Goal: Contribute content: Contribute content

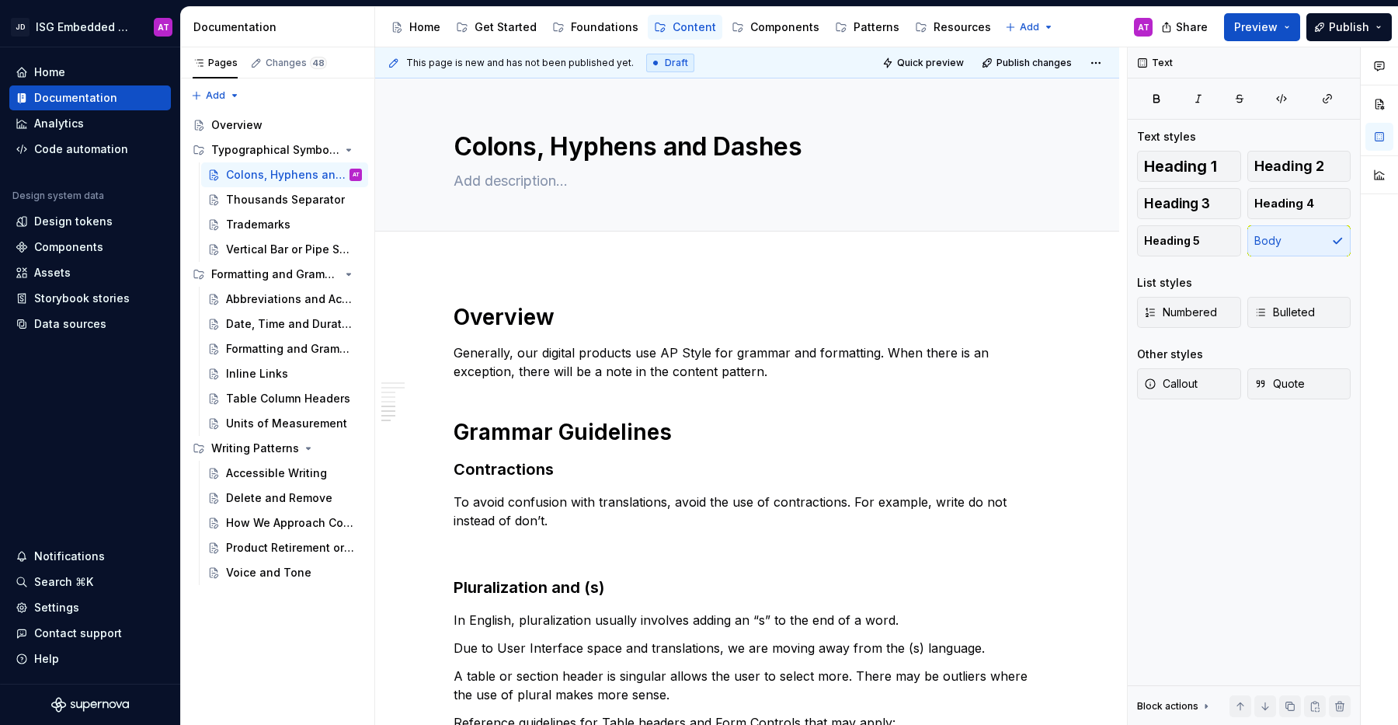
scroll to position [870, 0]
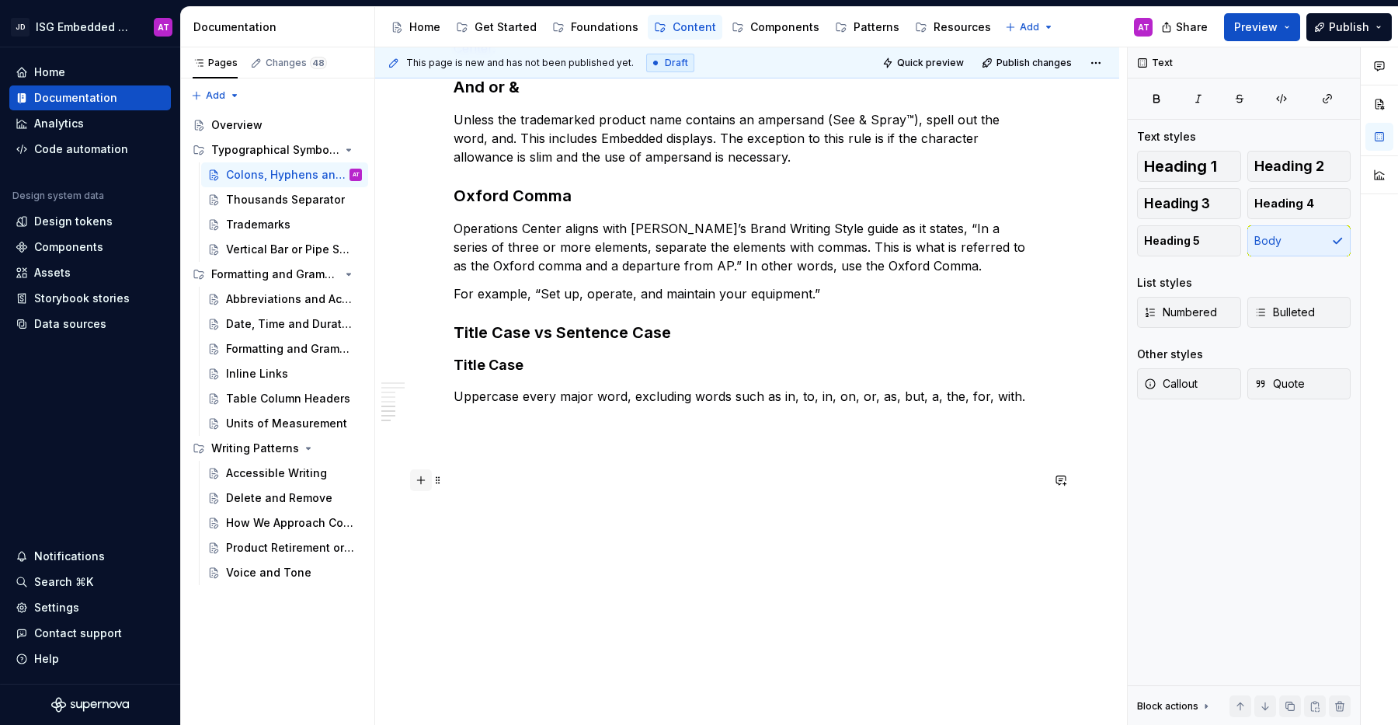
click at [425, 485] on button "button" at bounding box center [421, 480] width 22 height 22
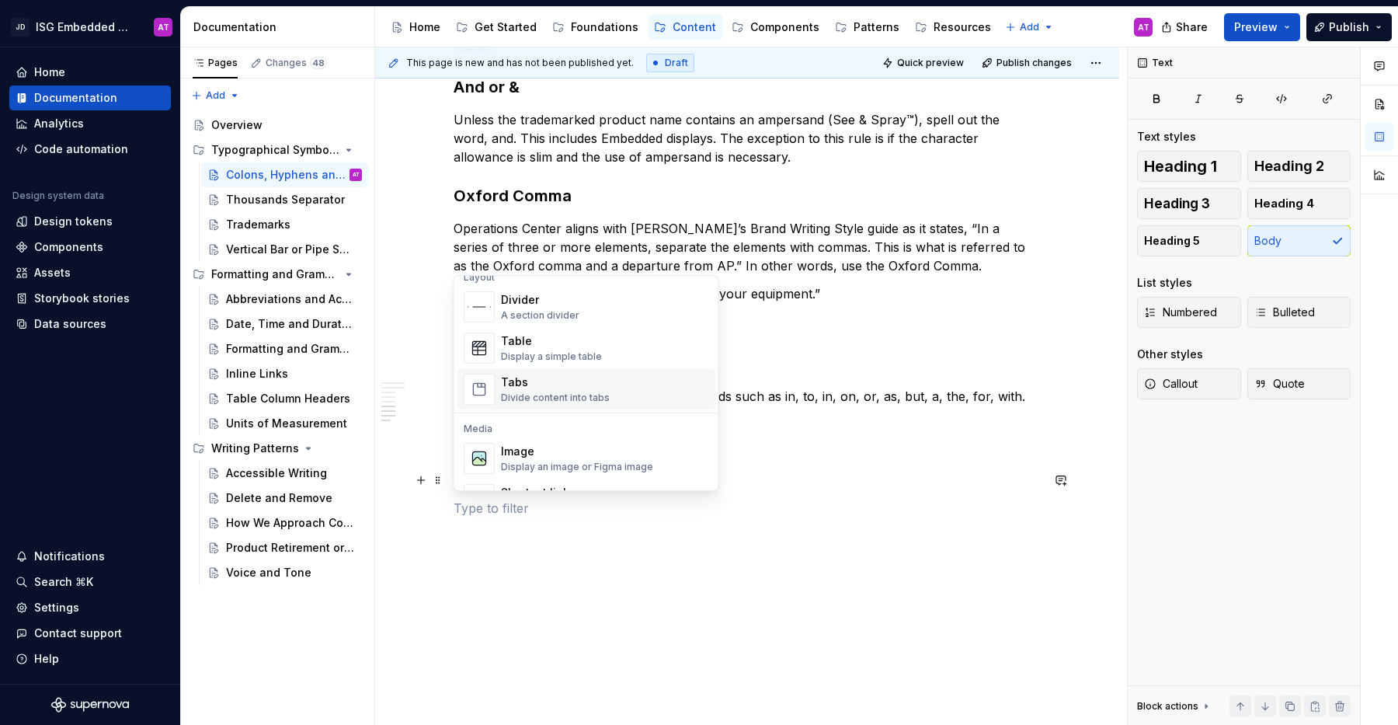
scroll to position [528, 0]
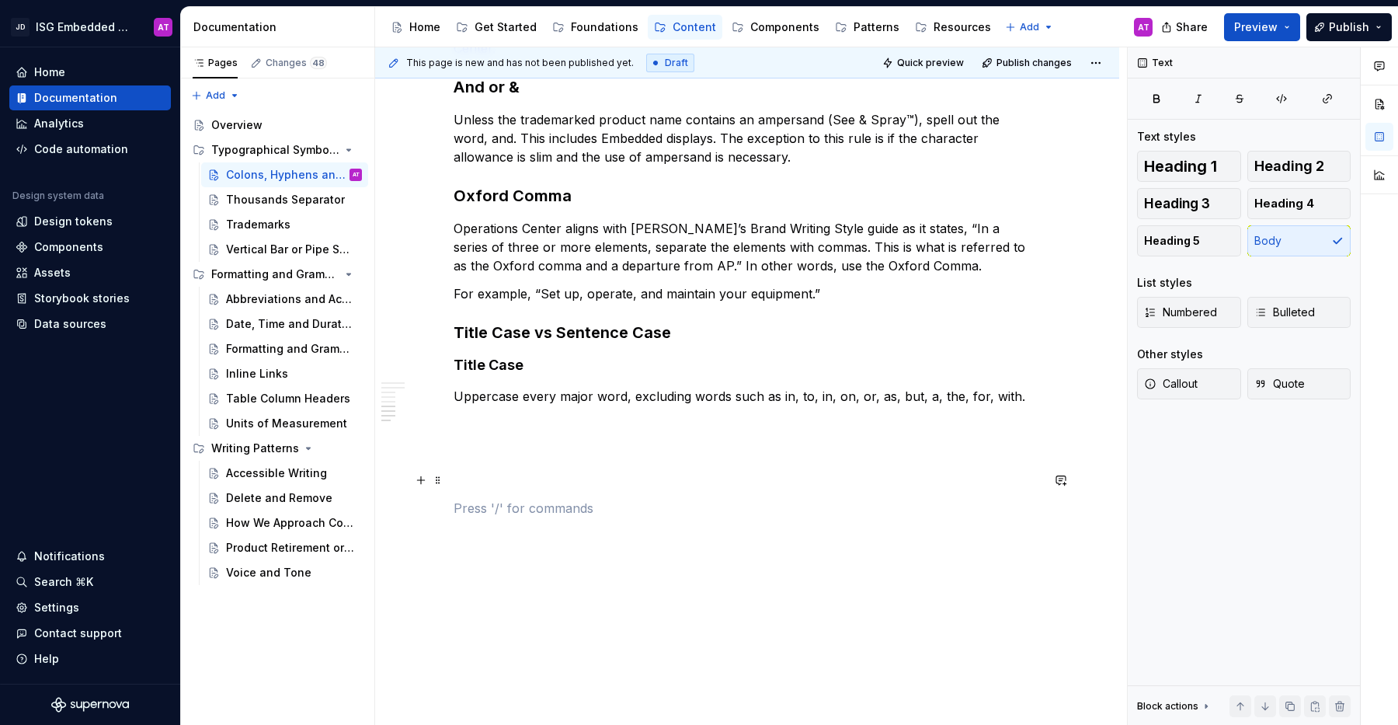
click at [801, 491] on div "Overview Generally, our digital products use AP Style for grammar and formattin…" at bounding box center [747, 3] width 587 height 1140
click at [1094, 69] on html "JD ISG Embedded Design System AT Home Documentation Analytics Code automation D…" at bounding box center [699, 362] width 1398 height 725
click at [924, 317] on html "JD ISG Embedded Design System AT Home Documentation Analytics Code automation D…" at bounding box center [699, 362] width 1398 height 725
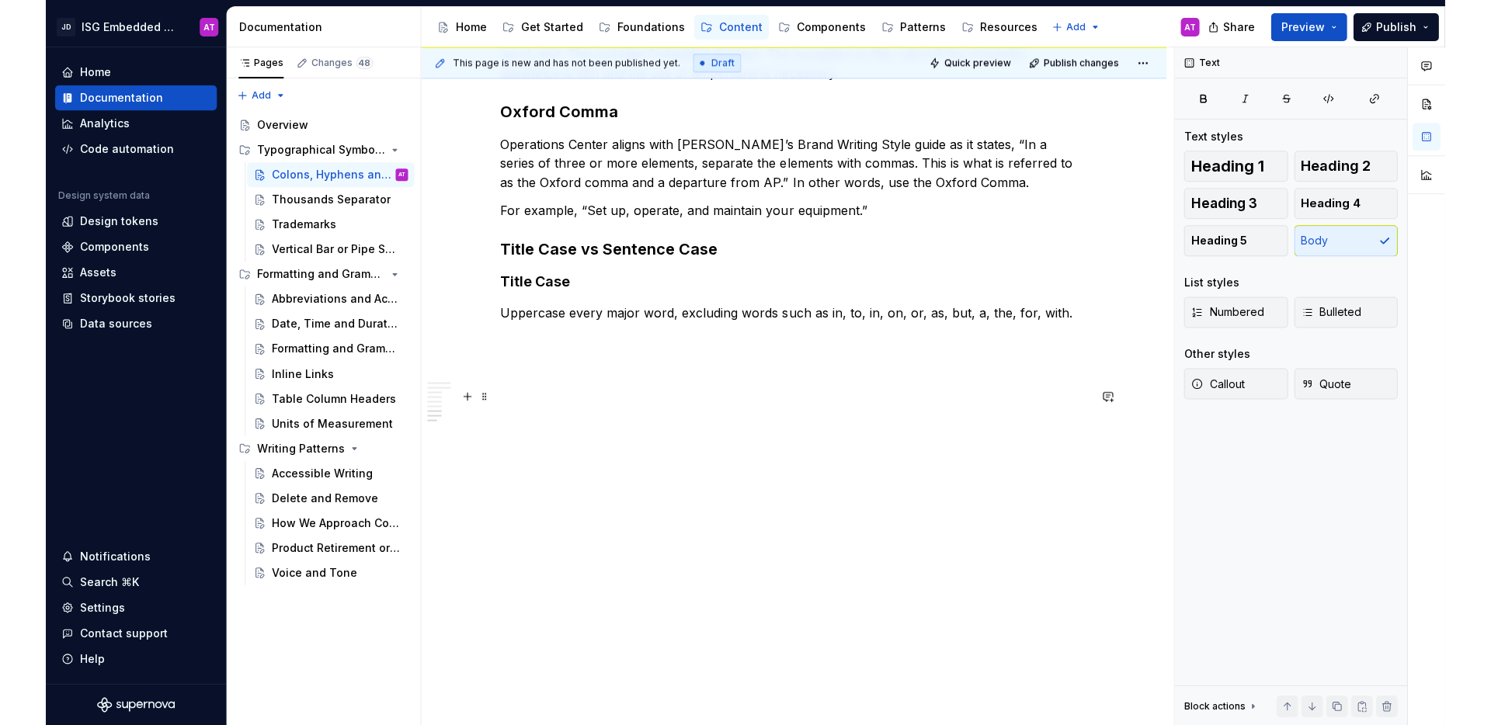
scroll to position [0, 0]
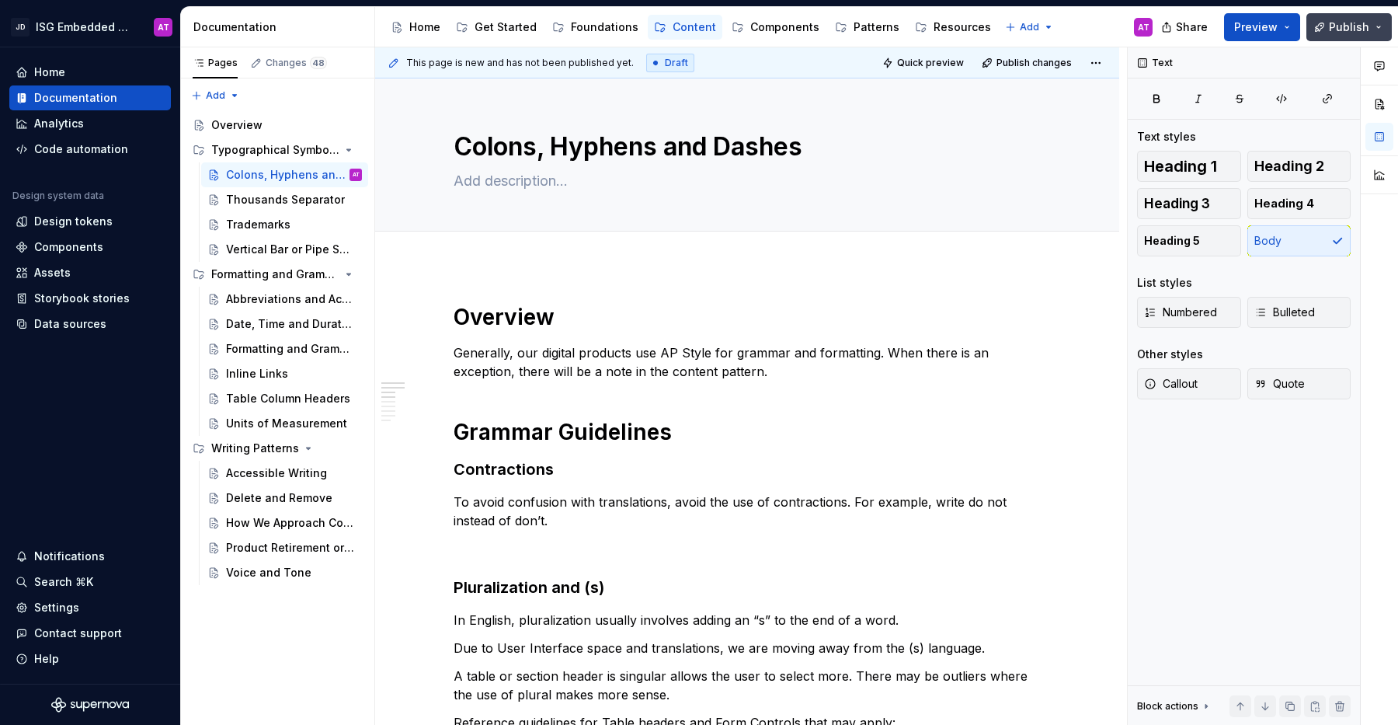
click at [1384, 28] on button "Publish" at bounding box center [1348, 27] width 85 height 28
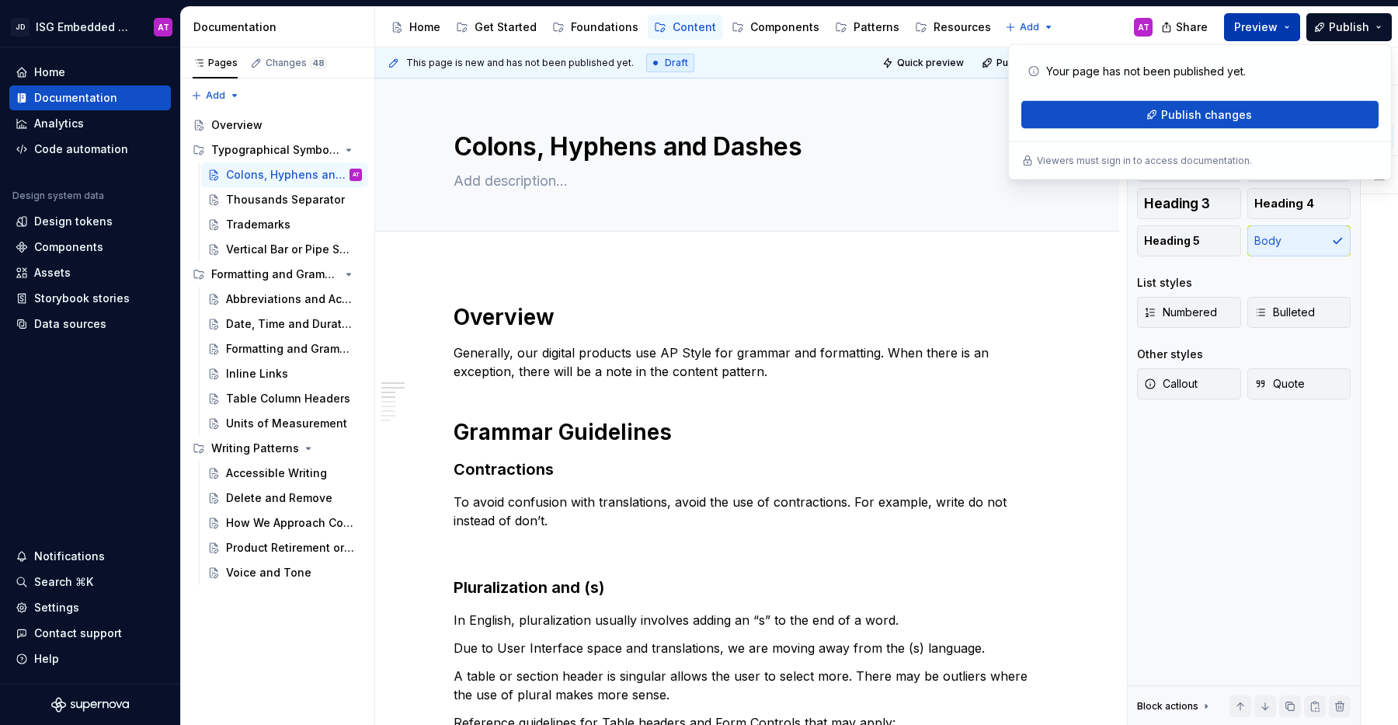
click at [1294, 31] on button "Preview" at bounding box center [1262, 27] width 76 height 28
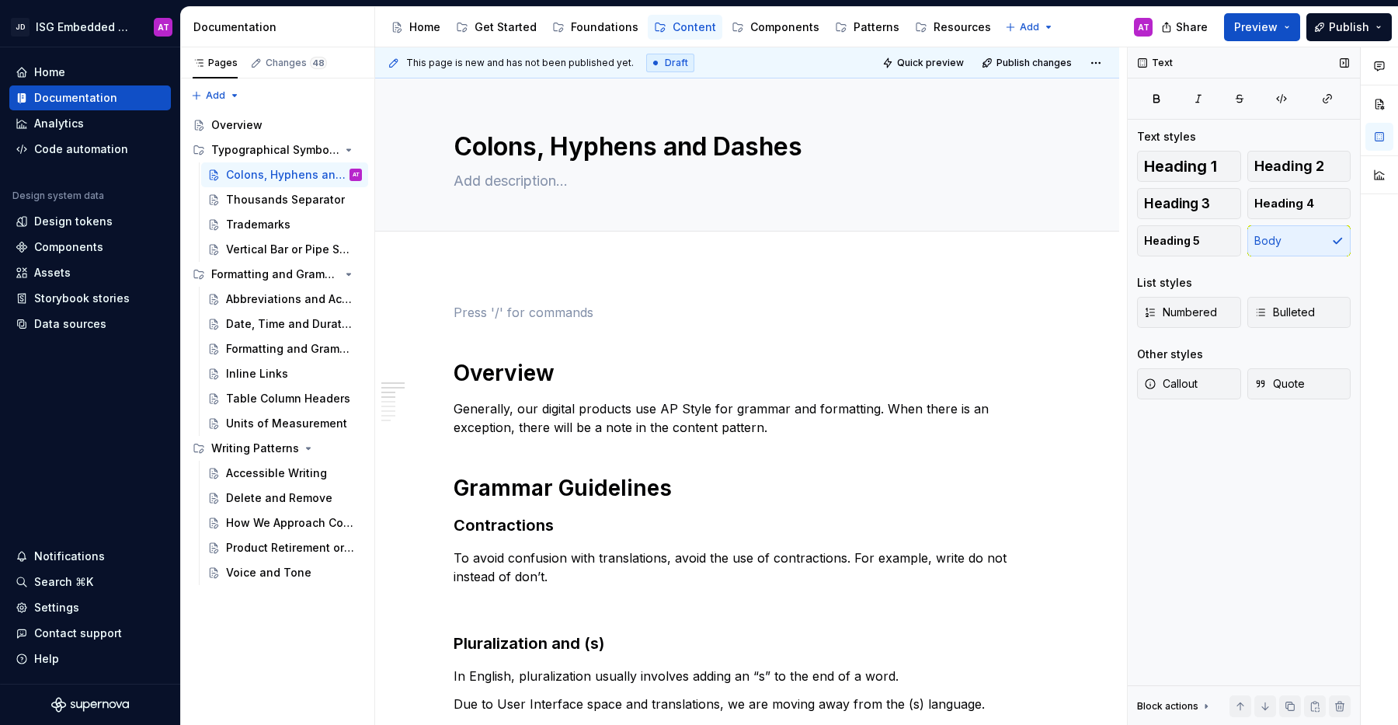
click at [1163, 474] on div "Text Text styles Heading 1 Heading 2 Heading 3 Heading 4 Heading 5 Body List st…" at bounding box center [1244, 386] width 232 height 678
click at [588, 318] on p at bounding box center [747, 312] width 587 height 19
click at [437, 314] on span at bounding box center [438, 312] width 12 height 22
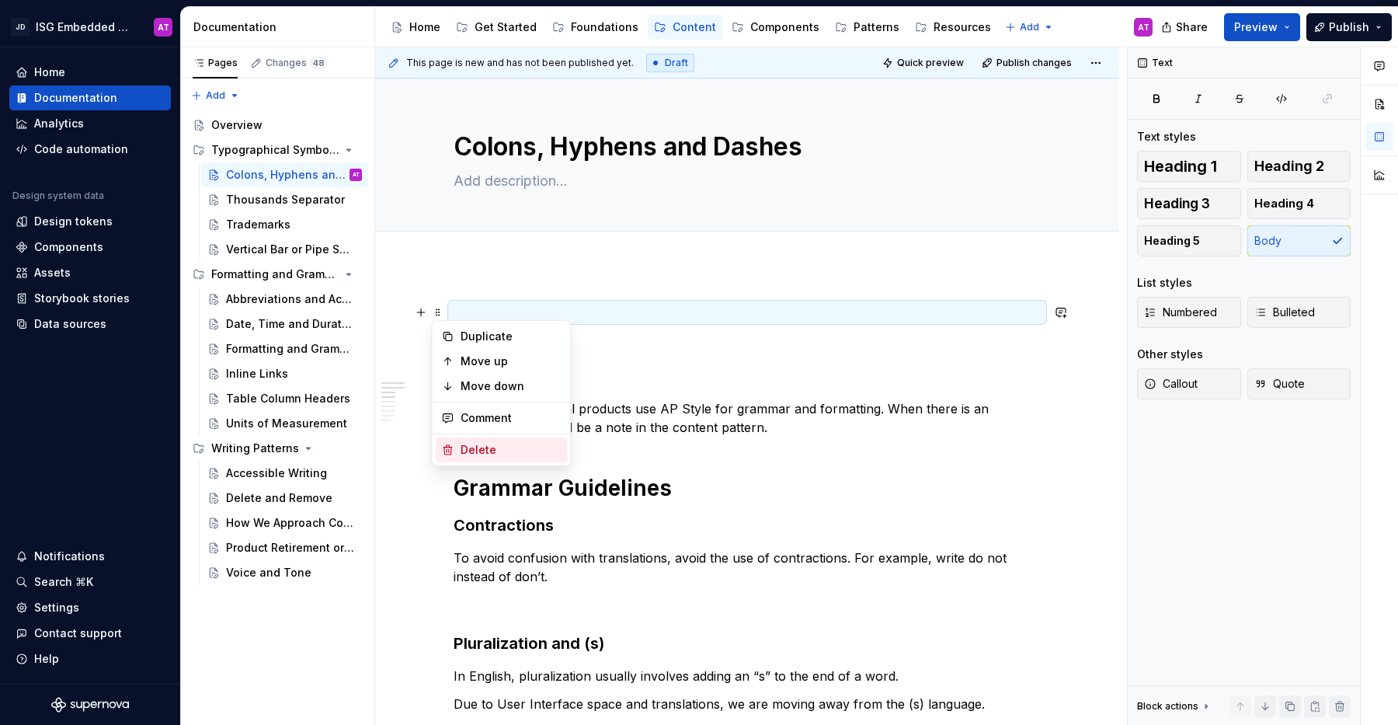
click at [497, 450] on div "Delete" at bounding box center [511, 450] width 101 height 16
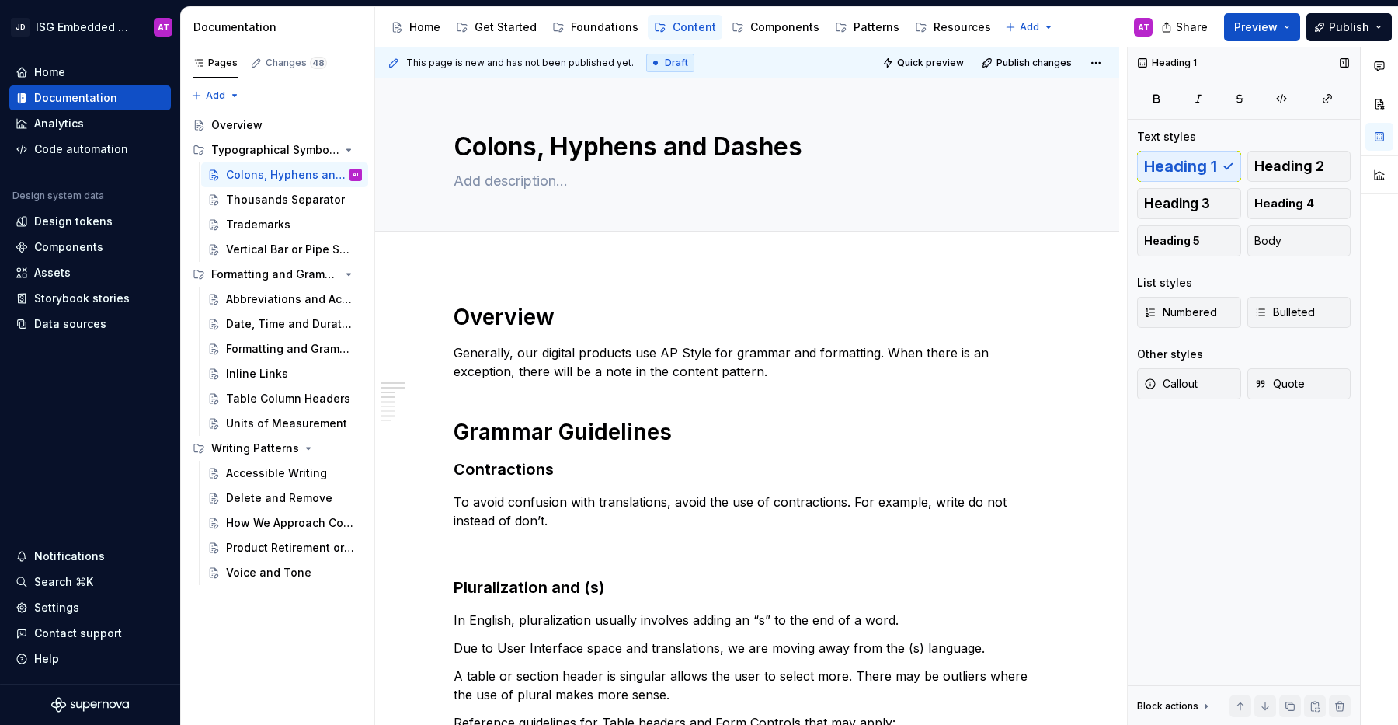
click at [1256, 502] on div "Heading 1 Text styles Heading 1 Heading 2 Heading 3 Heading 4 Heading 5 Body Li…" at bounding box center [1244, 386] width 232 height 678
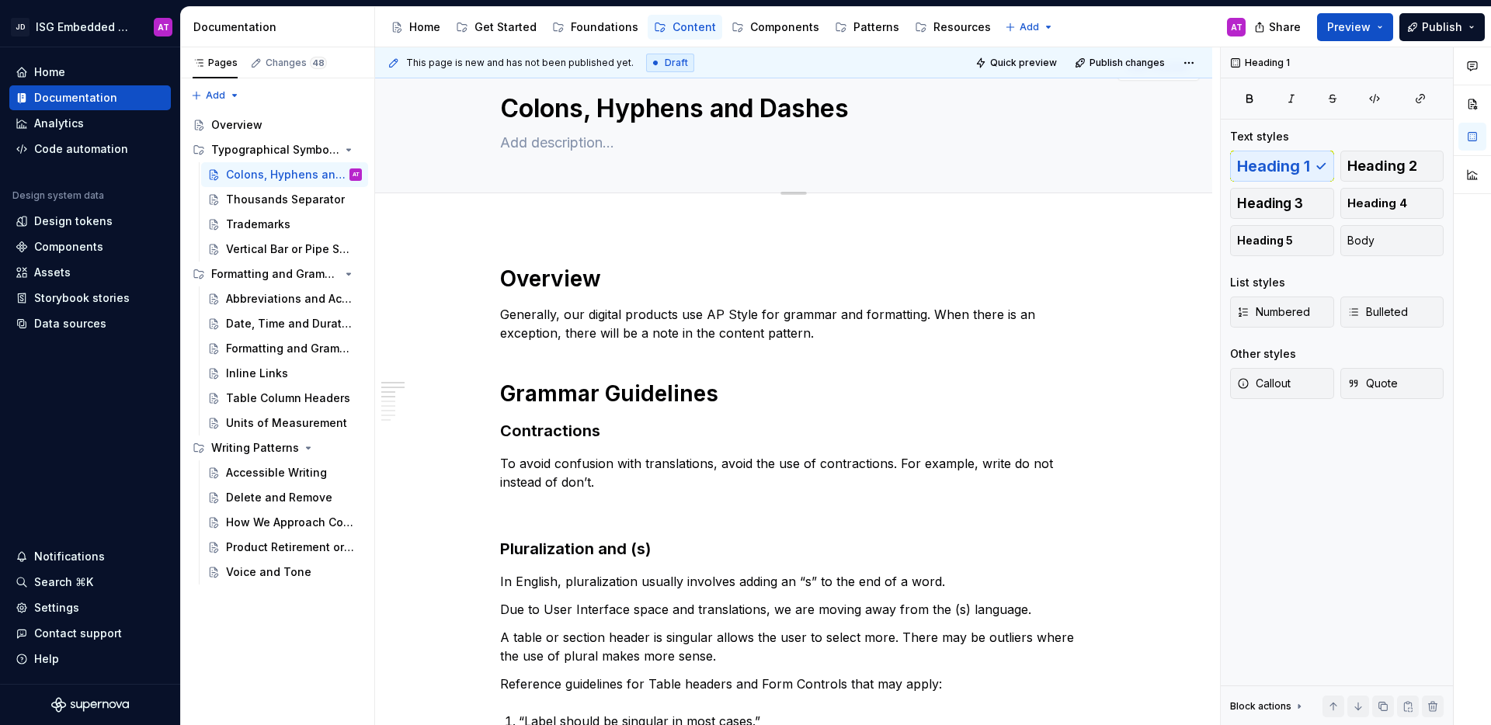
scroll to position [33, 0]
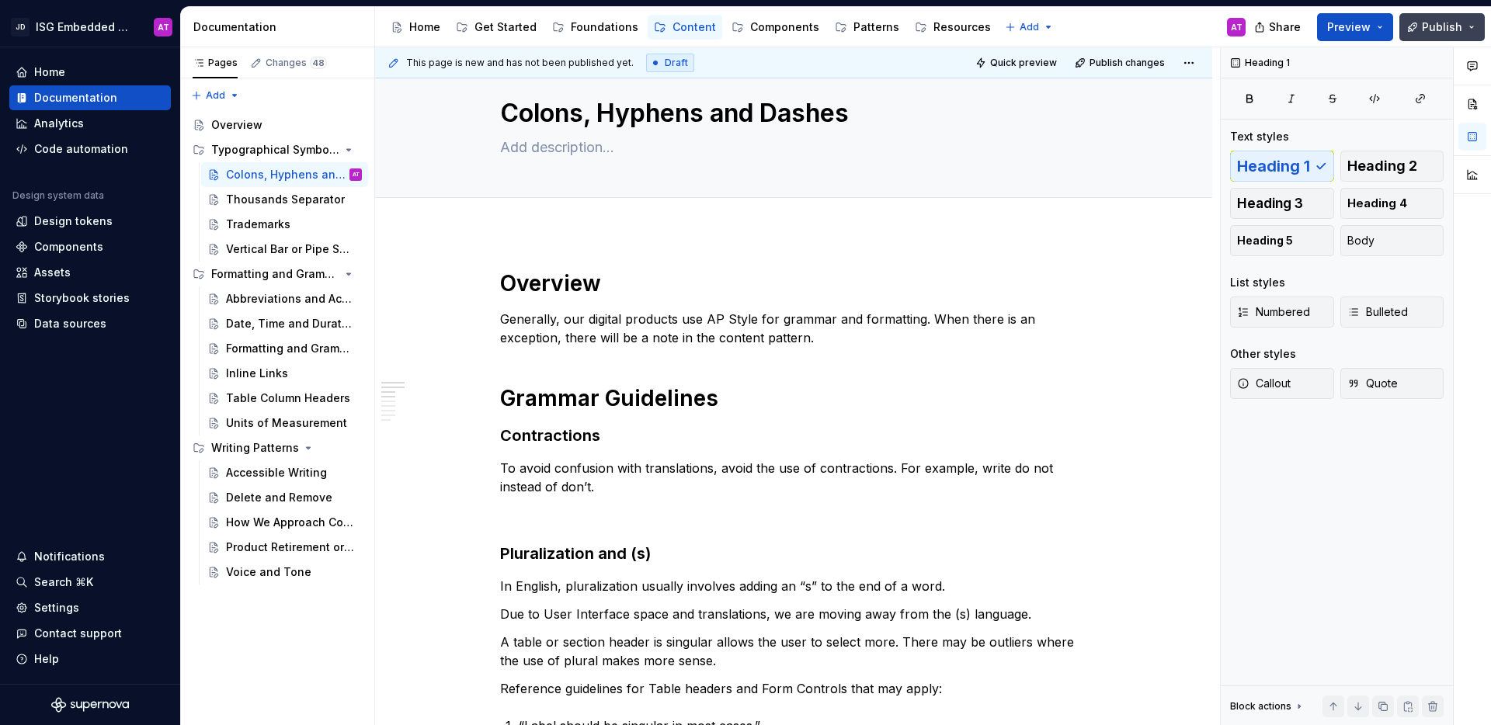
click at [1397, 28] on button "Publish" at bounding box center [1442, 27] width 85 height 28
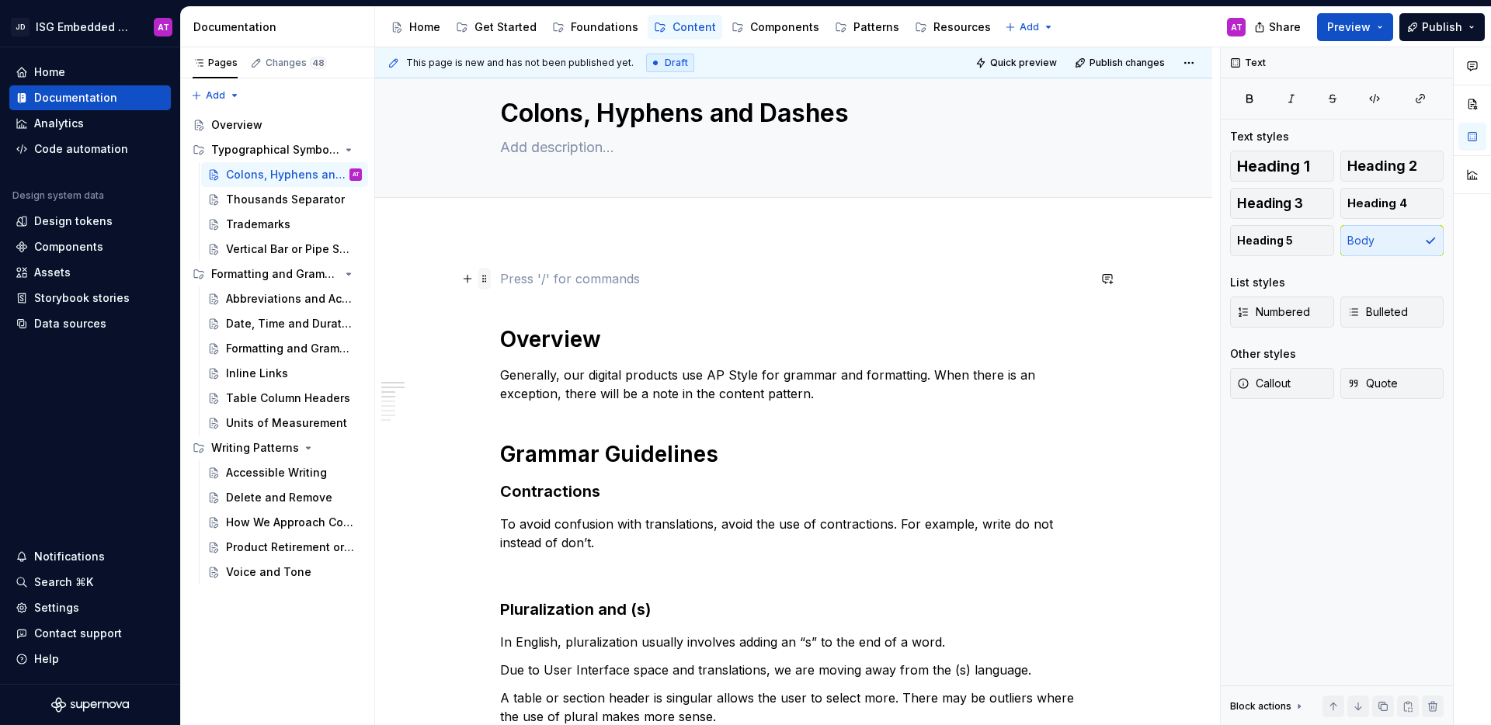
click at [488, 279] on span at bounding box center [484, 279] width 12 height 22
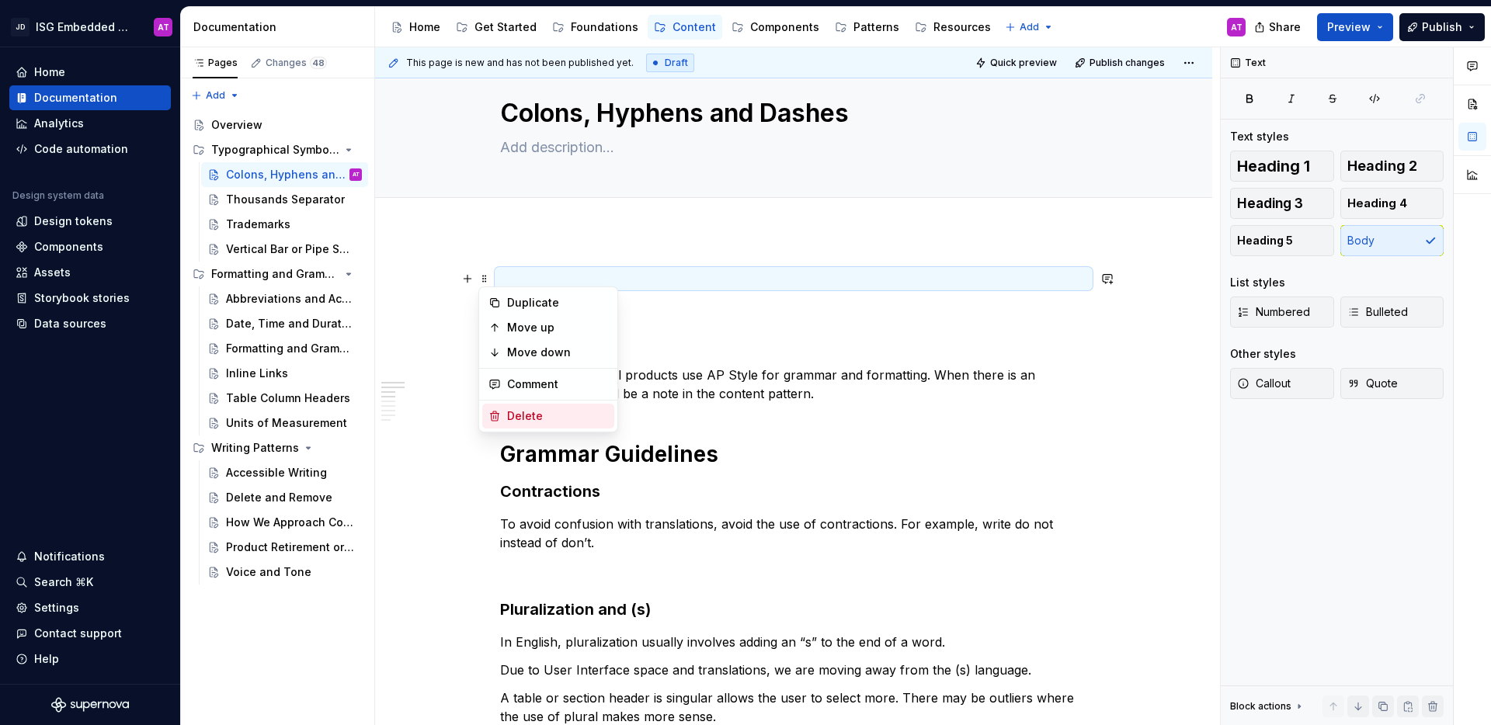
click at [533, 417] on div "Delete" at bounding box center [557, 417] width 101 height 16
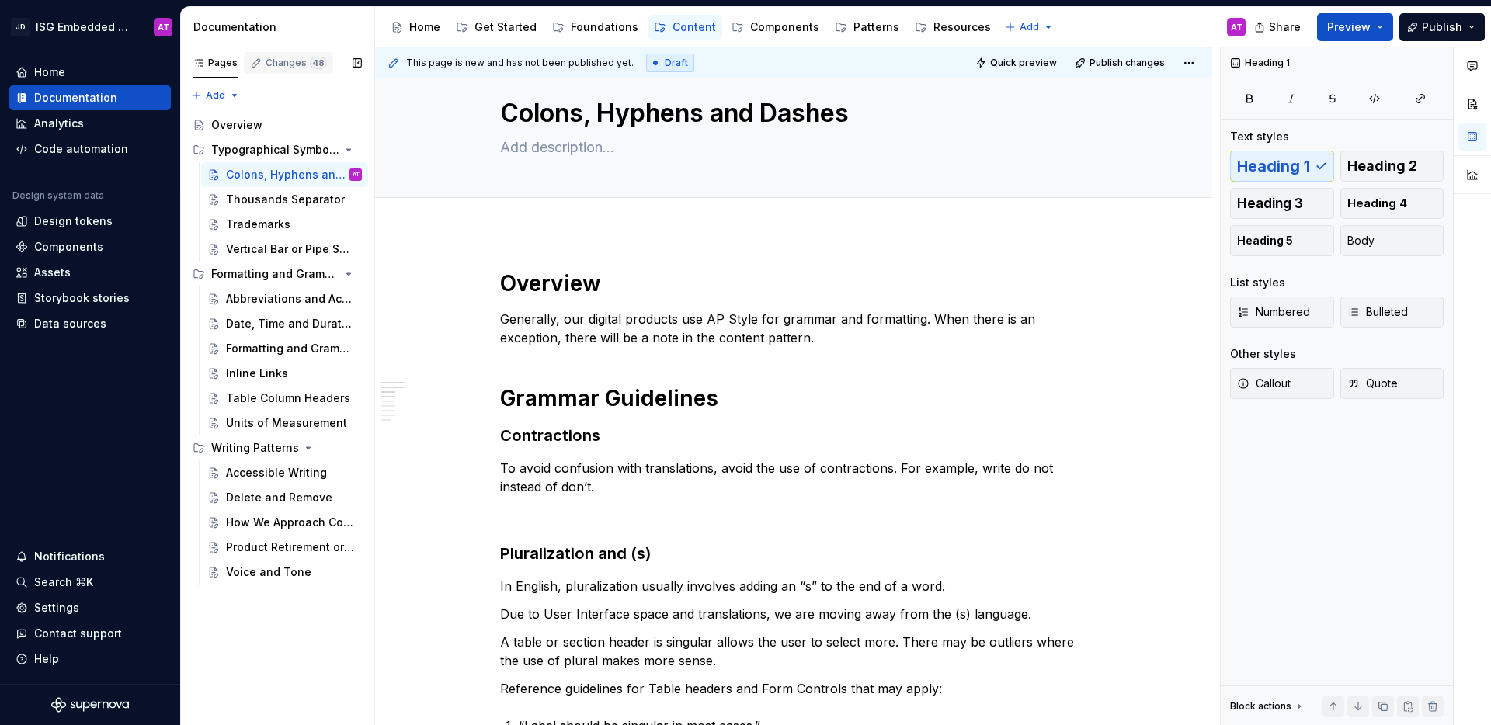
click at [277, 59] on div "Changes 48" at bounding box center [296, 63] width 61 height 12
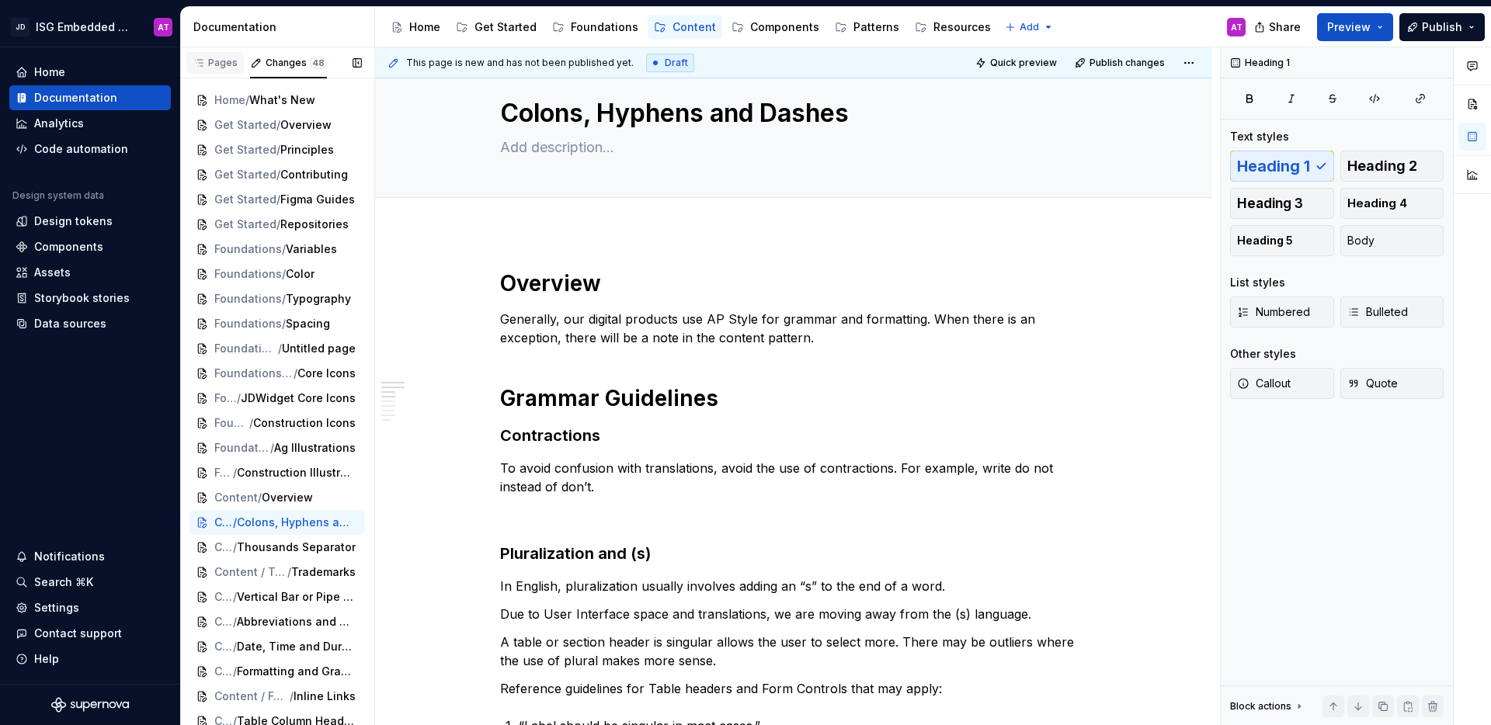
click at [229, 64] on div "Pages" at bounding box center [215, 63] width 45 height 12
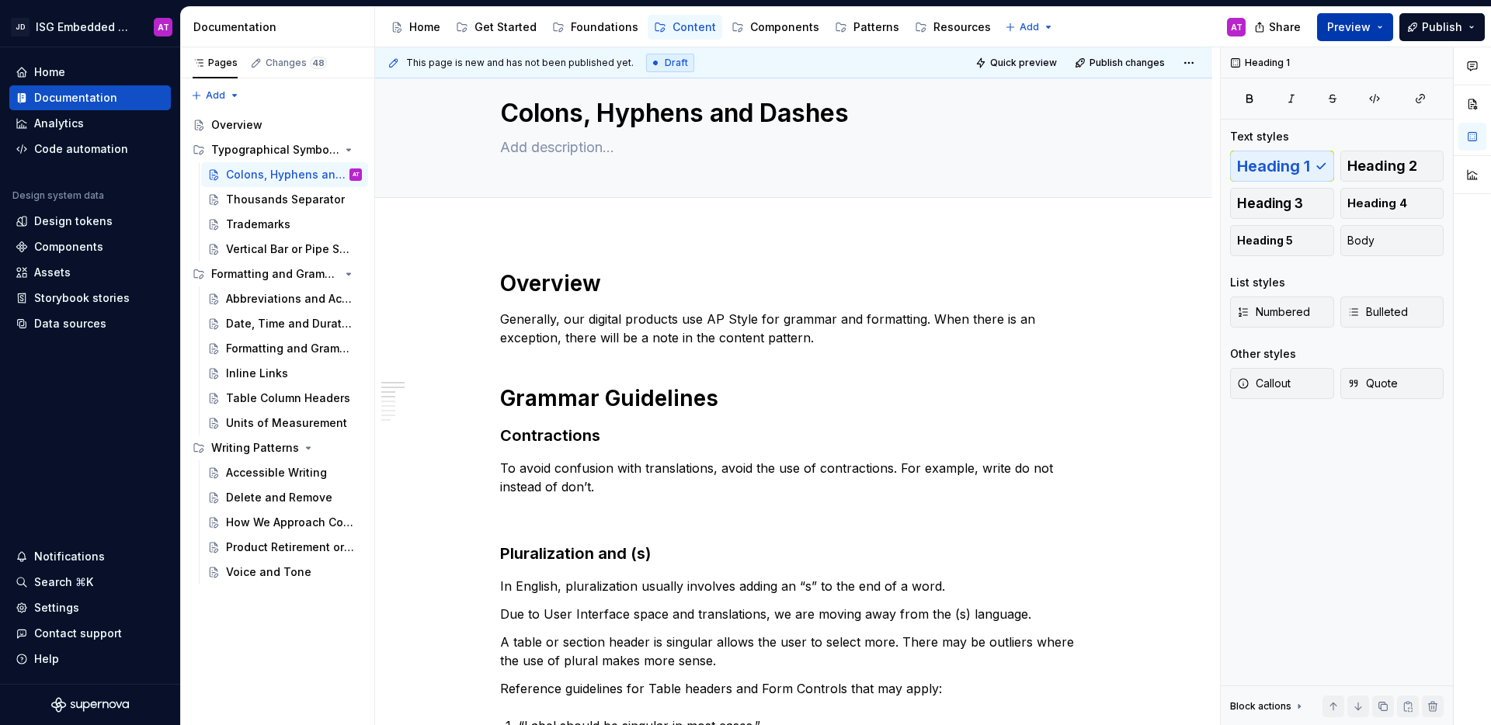
click at [1345, 27] on span "Preview" at bounding box center [1348, 27] width 43 height 16
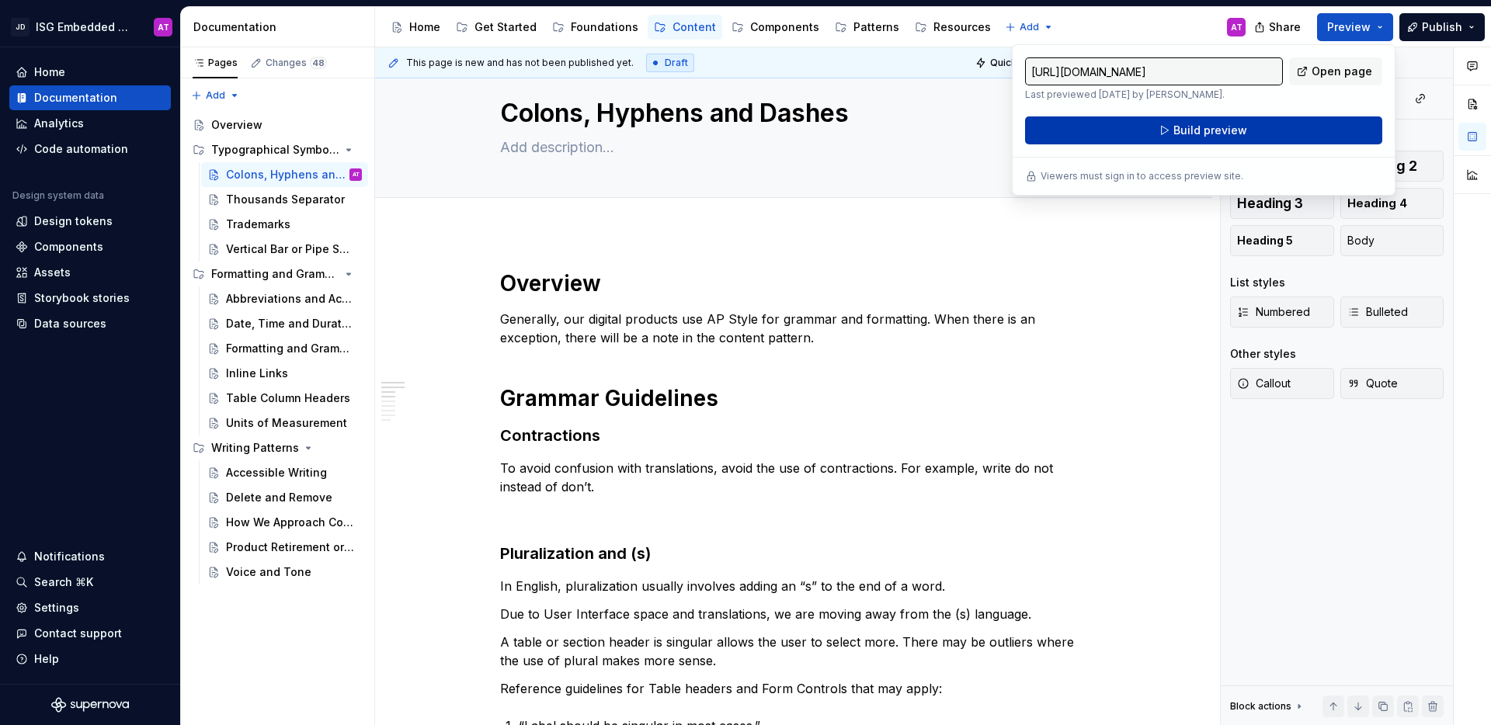
click at [1309, 129] on button "Build preview" at bounding box center [1203, 131] width 357 height 28
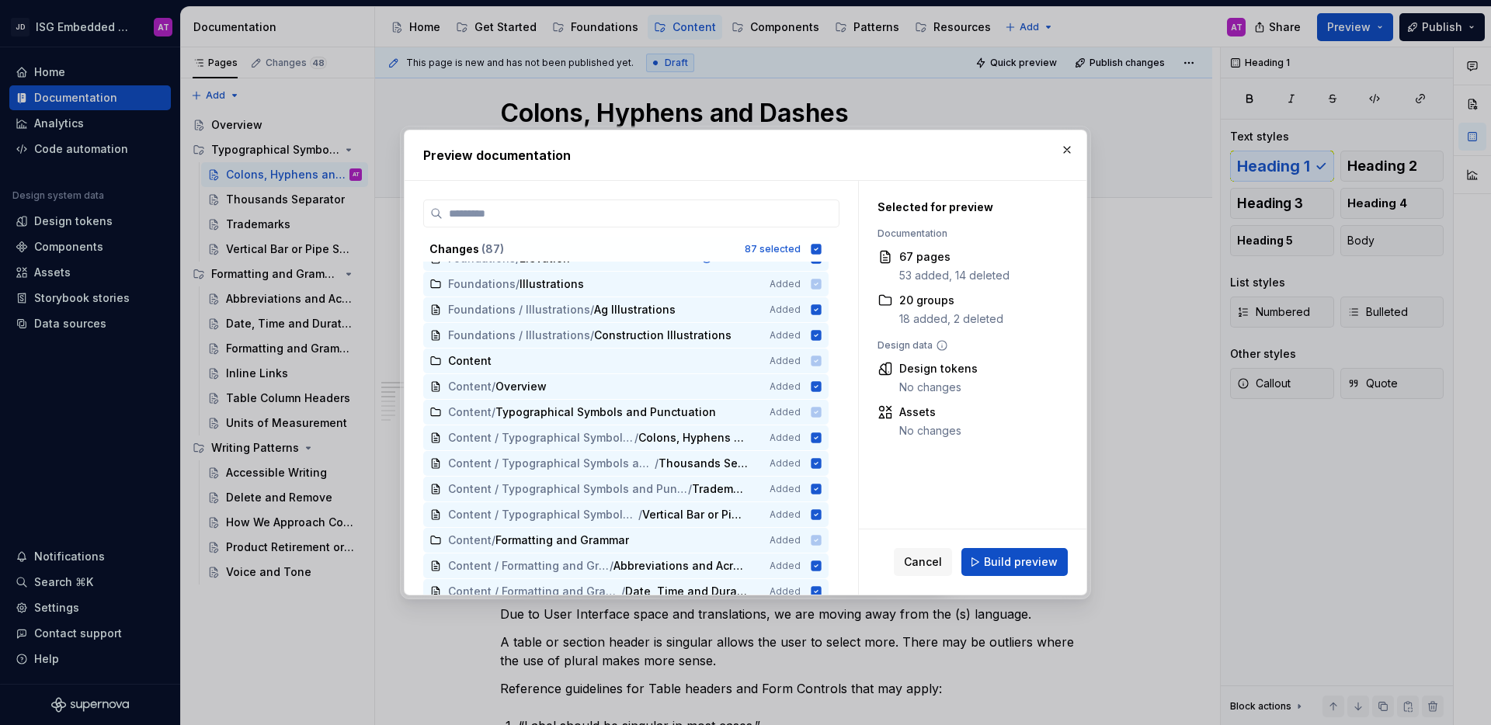
scroll to position [596, 0]
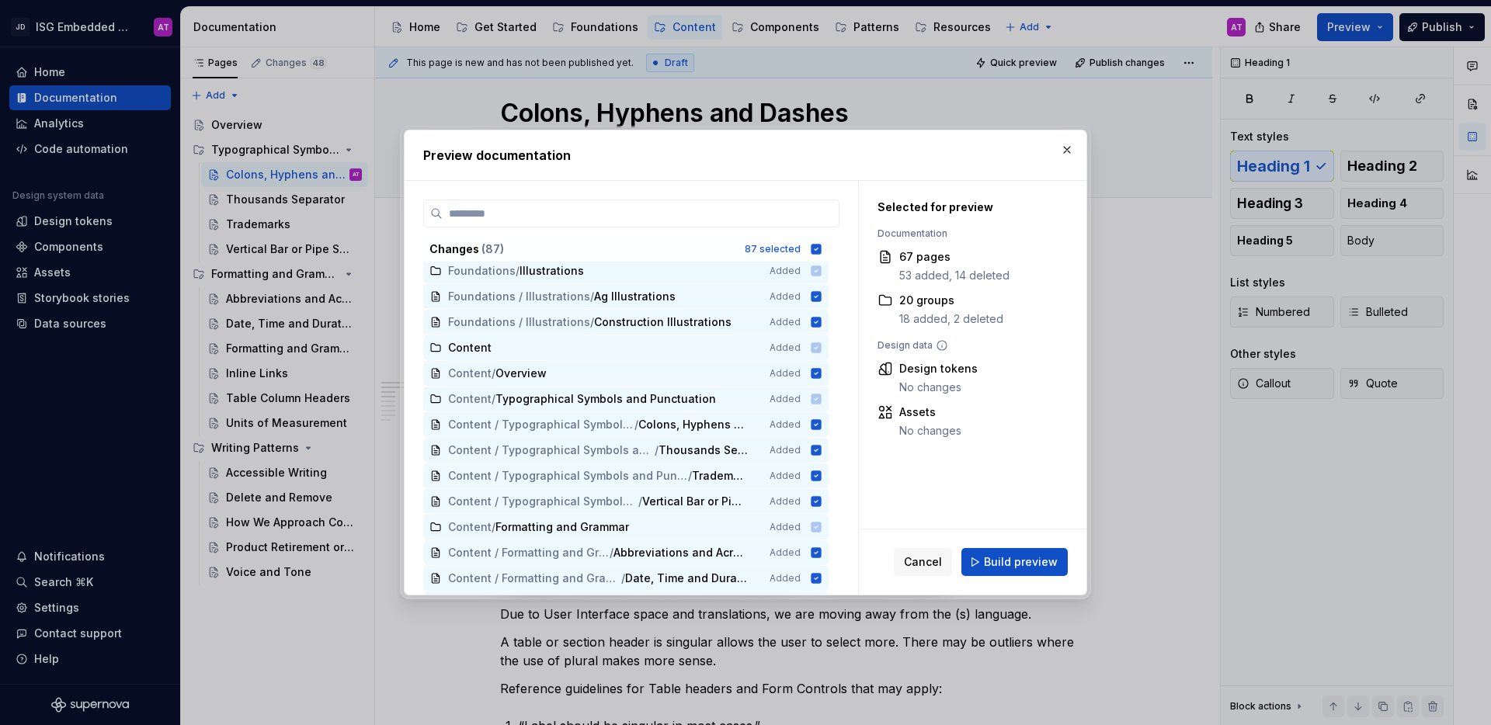
click at [1014, 555] on span "Build preview" at bounding box center [1021, 563] width 74 height 16
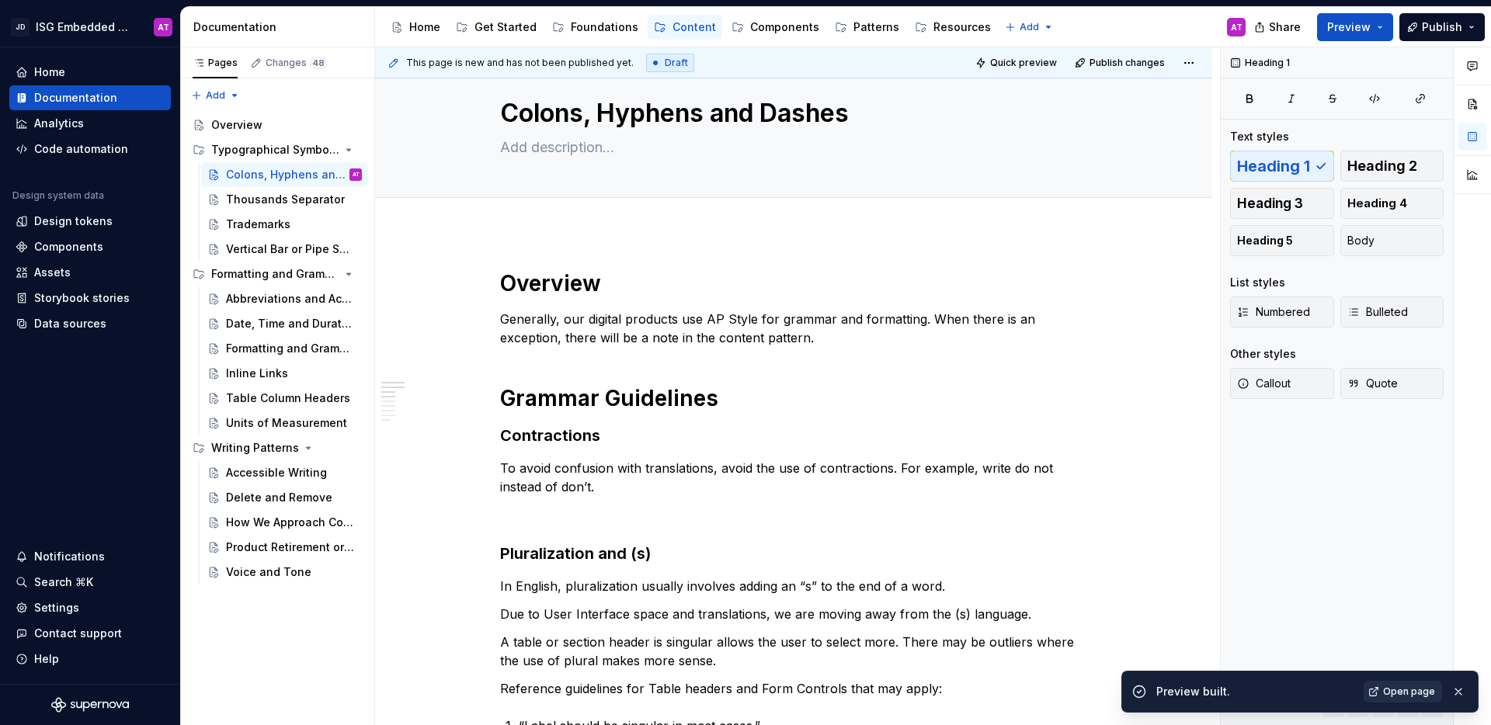
click at [1397, 690] on span "Open page" at bounding box center [1409, 692] width 52 height 12
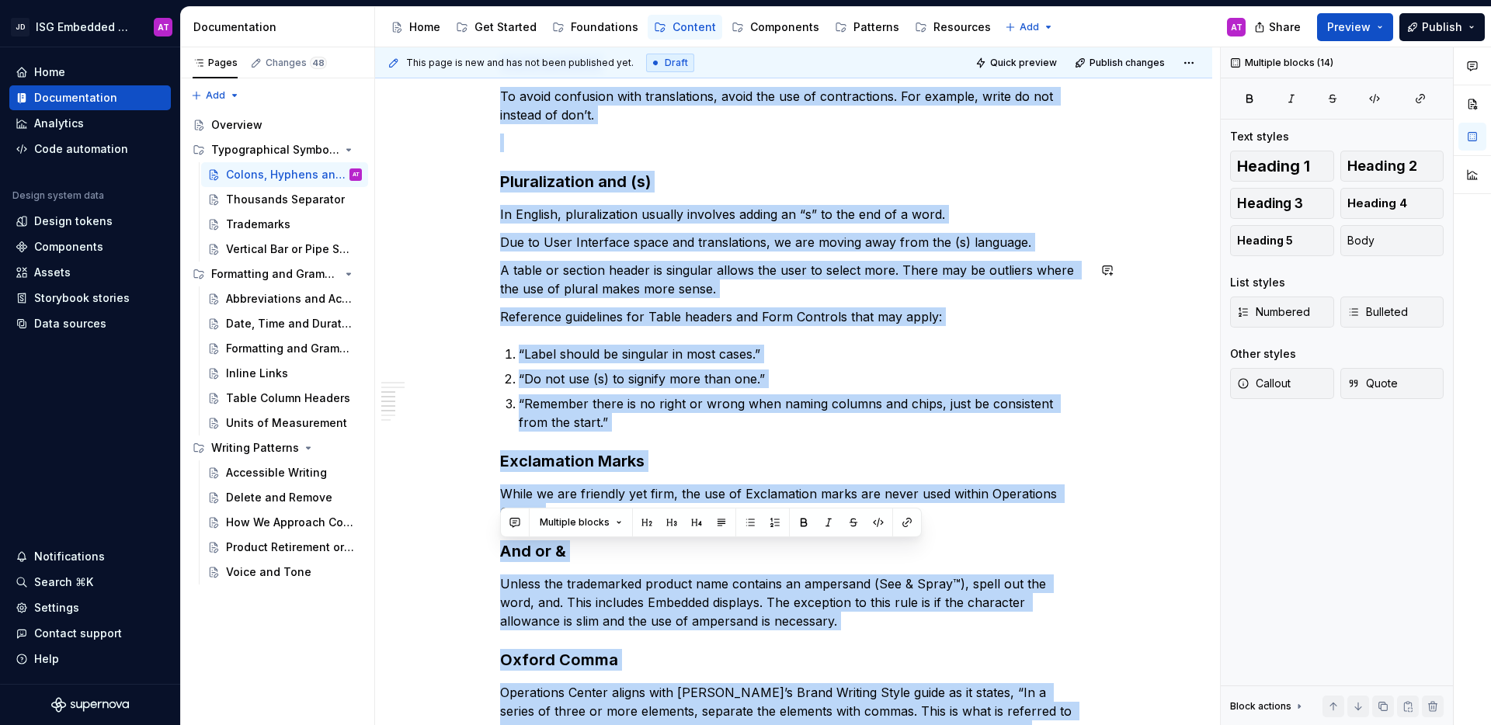
scroll to position [918, 0]
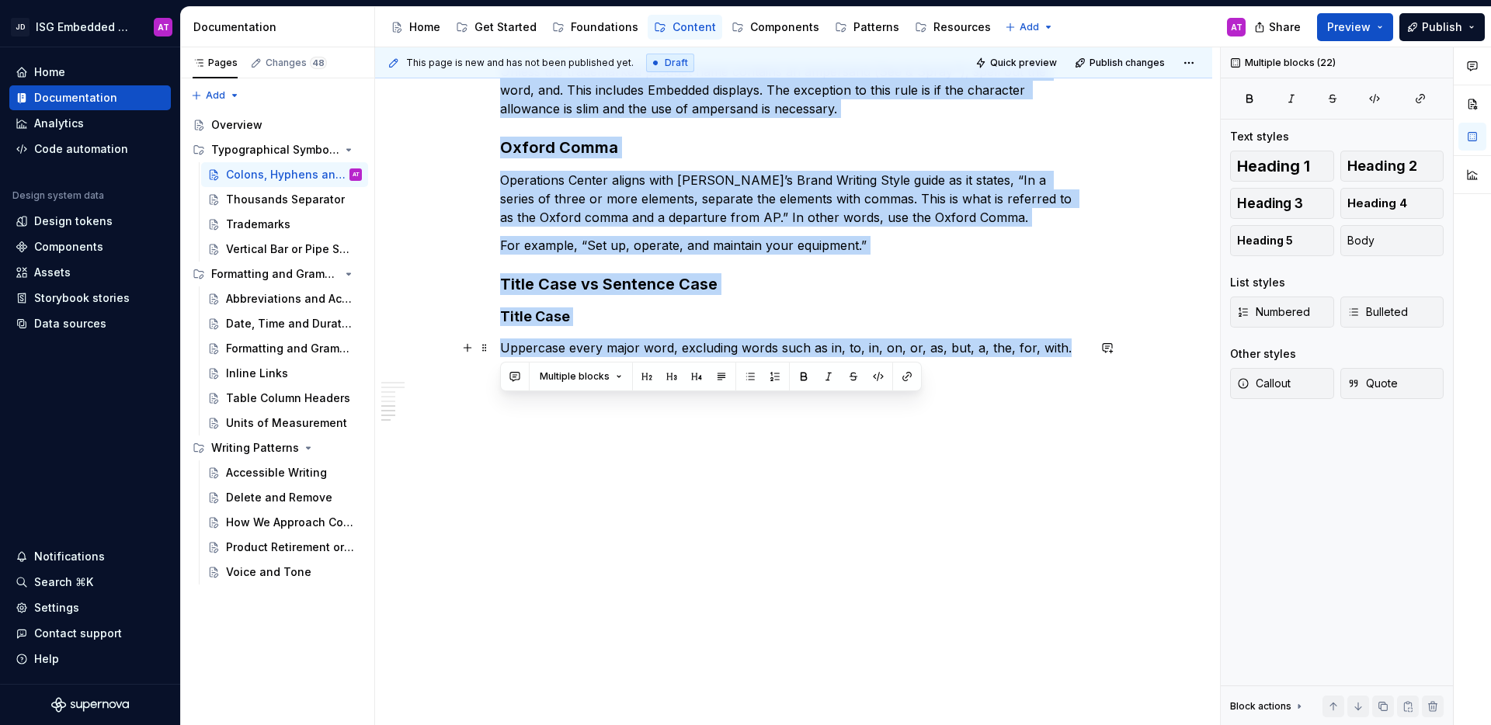
drag, startPoint x: 548, startPoint y: 123, endPoint x: 1076, endPoint y: 351, distance: 575.1
copy div "Loremips Dolorsita, con adipisc elitsedd eiu TE Incid utl etdolor mag aliquaeni…"
click at [621, 206] on p "Operations Center aligns with [PERSON_NAME]’s Brand Writing Style guide as it s…" at bounding box center [793, 199] width 587 height 56
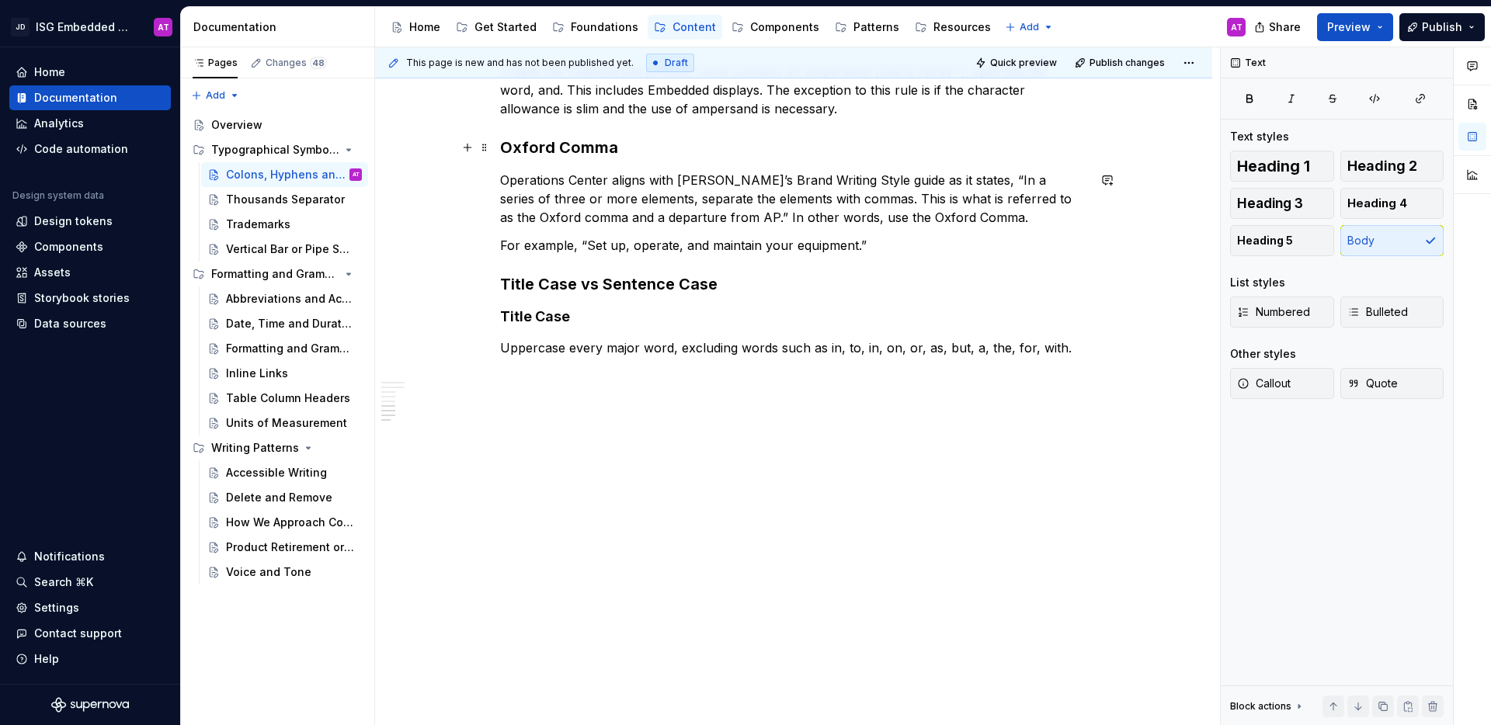
scroll to position [0, 0]
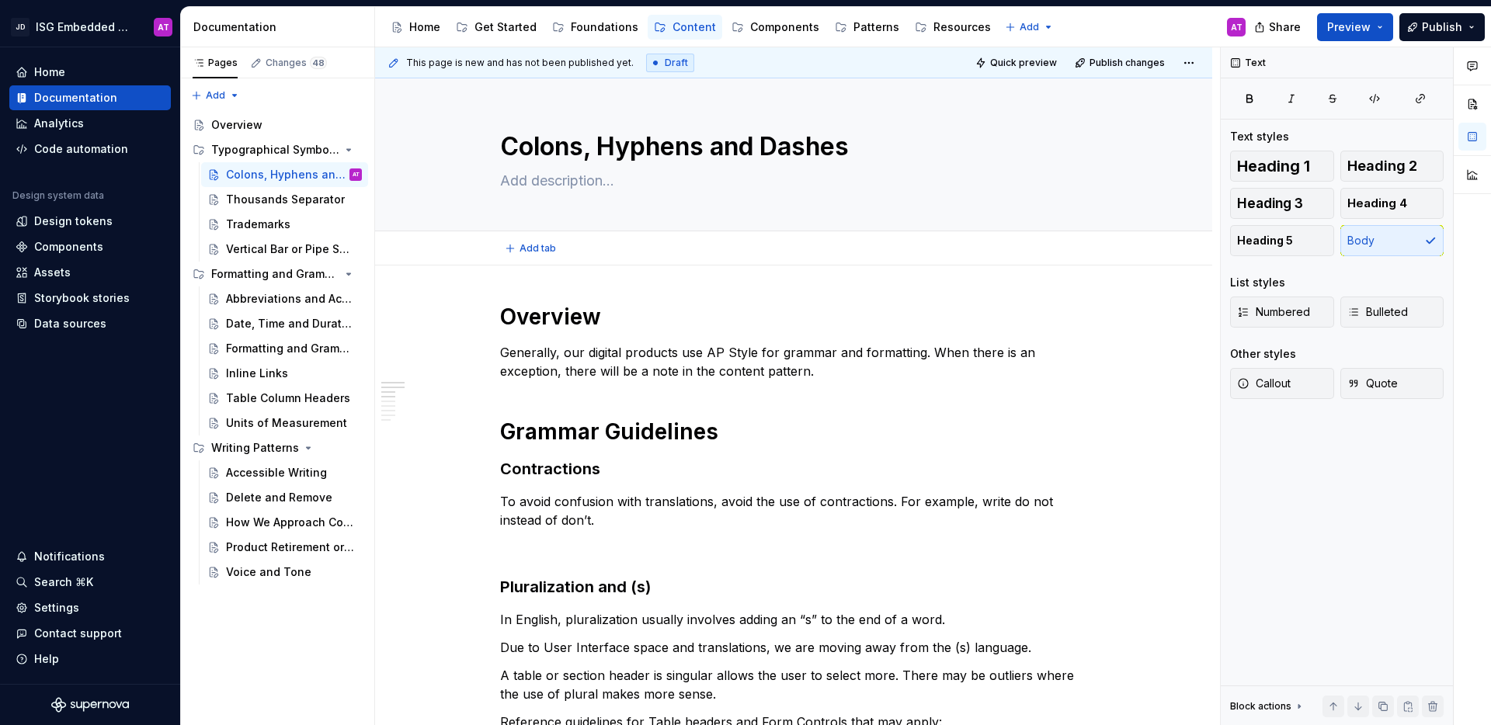
type textarea "*"
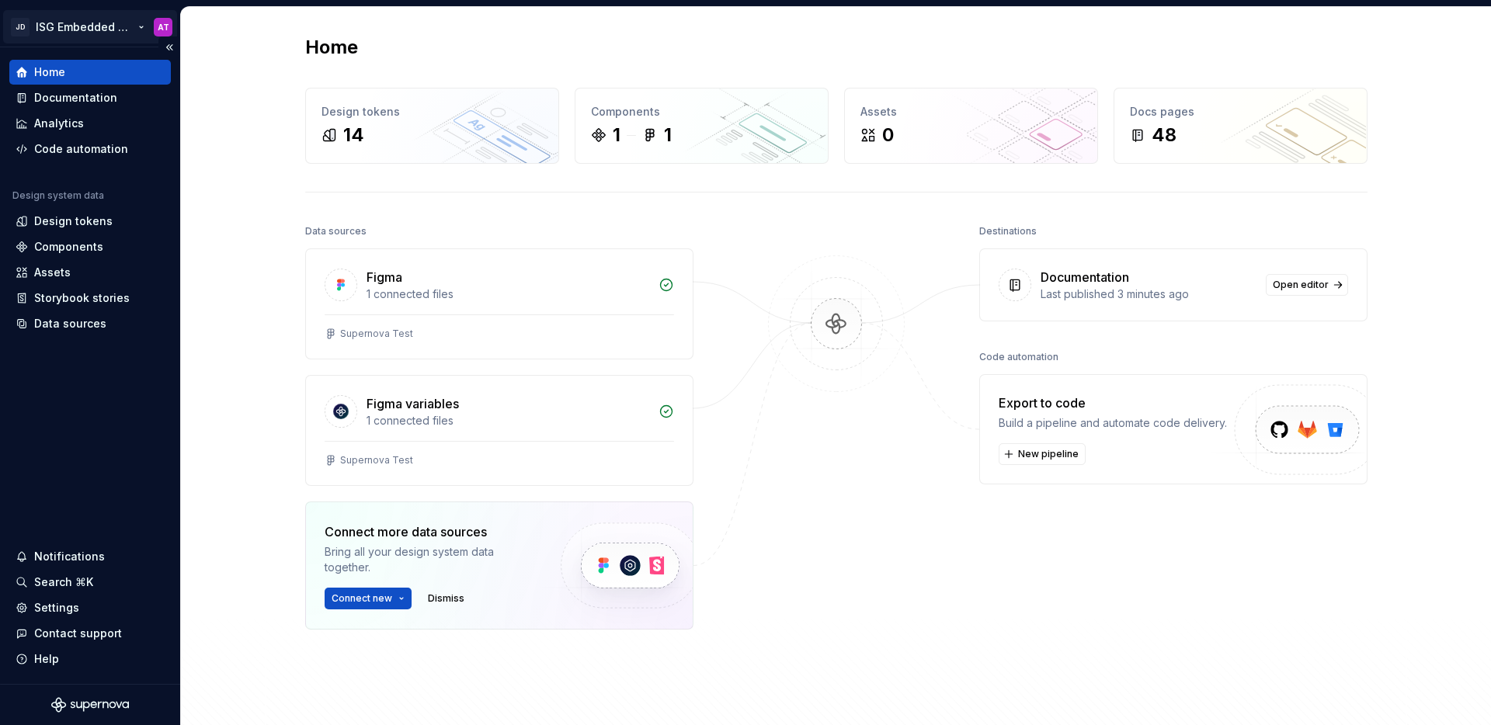
click at [141, 24] on html "JD ISG Embedded Design System AT Home Documentation Analytics Code automation D…" at bounding box center [745, 362] width 1491 height 725
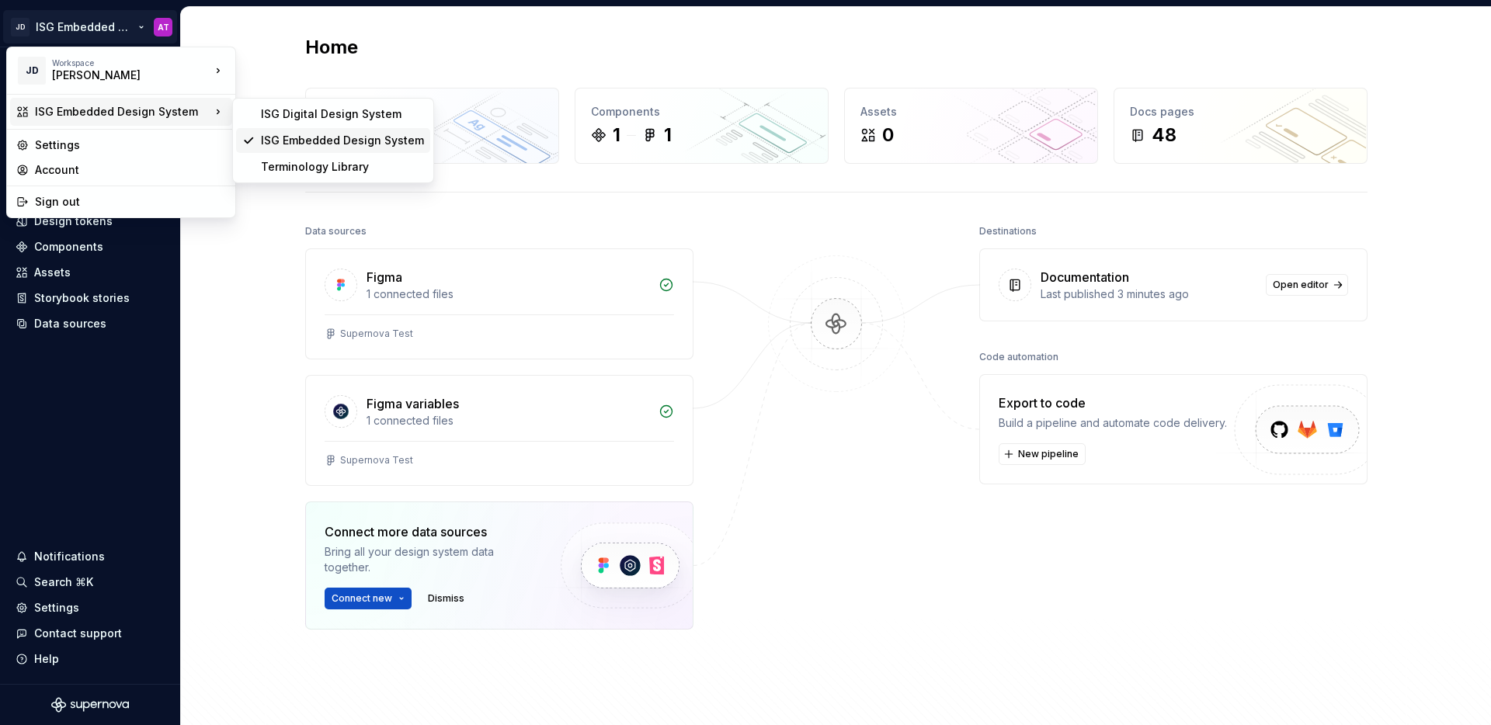
click at [269, 138] on div "ISG Embedded Design System" at bounding box center [342, 141] width 163 height 16
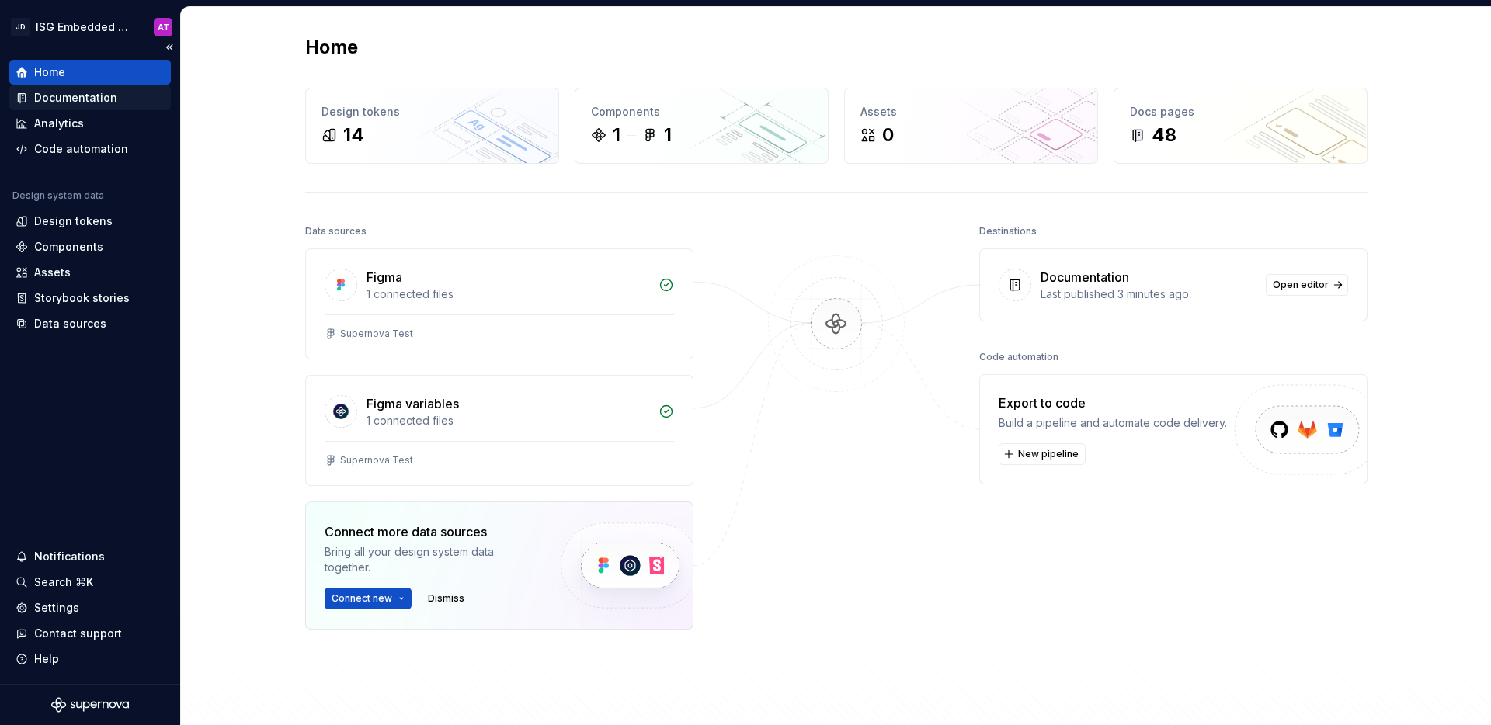
click at [96, 103] on div "Documentation" at bounding box center [75, 98] width 83 height 16
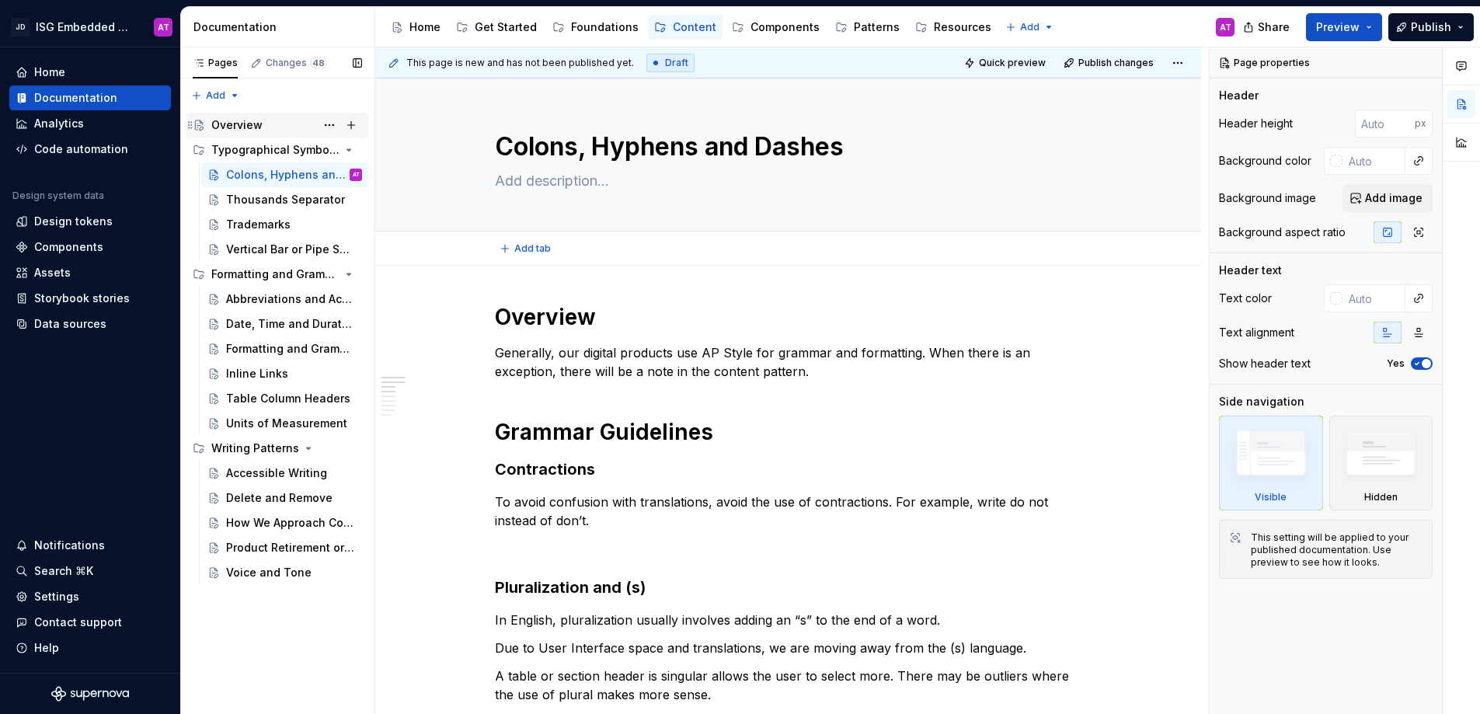
type textarea "*"
click at [58, 601] on div "Settings" at bounding box center [56, 597] width 45 height 16
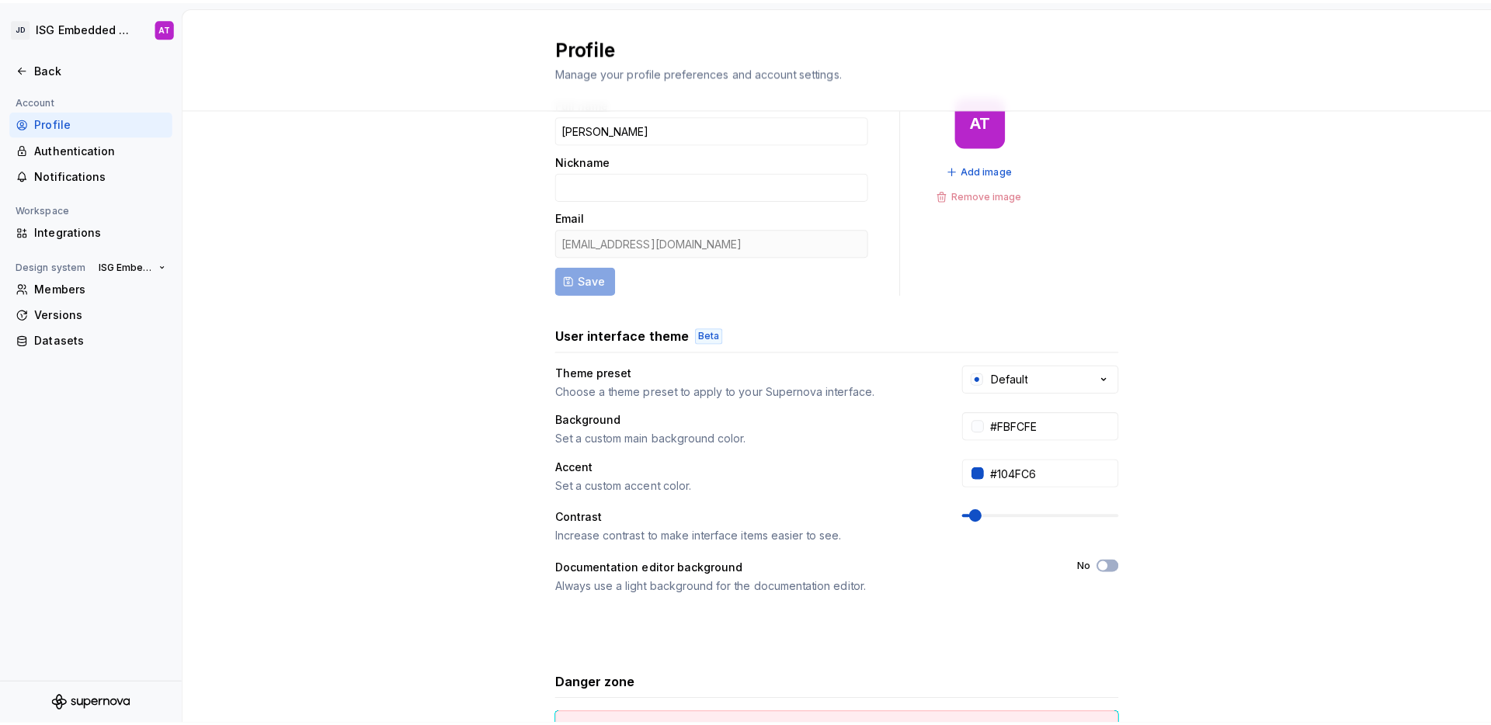
scroll to position [45, 0]
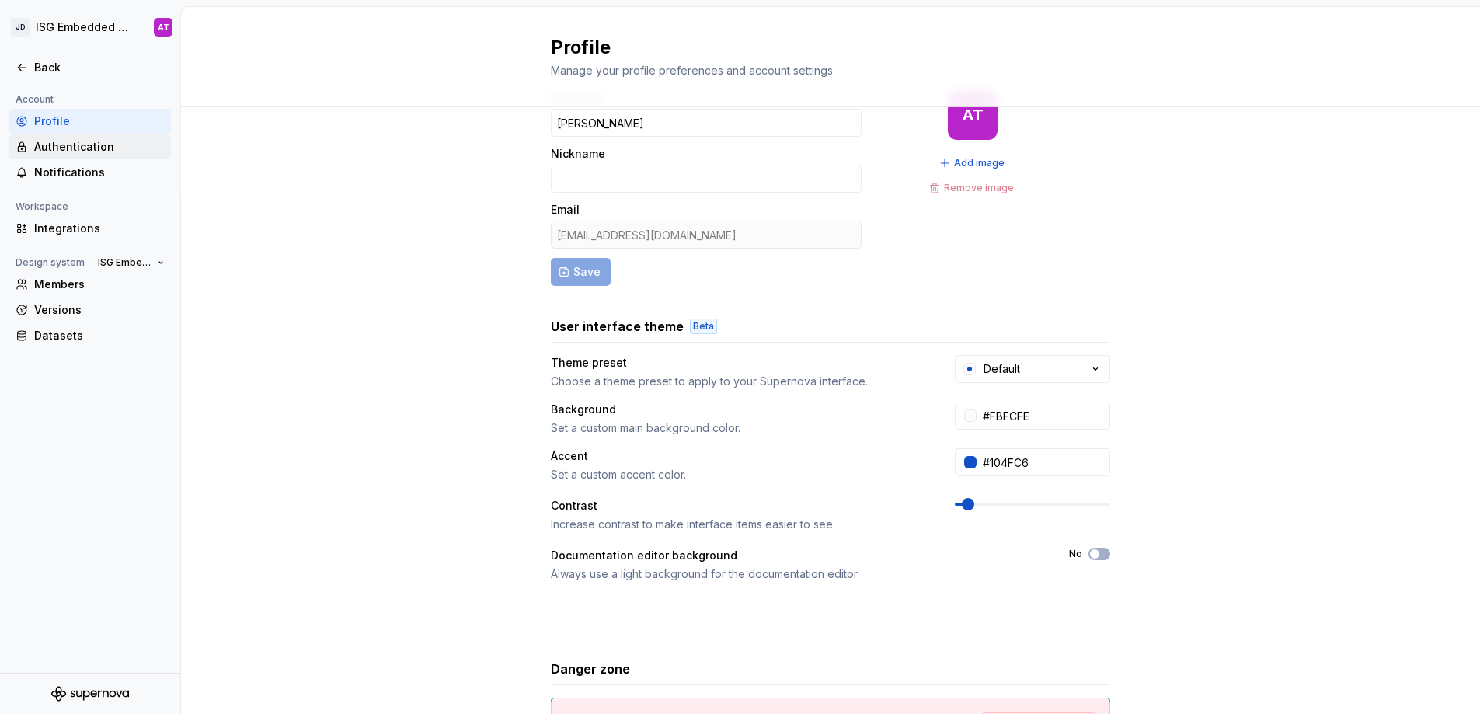
click at [89, 153] on div "Authentication" at bounding box center [99, 147] width 130 height 16
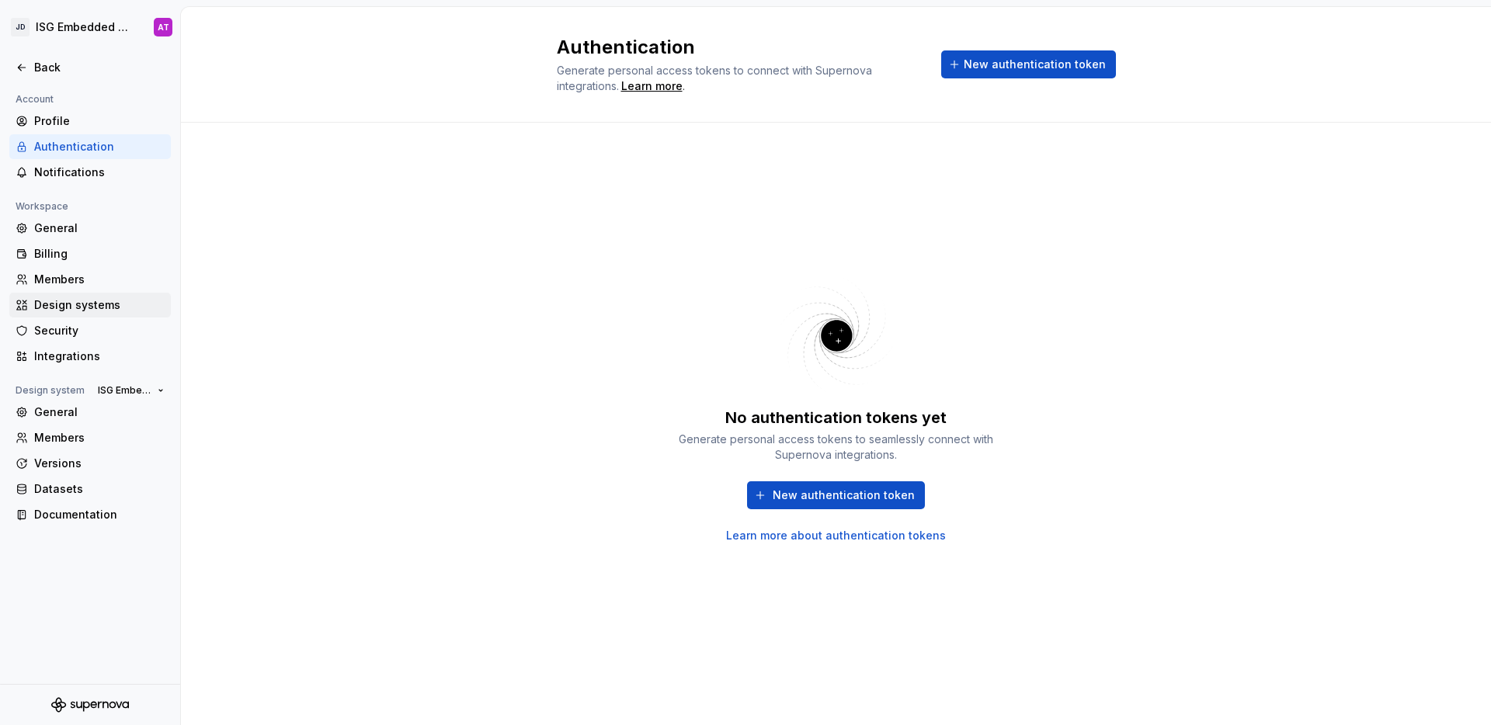
click at [109, 306] on div "Design systems" at bounding box center [99, 305] width 130 height 16
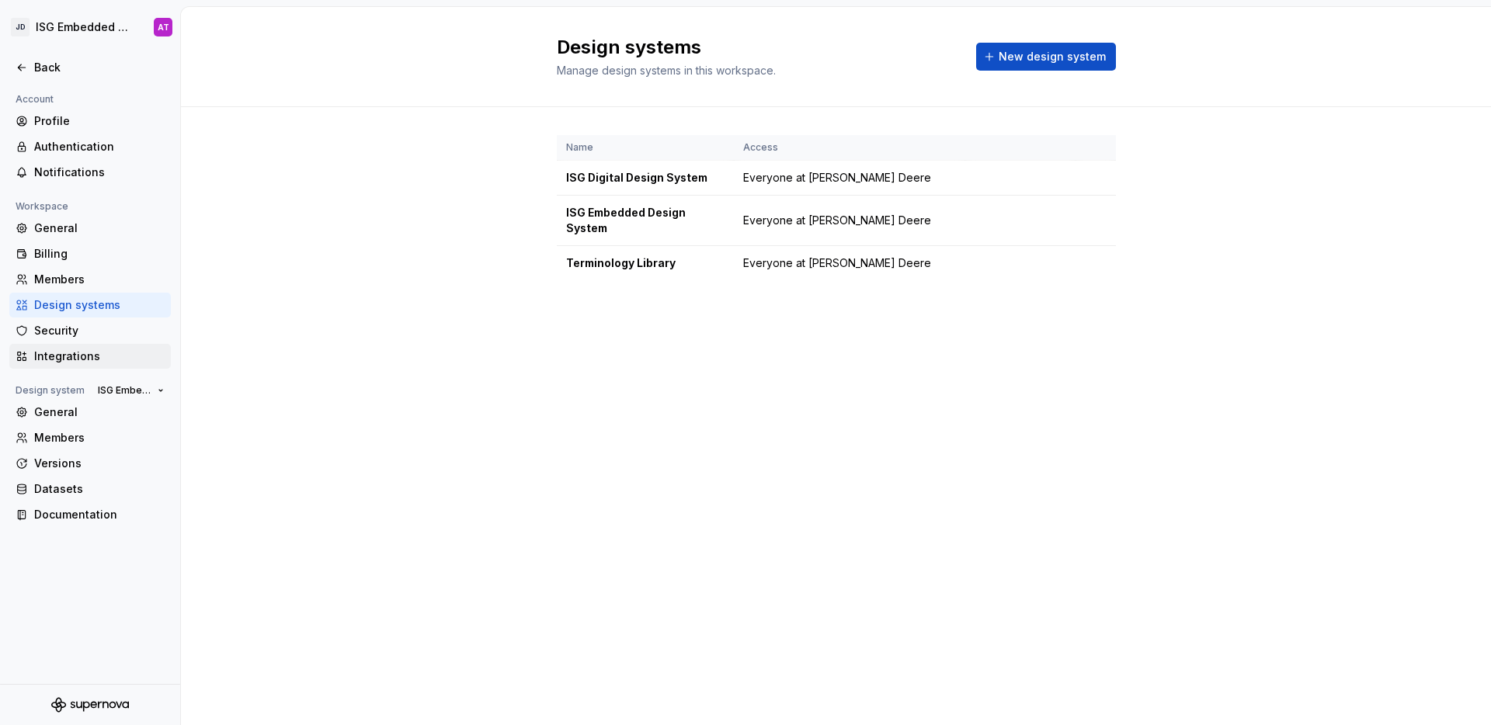
click at [96, 352] on div "Integrations" at bounding box center [99, 357] width 130 height 16
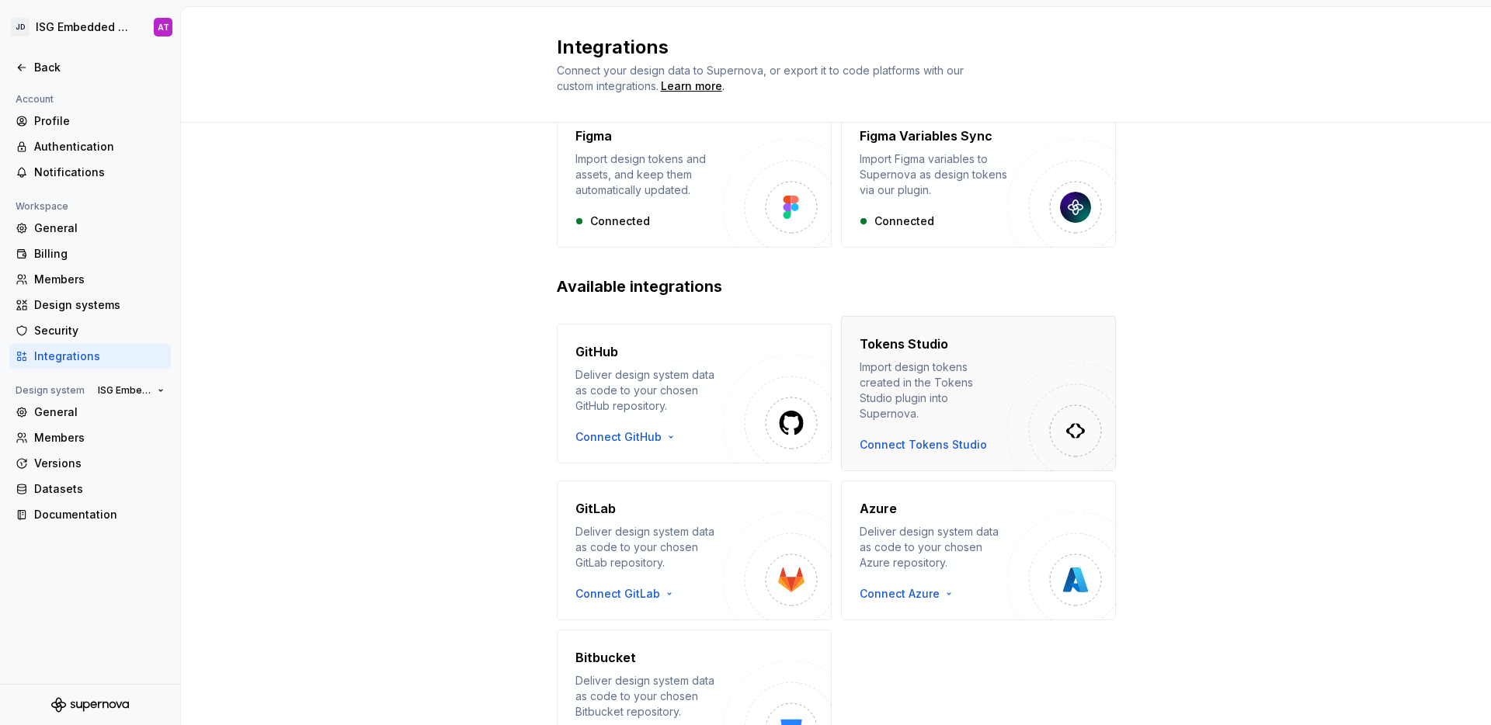
scroll to position [171, 0]
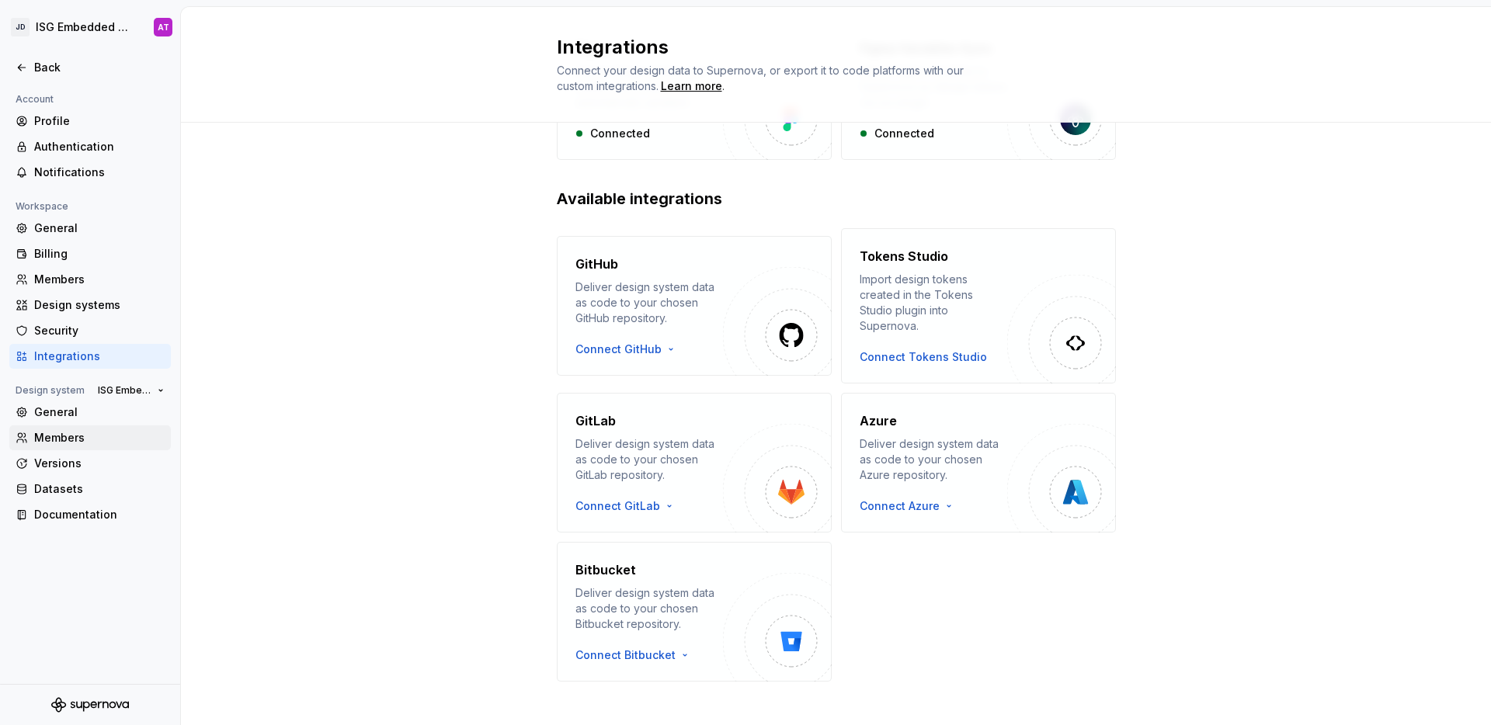
click at [103, 440] on div "Members" at bounding box center [99, 438] width 130 height 16
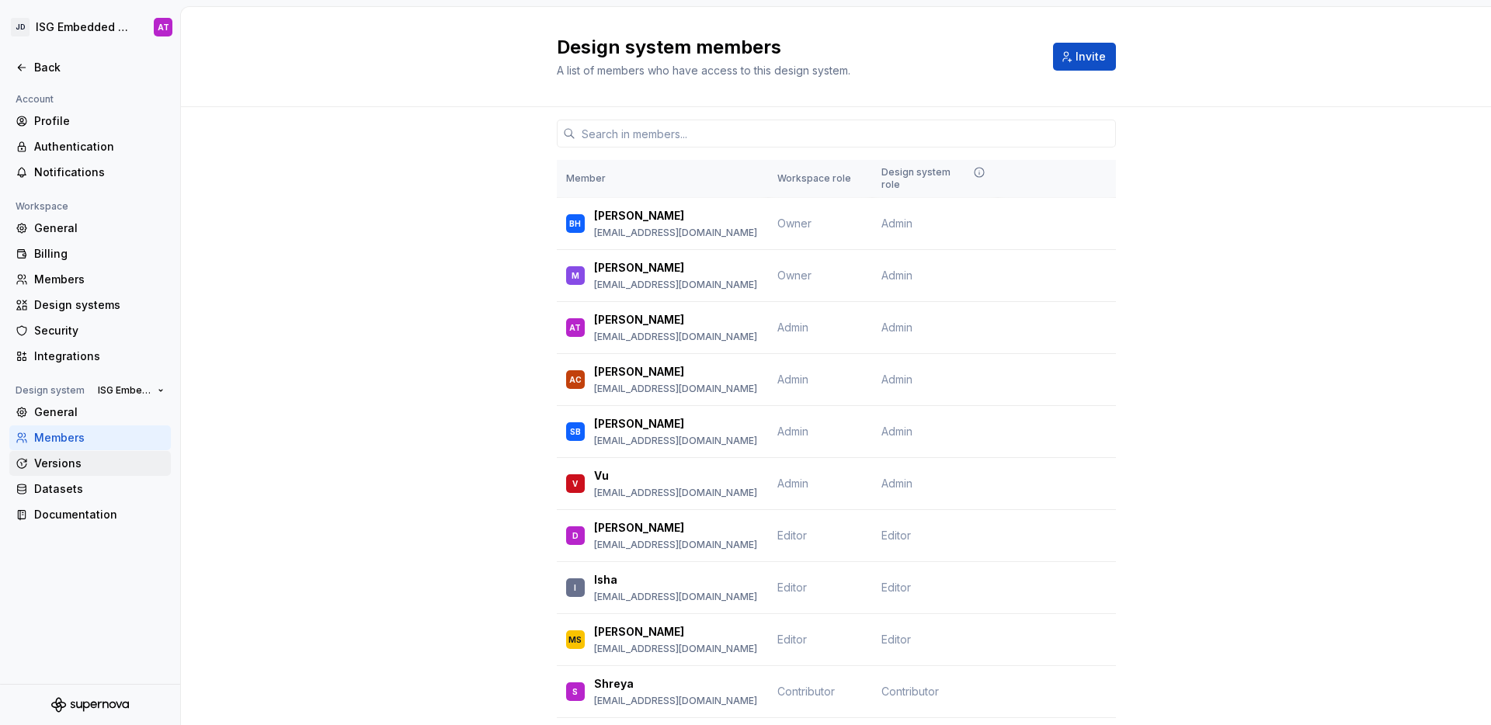
click at [102, 468] on div "Versions" at bounding box center [99, 464] width 130 height 16
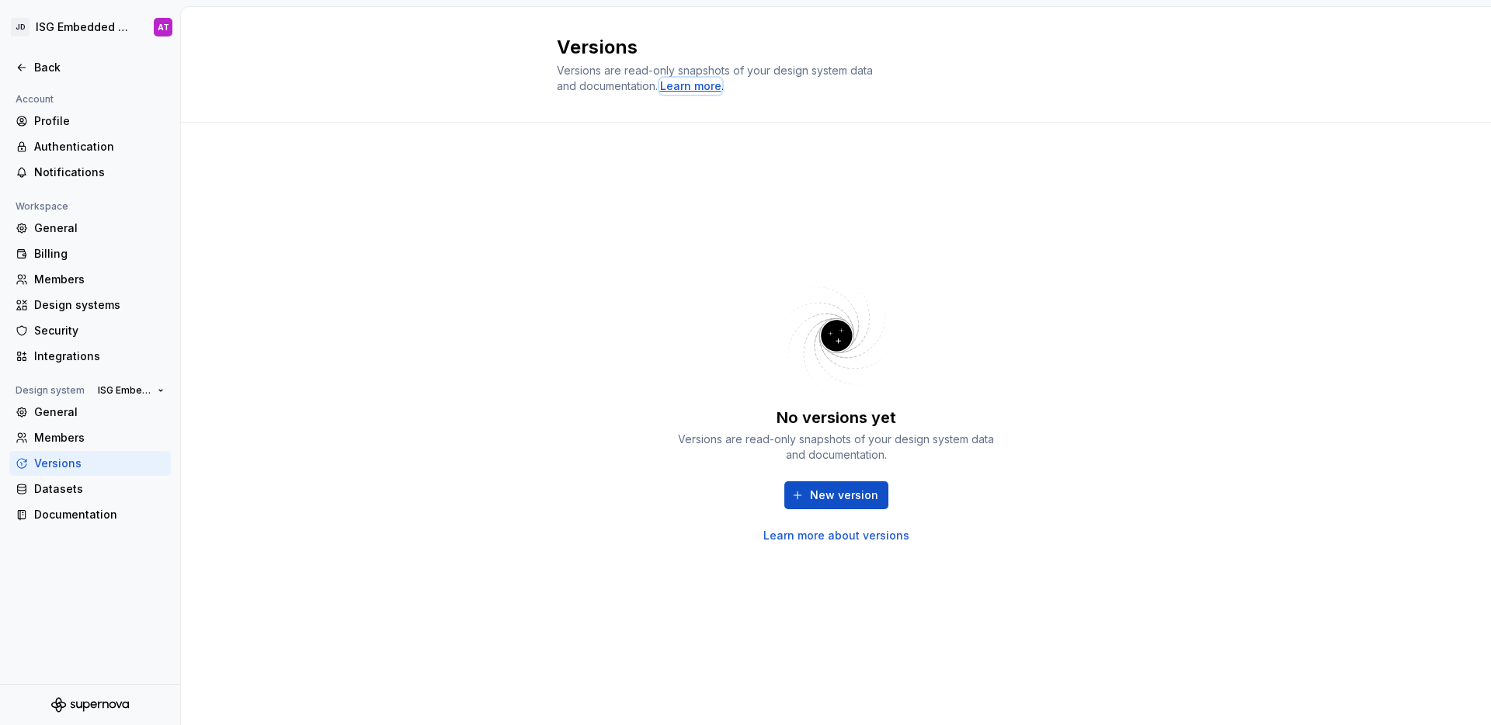
click at [682, 90] on div "Learn more" at bounding box center [690, 86] width 61 height 16
click at [141, 32] on html "JD ISG Embedded Design System AT Back Account Profile Authentication Notificati…" at bounding box center [745, 362] width 1491 height 725
click at [307, 130] on html "JD ISG Embedded Design System AT Back Account Profile Authentication Notificati…" at bounding box center [745, 362] width 1491 height 725
click at [42, 74] on div "Back" at bounding box center [99, 68] width 130 height 16
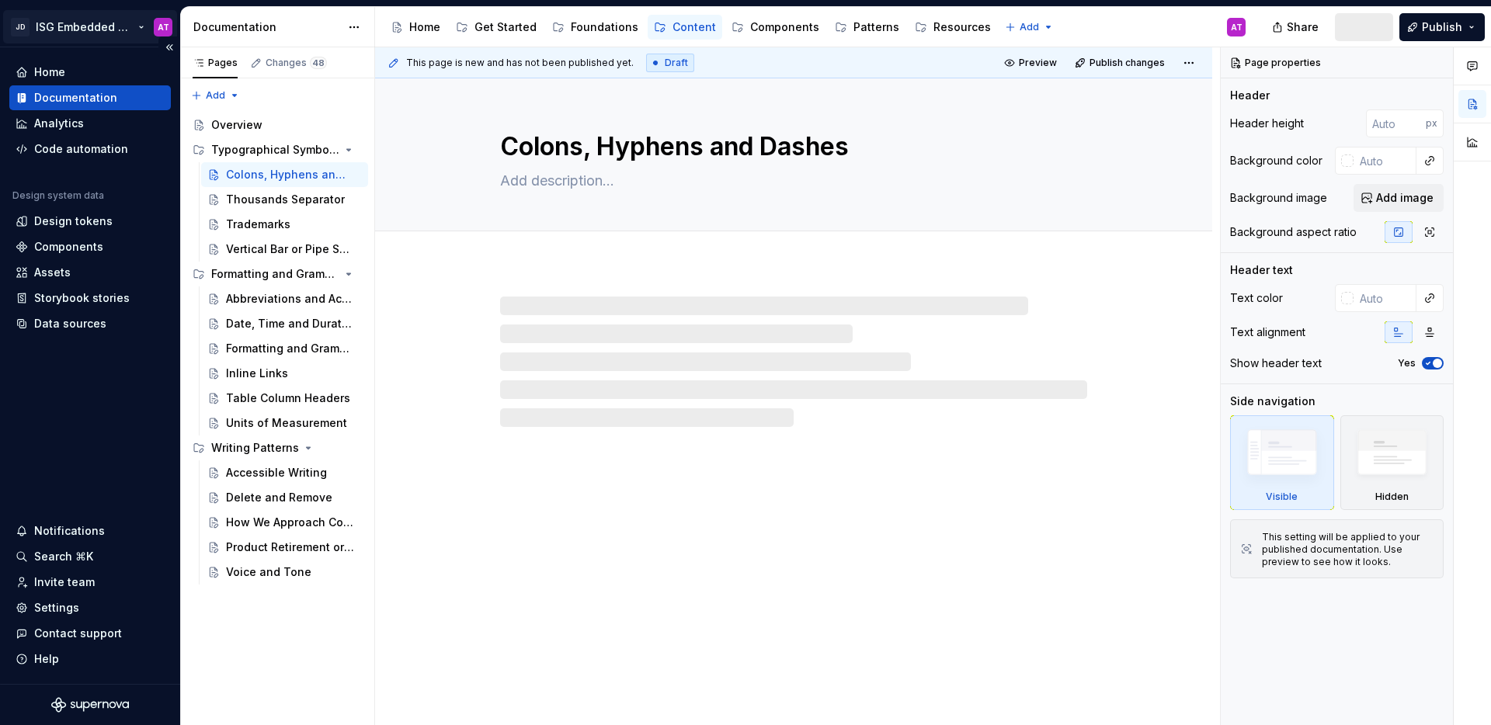
click at [136, 27] on html "JD ISG Embedded Design System AT Home Documentation Analytics Code automation D…" at bounding box center [745, 362] width 1491 height 725
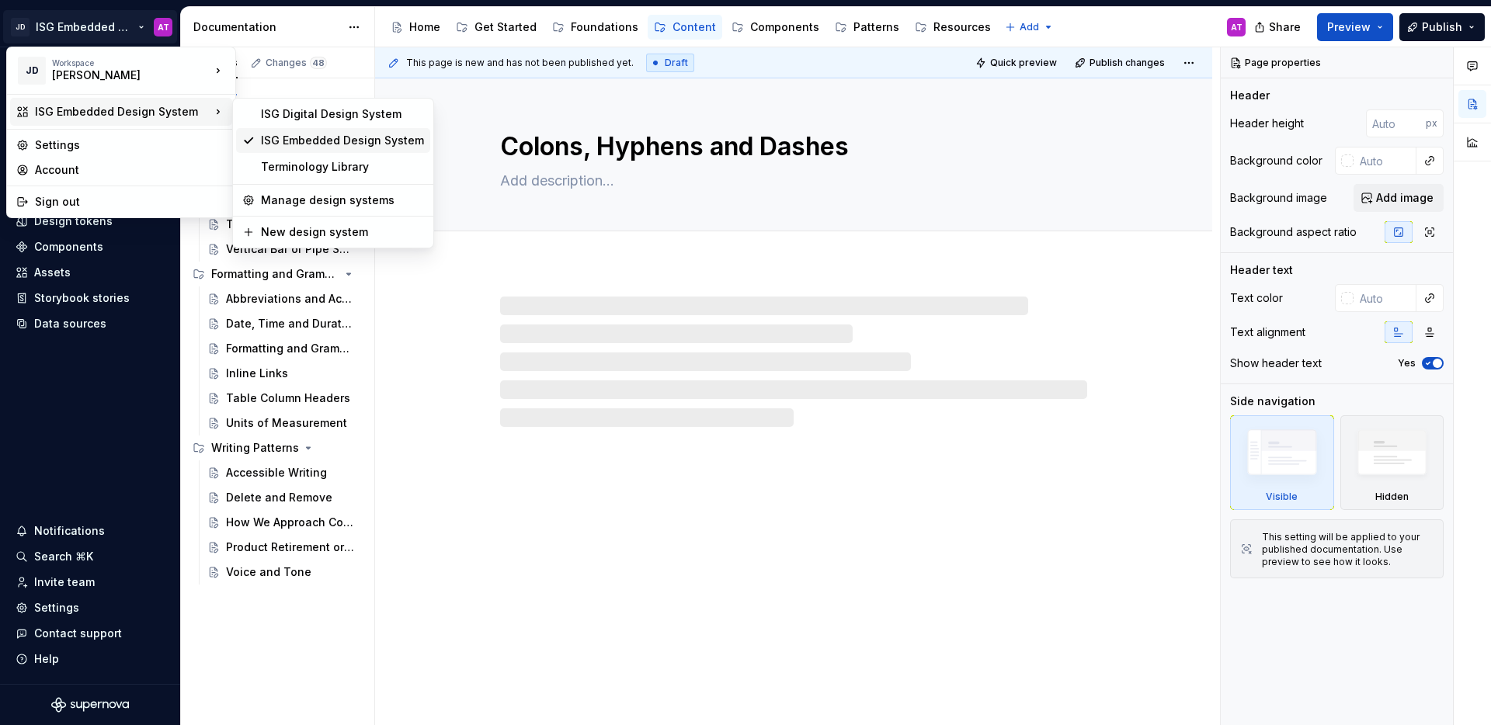
click at [294, 142] on div "ISG Embedded Design System" at bounding box center [342, 141] width 163 height 16
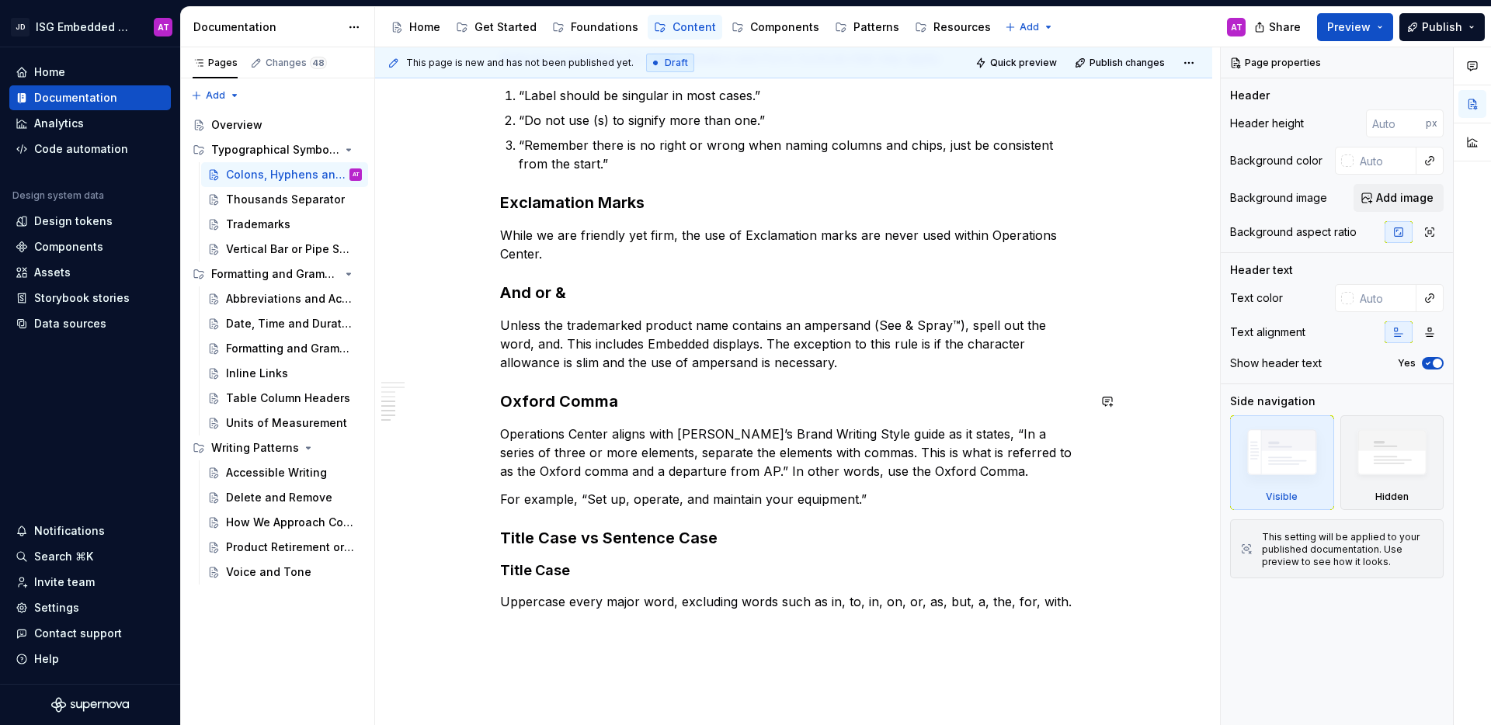
scroll to position [735, 0]
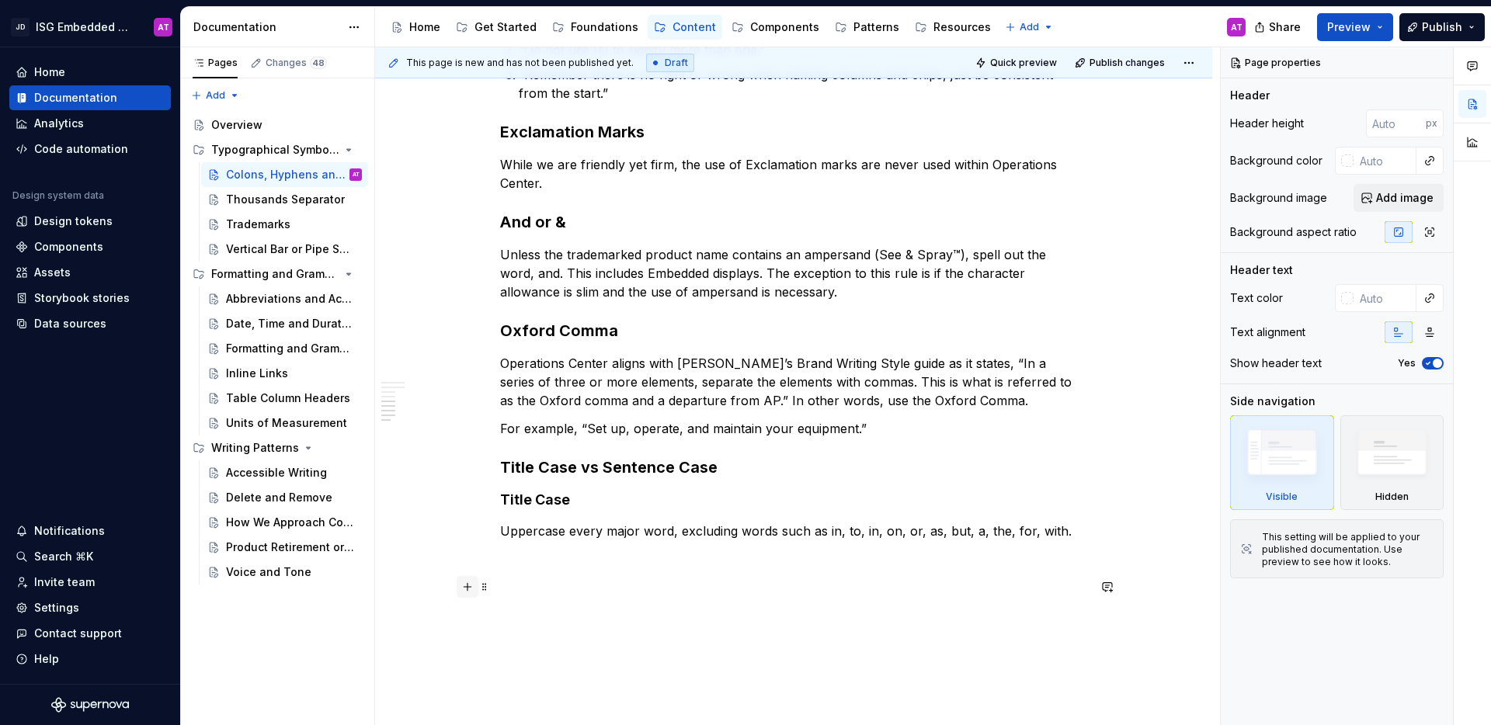
click at [463, 589] on button "button" at bounding box center [468, 587] width 22 height 22
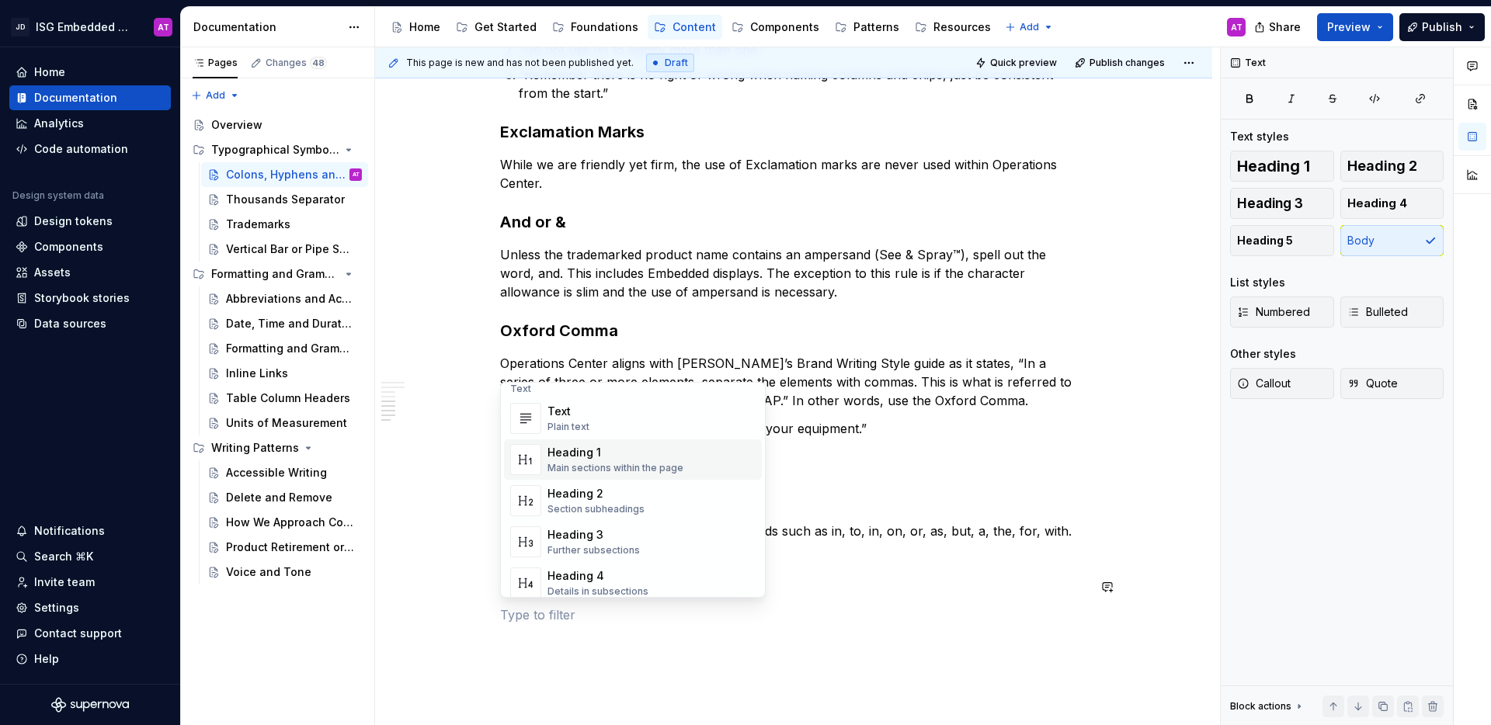
scroll to position [7, 0]
click at [1375, 268] on div "Heading 1 Heading 2 Heading 3 Heading 4 Heading 5 Body List styles Numbered Bul…" at bounding box center [1337, 284] width 214 height 267
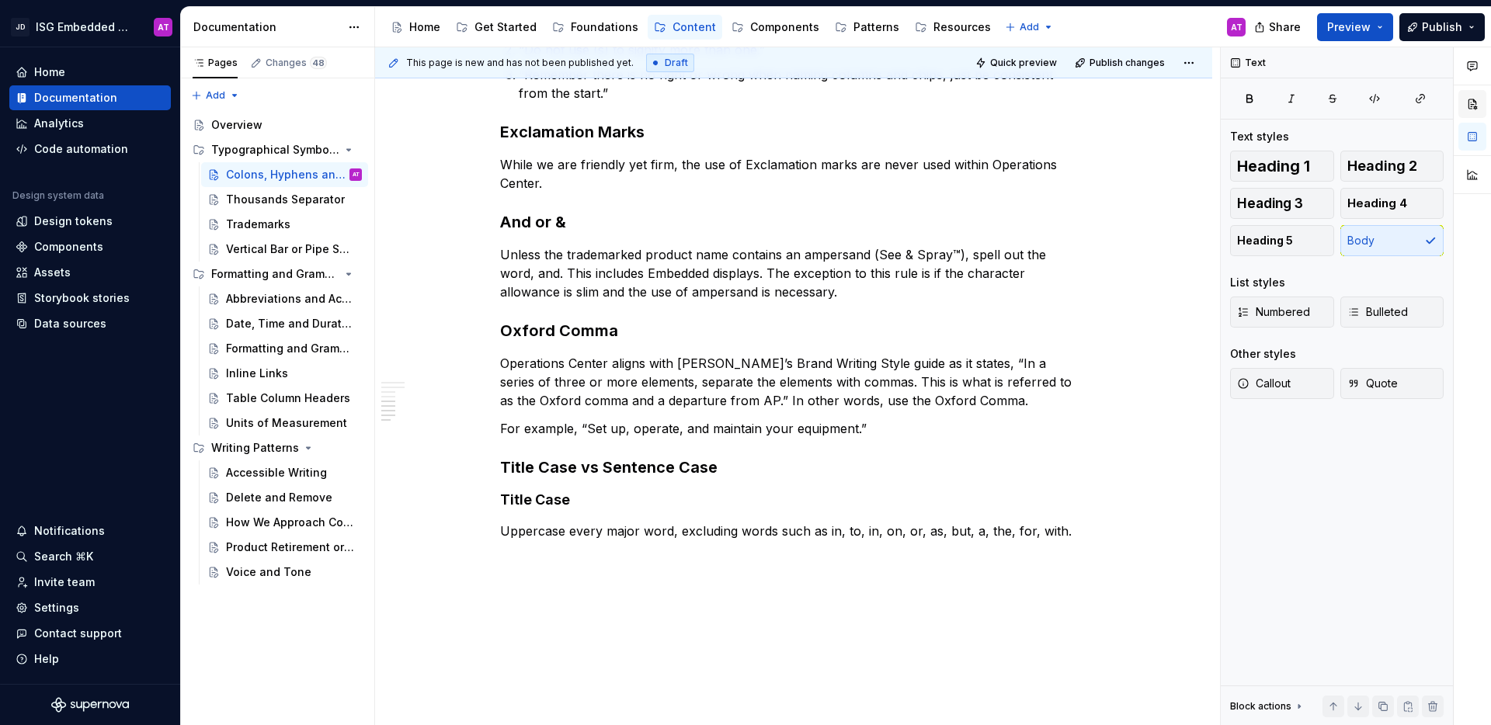
click at [1468, 103] on button "button" at bounding box center [1473, 104] width 28 height 28
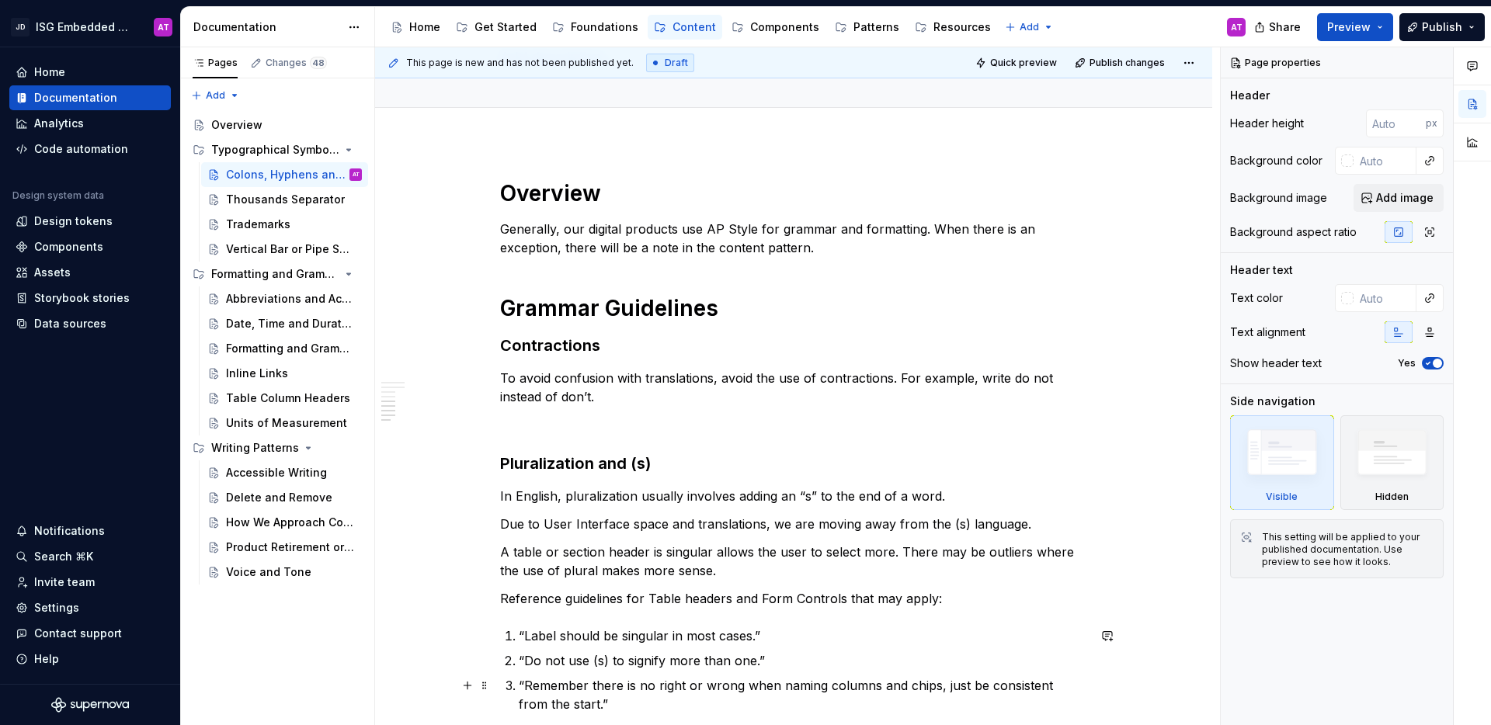
scroll to position [0, 0]
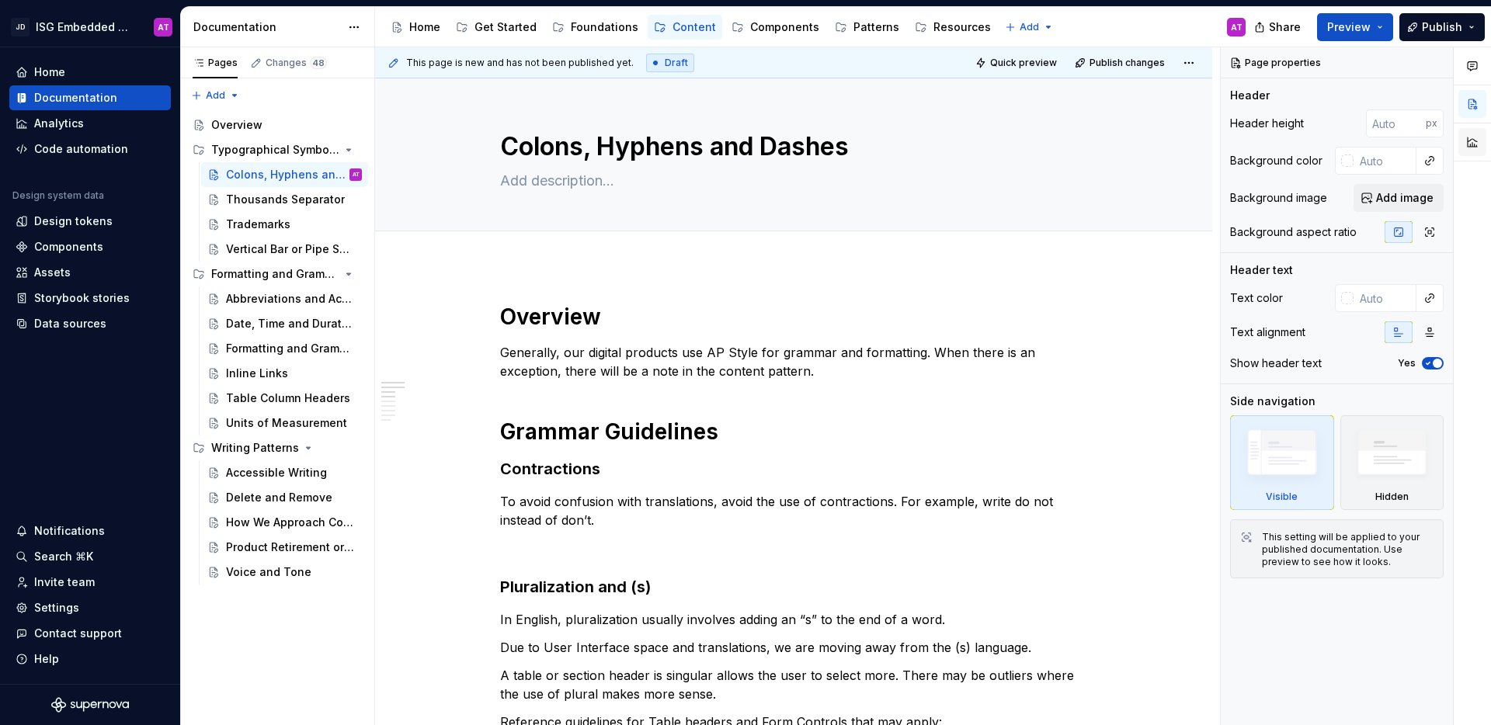
click at [1476, 141] on button "button" at bounding box center [1473, 142] width 28 height 28
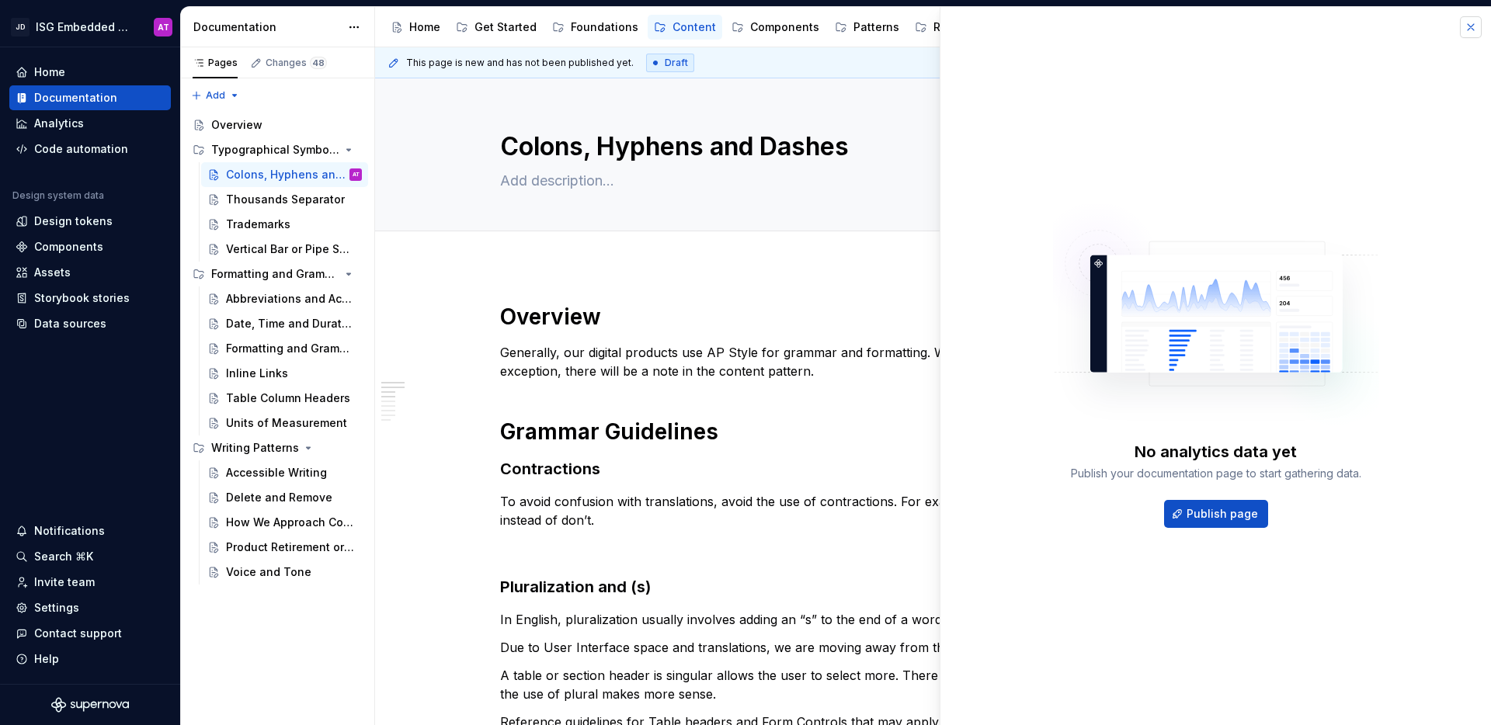
click at [1468, 27] on button "button" at bounding box center [1471, 27] width 22 height 22
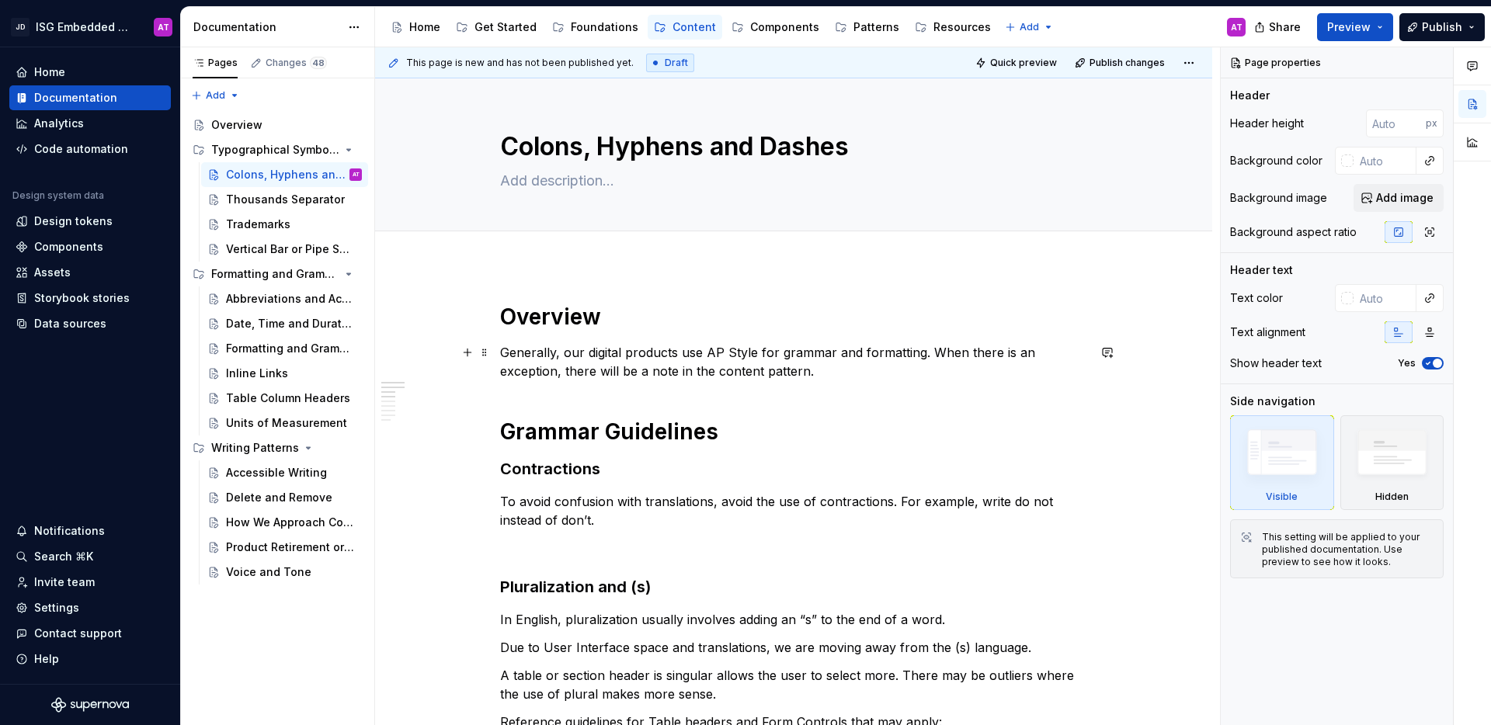
click at [1031, 344] on p "Generally, our digital products use AP Style for grammar and formatting. When t…" at bounding box center [793, 361] width 587 height 37
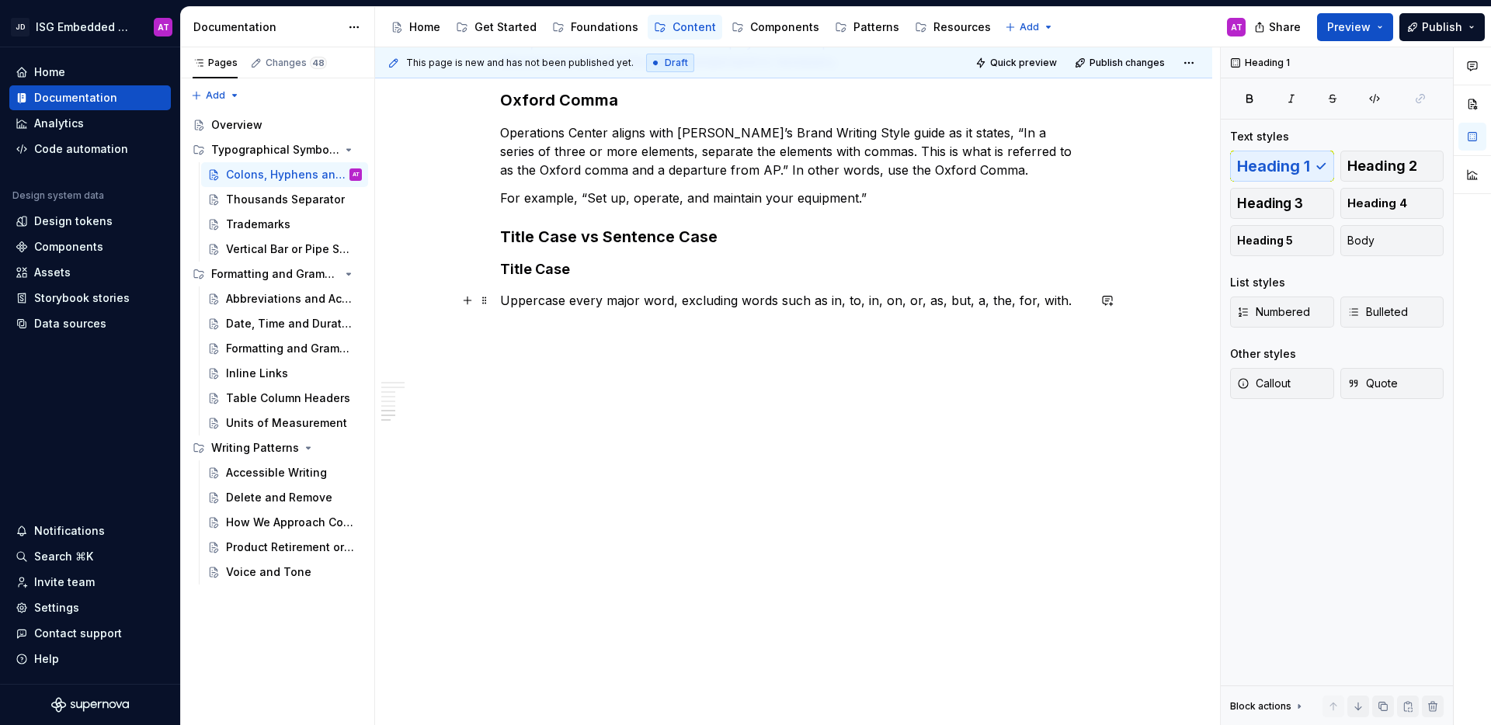
scroll to position [969, 0]
click at [470, 330] on button "button" at bounding box center [468, 326] width 22 height 22
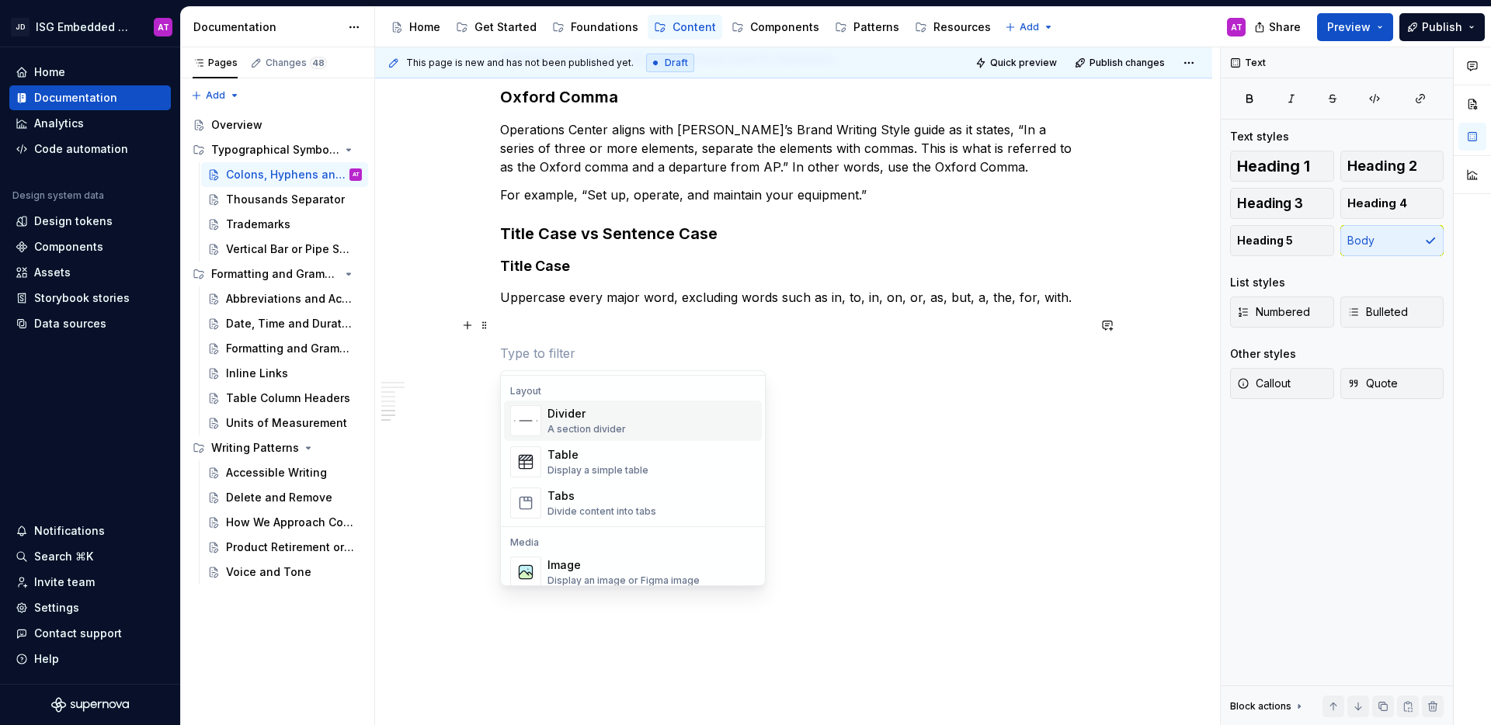
scroll to position [507, 0]
click at [665, 465] on div "Table Display a simple table" at bounding box center [652, 458] width 208 height 31
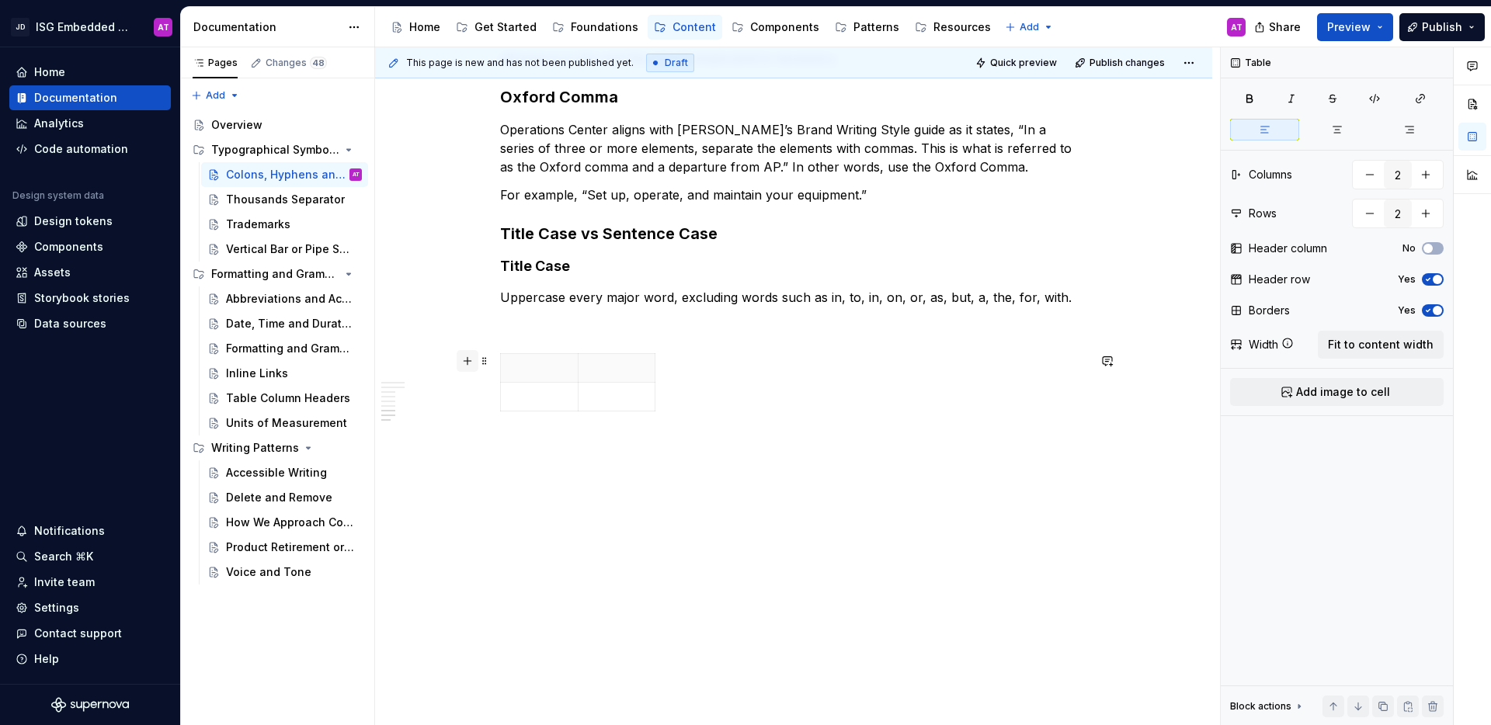
click at [464, 361] on button "button" at bounding box center [468, 361] width 22 height 22
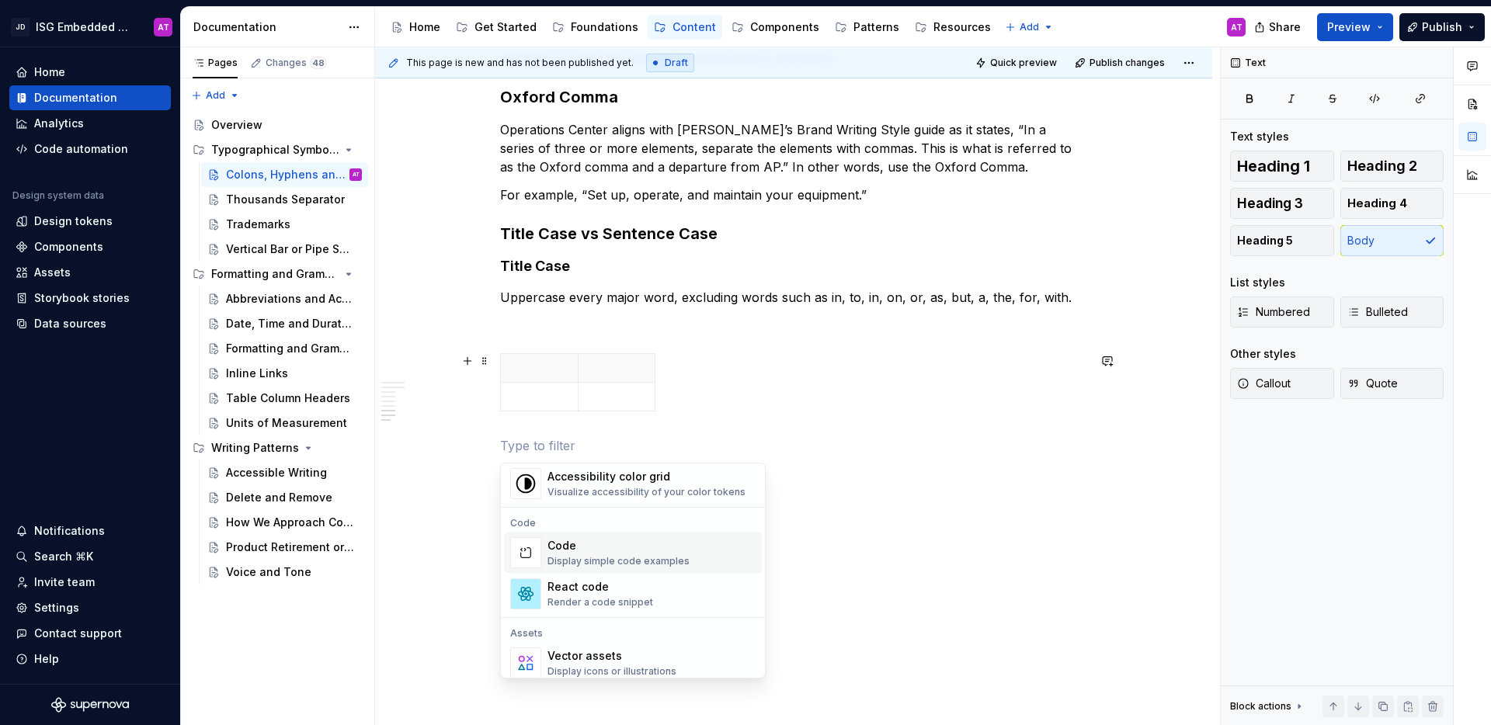
scroll to position [1238, 0]
click at [695, 559] on div "Code Display simple code examples" at bounding box center [652, 549] width 208 height 31
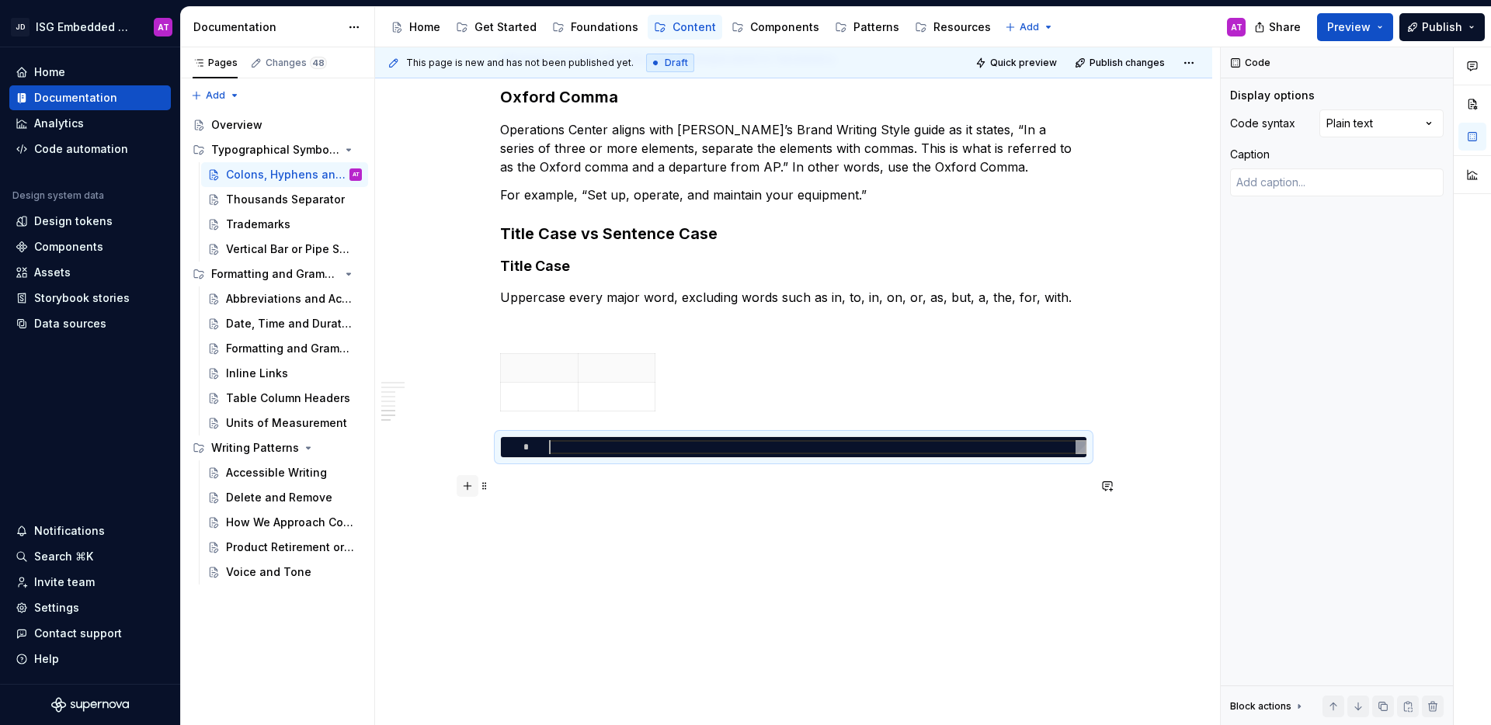
click at [463, 485] on button "button" at bounding box center [468, 486] width 22 height 22
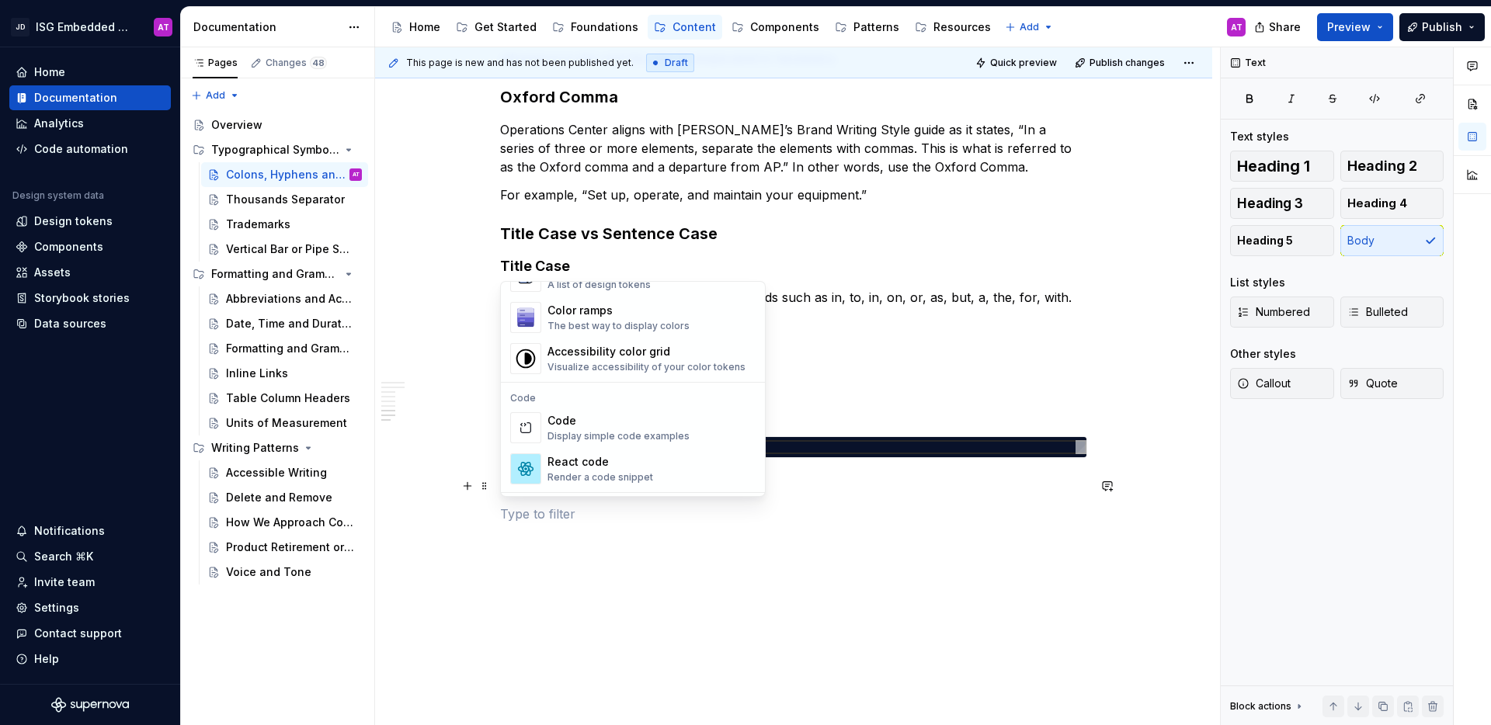
scroll to position [1171, 0]
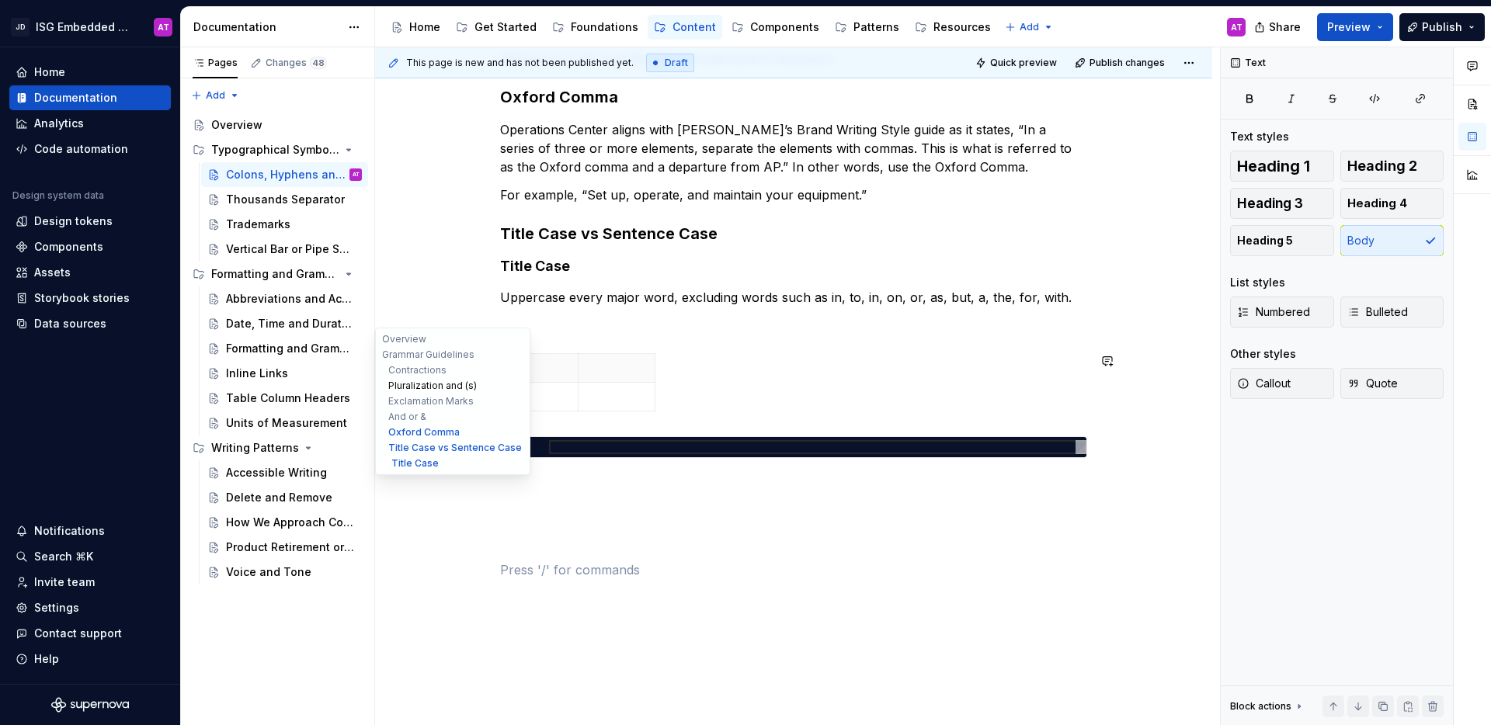
click at [439, 388] on button "Pluralization and (s)" at bounding box center [453, 386] width 148 height 16
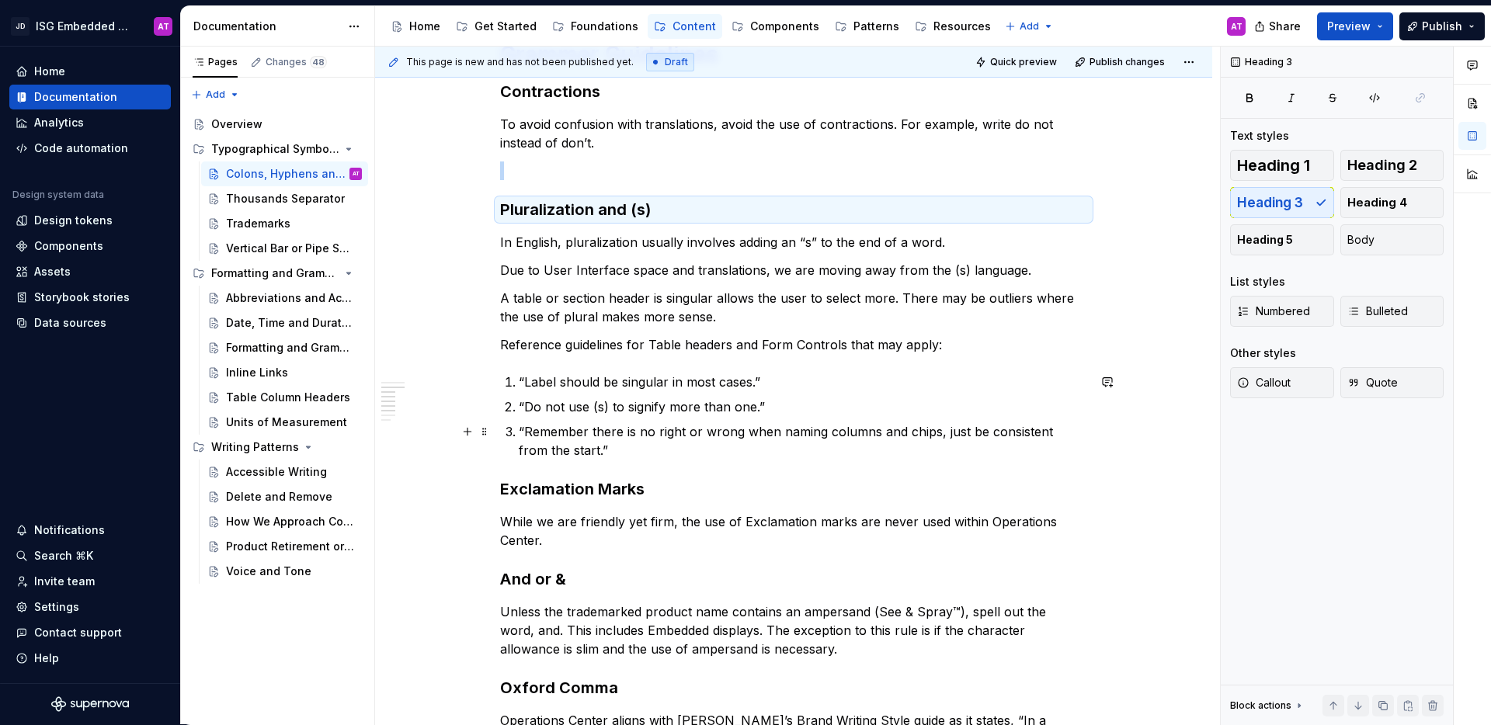
scroll to position [385, 0]
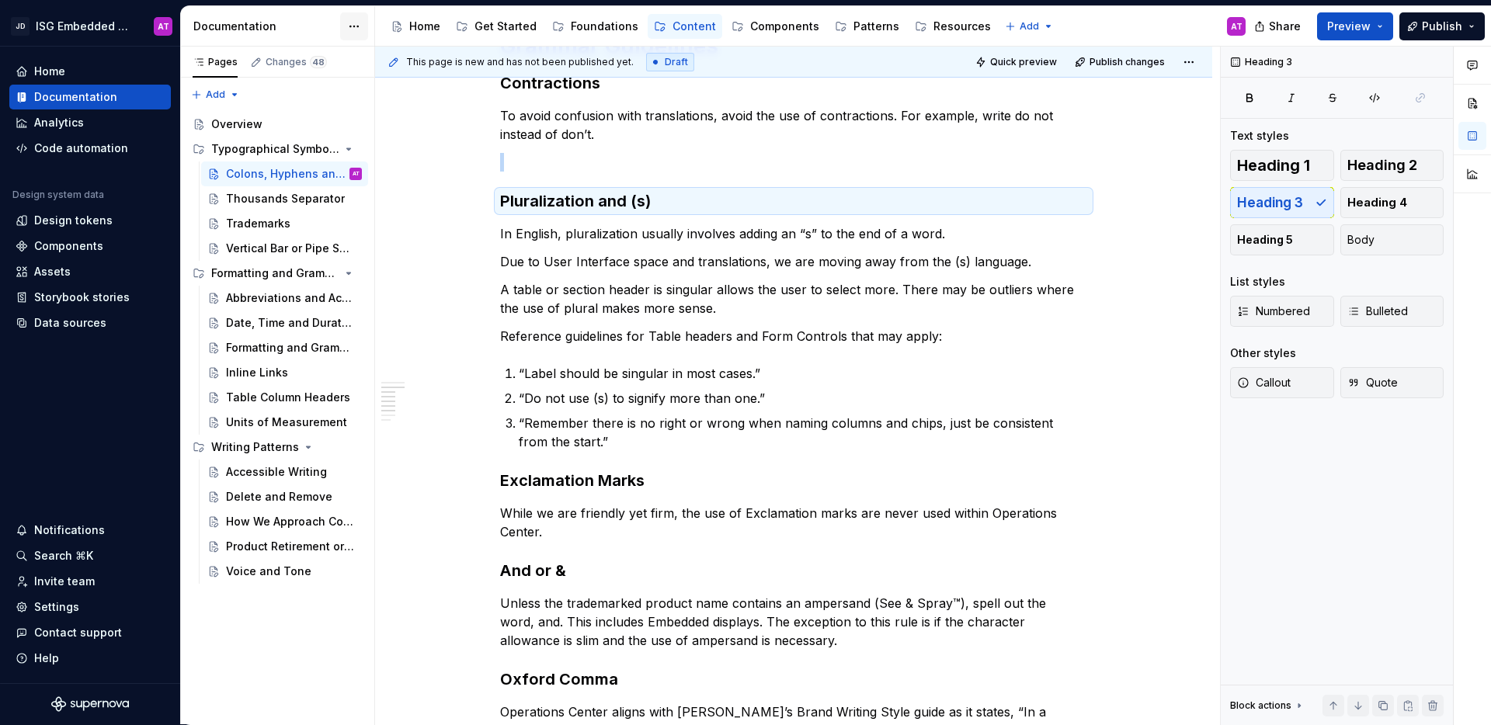
click at [360, 30] on html "JD ISG Embedded Design System AT Home Documentation Analytics Code automation D…" at bounding box center [745, 362] width 1491 height 725
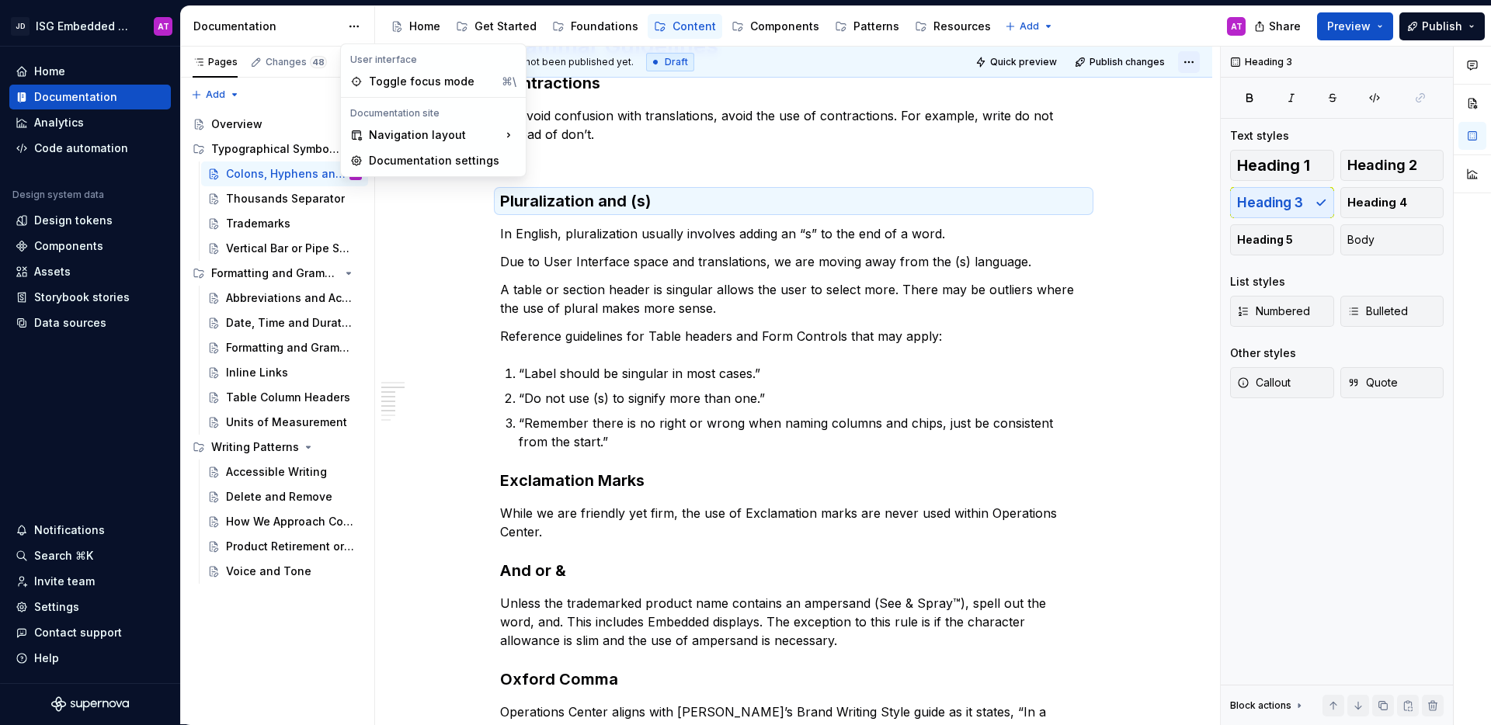
click at [1193, 64] on html "JD ISG Embedded Design System AT Home Documentation Analytics Code automation D…" at bounding box center [745, 362] width 1491 height 725
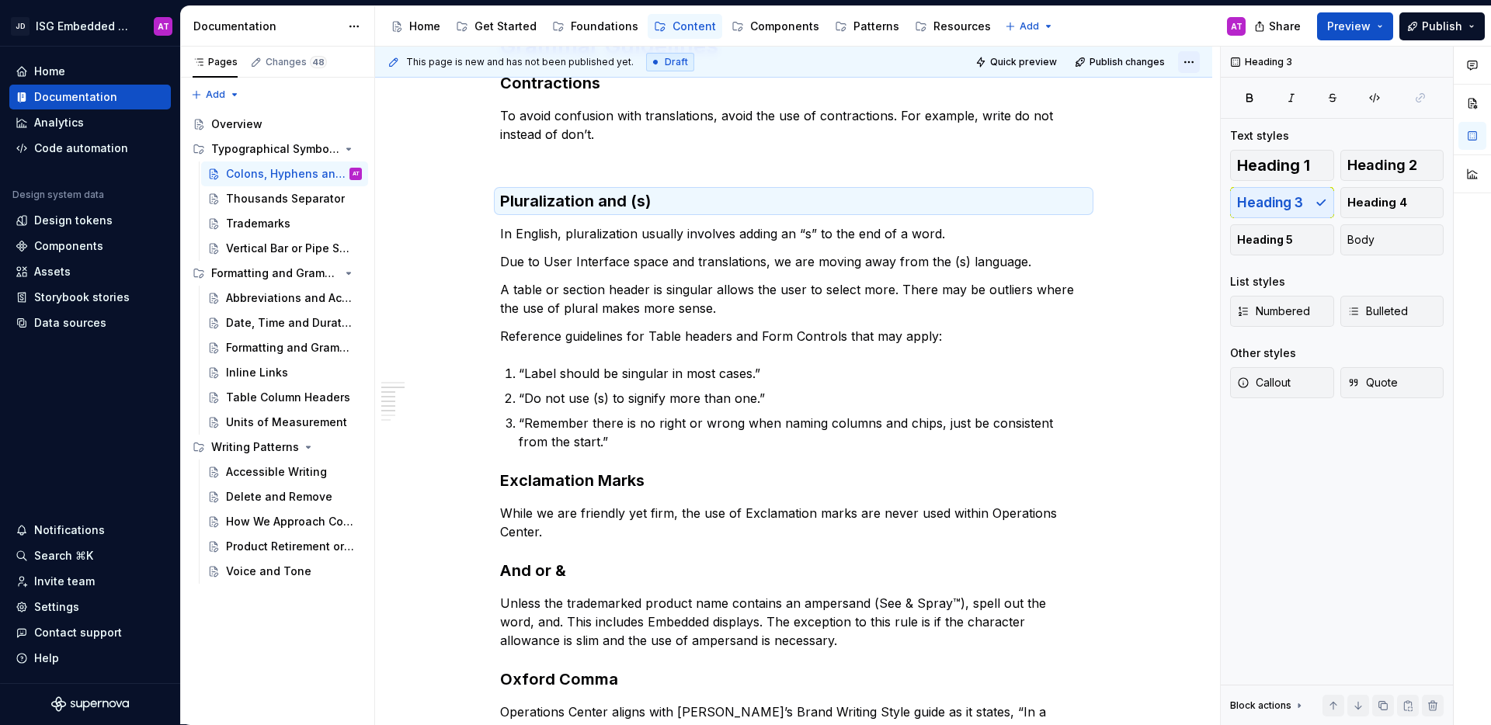
click at [1191, 64] on html "JD ISG Embedded Design System AT Home Documentation Analytics Code automation D…" at bounding box center [745, 362] width 1491 height 725
click at [1350, 659] on div "Comments Open comments No comments yet Select ‘Comment’ from the block context …" at bounding box center [1356, 386] width 270 height 679
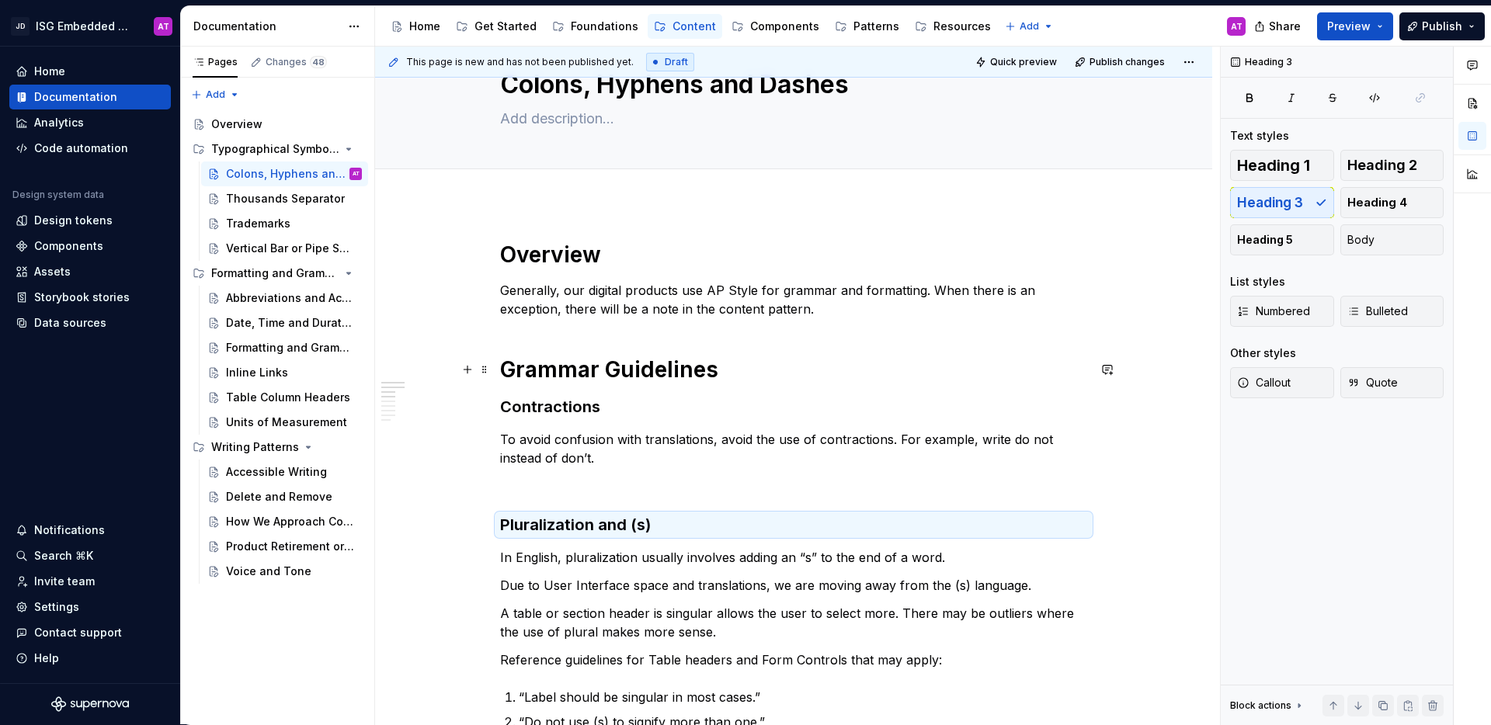
click at [952, 367] on h1 "Grammar Guidelines" at bounding box center [793, 370] width 587 height 28
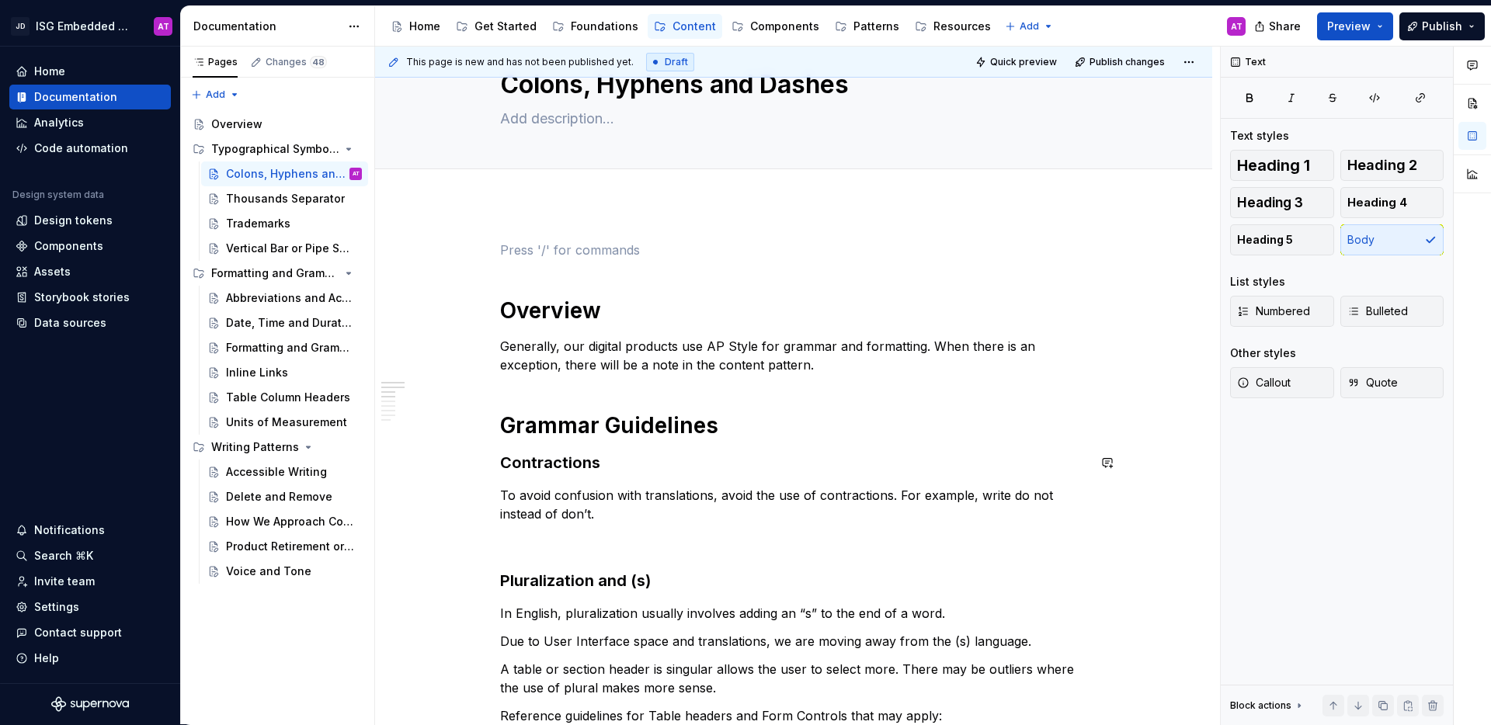
click at [482, 250] on span at bounding box center [484, 250] width 12 height 22
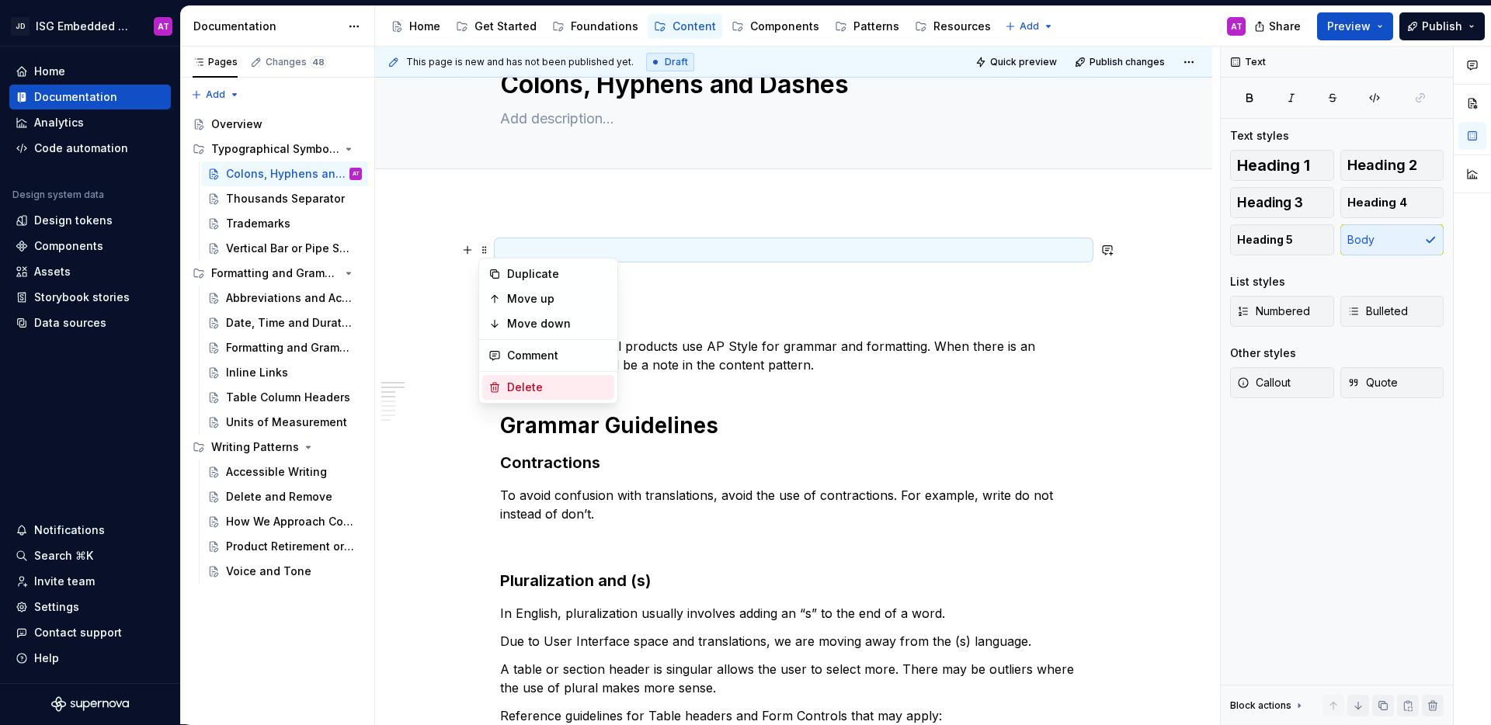
click at [510, 386] on div "Delete" at bounding box center [557, 388] width 101 height 16
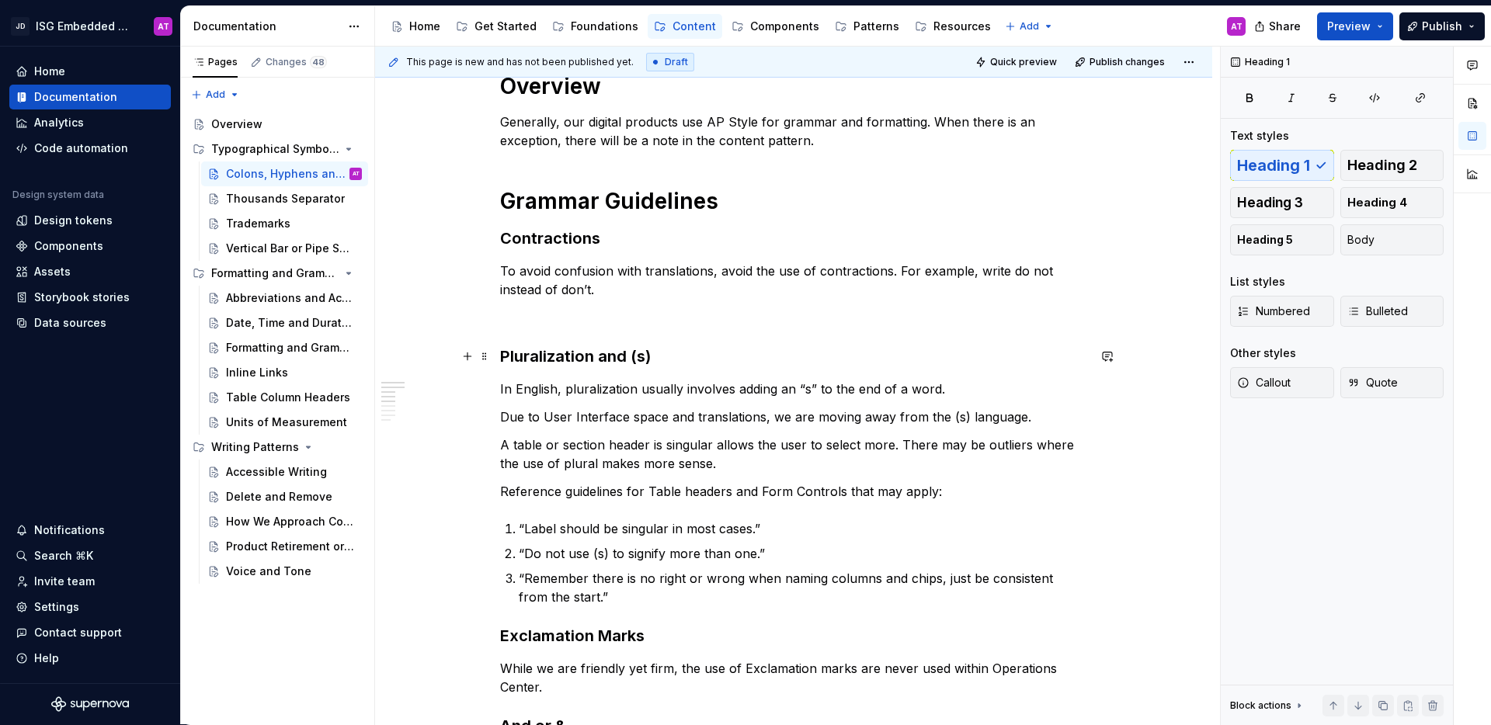
scroll to position [238, 0]
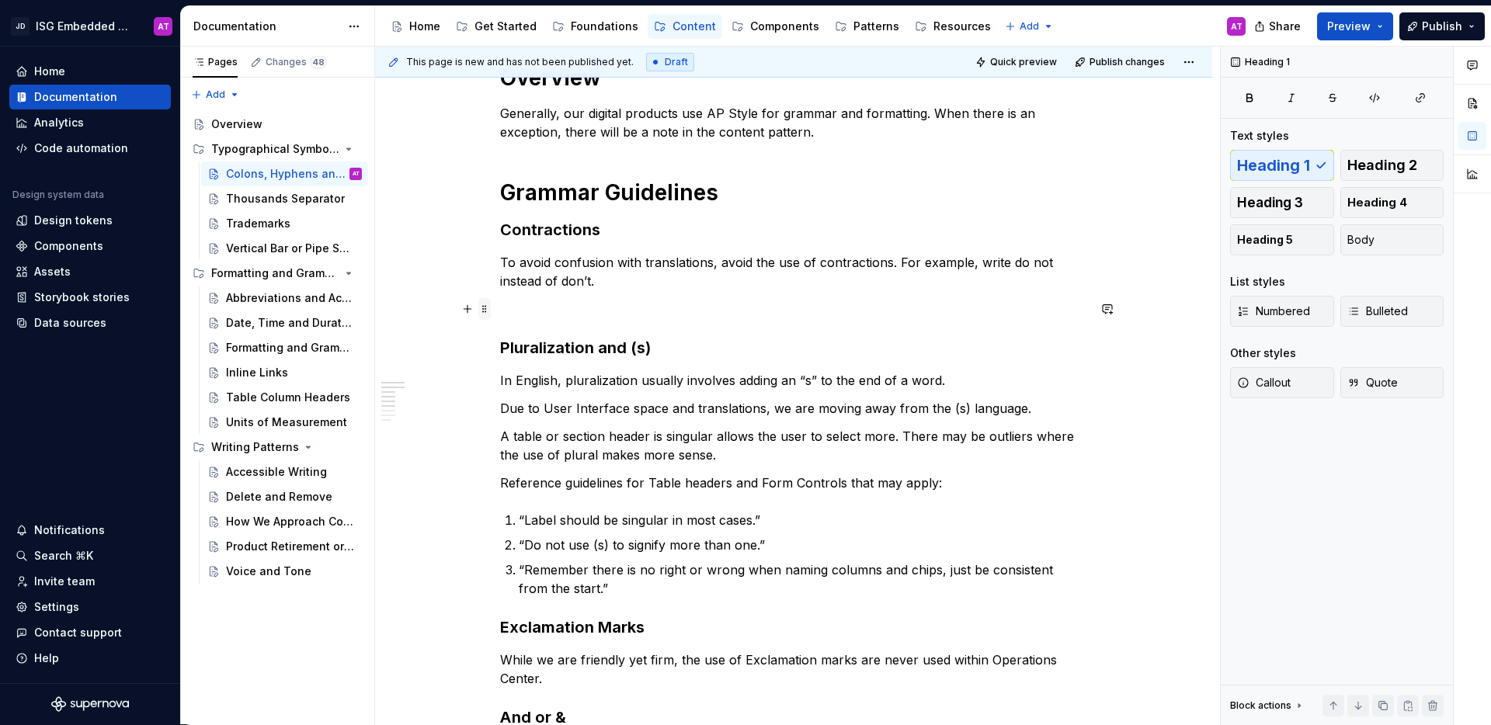
click at [485, 306] on span at bounding box center [484, 309] width 12 height 22
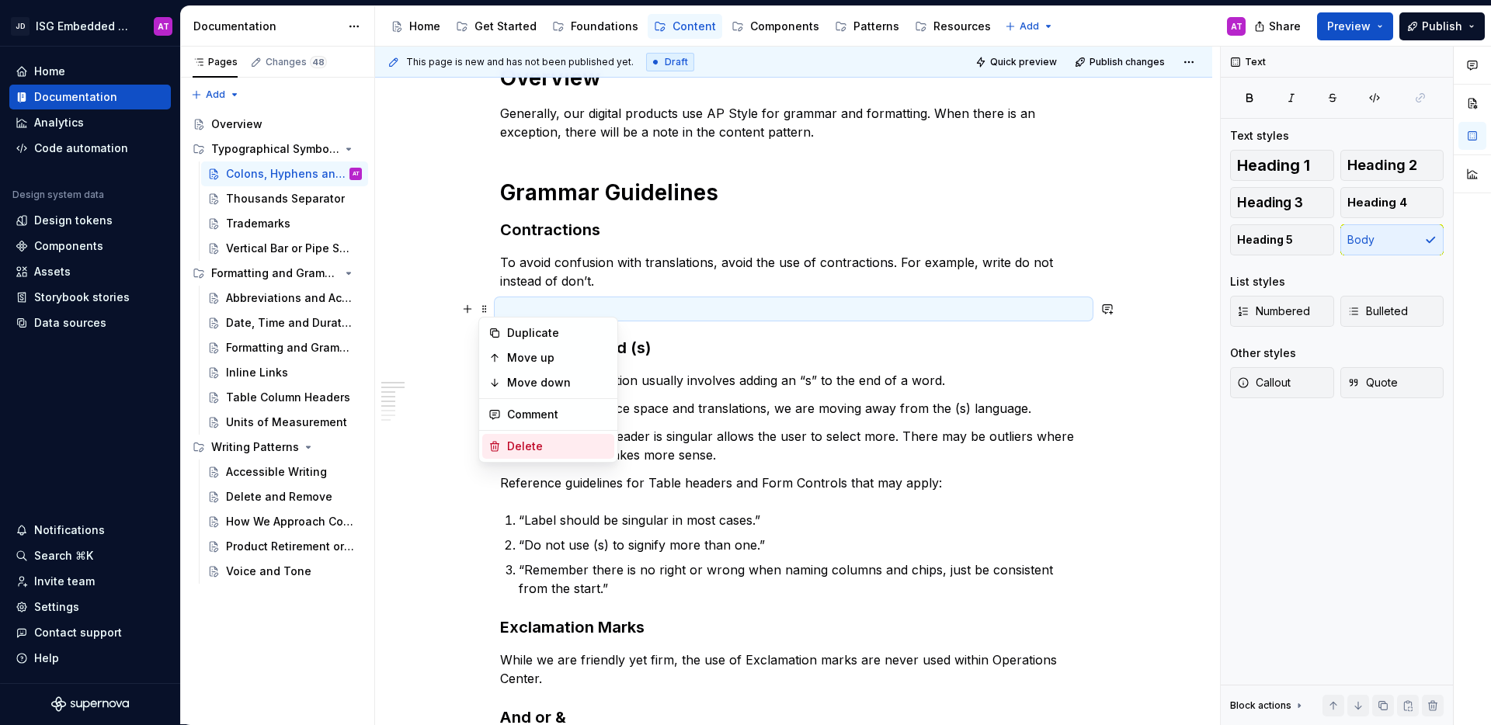
click at [507, 445] on div "Delete" at bounding box center [557, 447] width 101 height 16
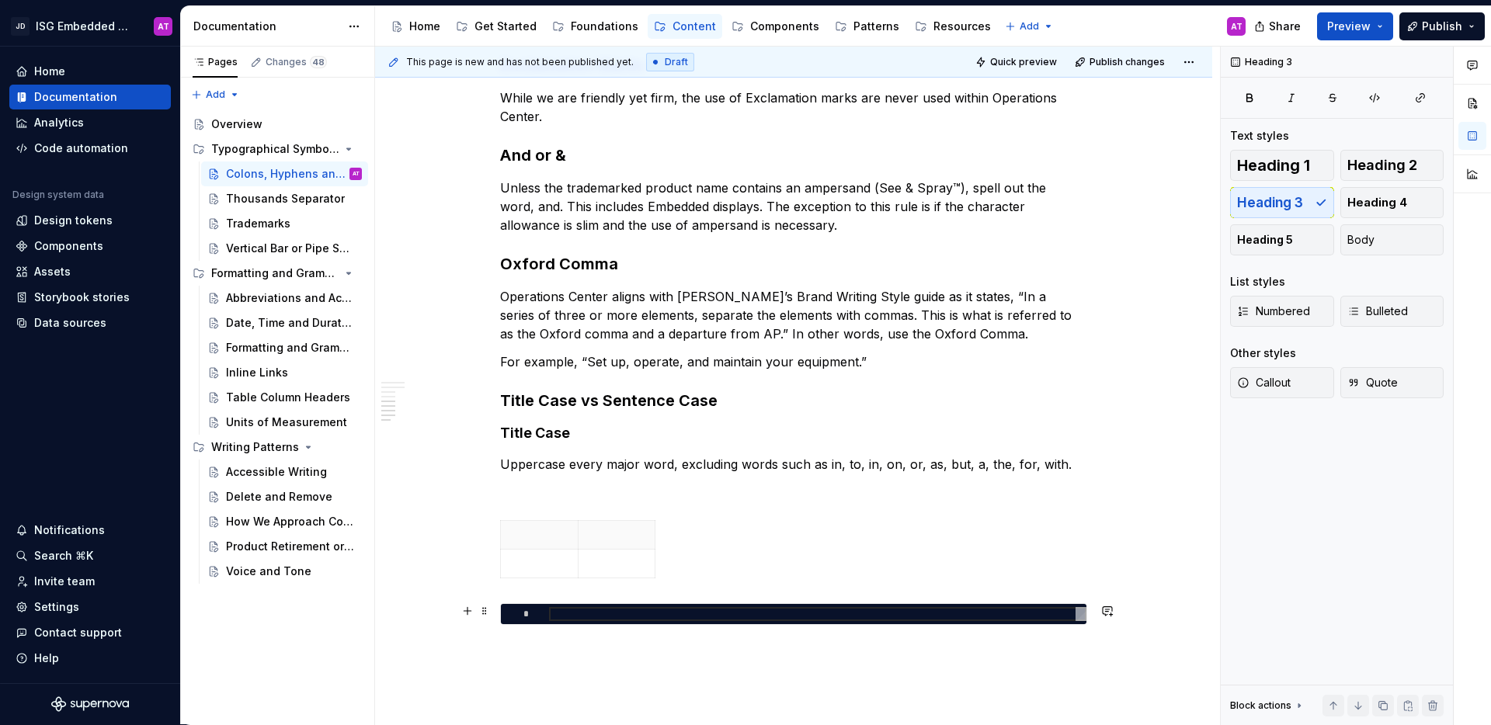
scroll to position [774, 0]
click at [484, 612] on span at bounding box center [484, 611] width 12 height 22
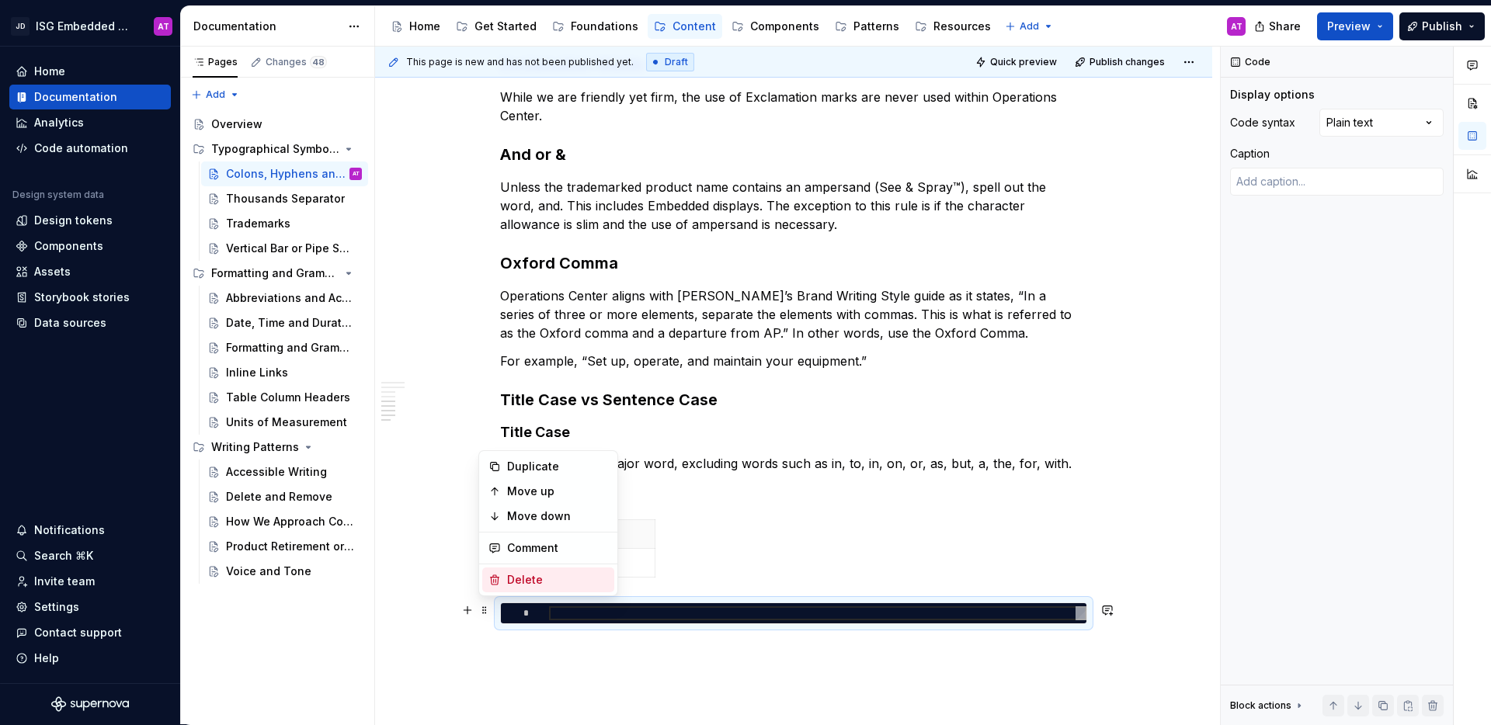
click at [516, 579] on div "Delete" at bounding box center [557, 580] width 101 height 16
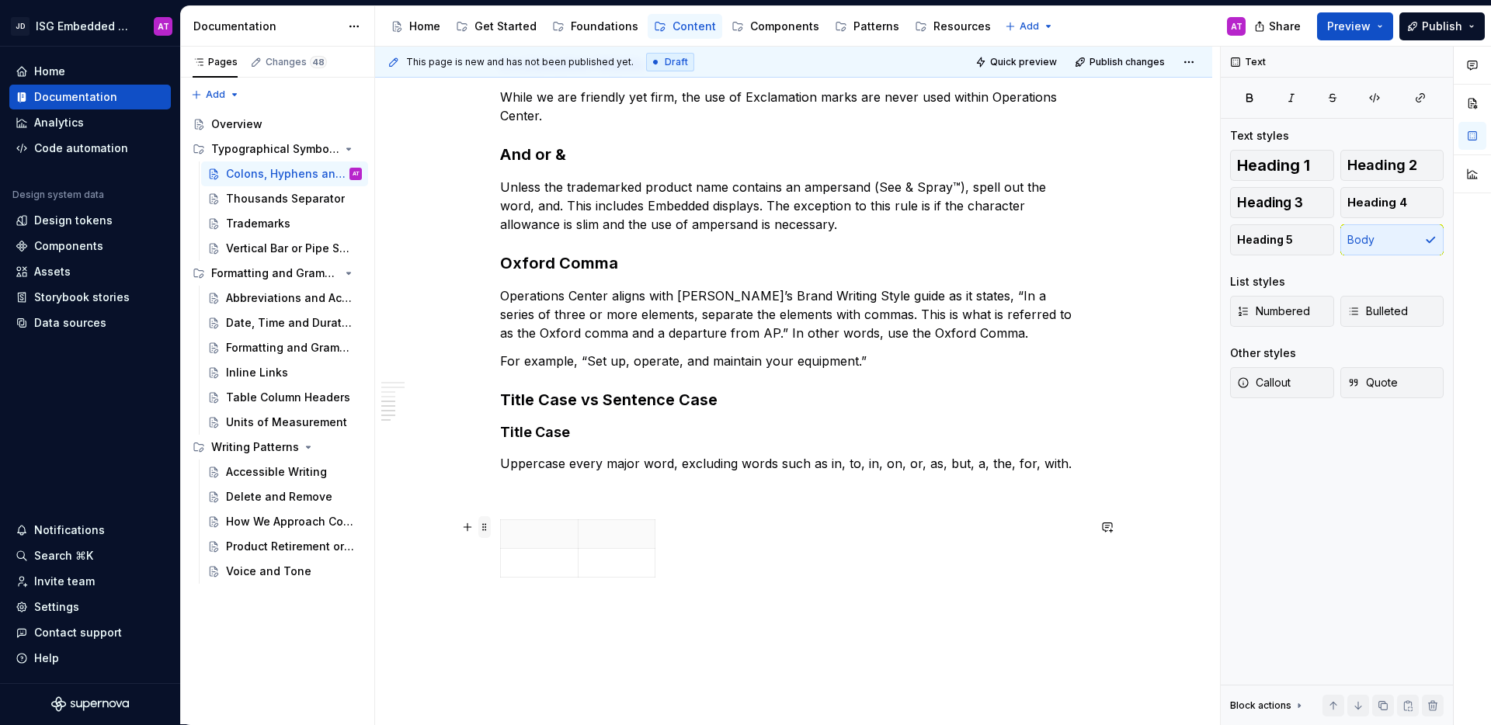
click at [484, 530] on span at bounding box center [484, 527] width 12 height 22
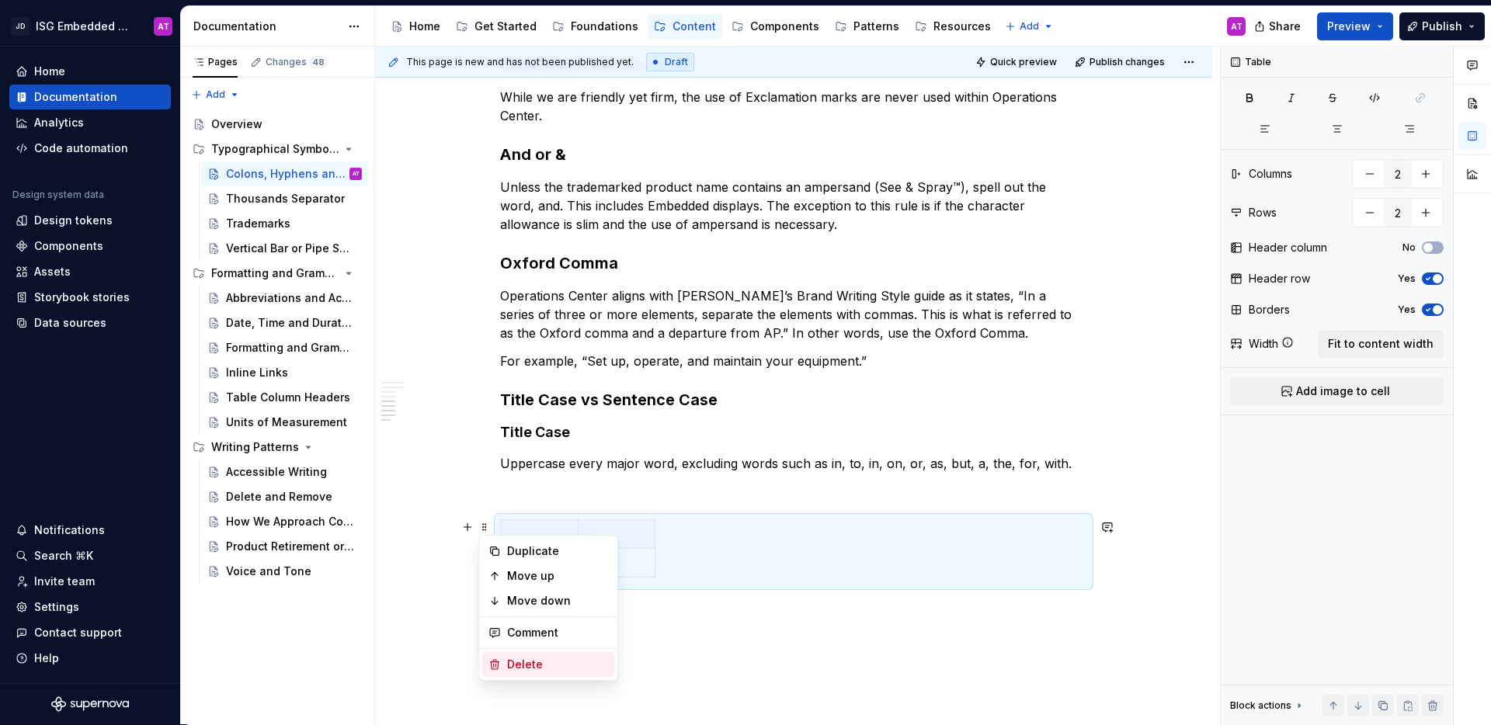
click at [513, 670] on div "Delete" at bounding box center [557, 665] width 101 height 16
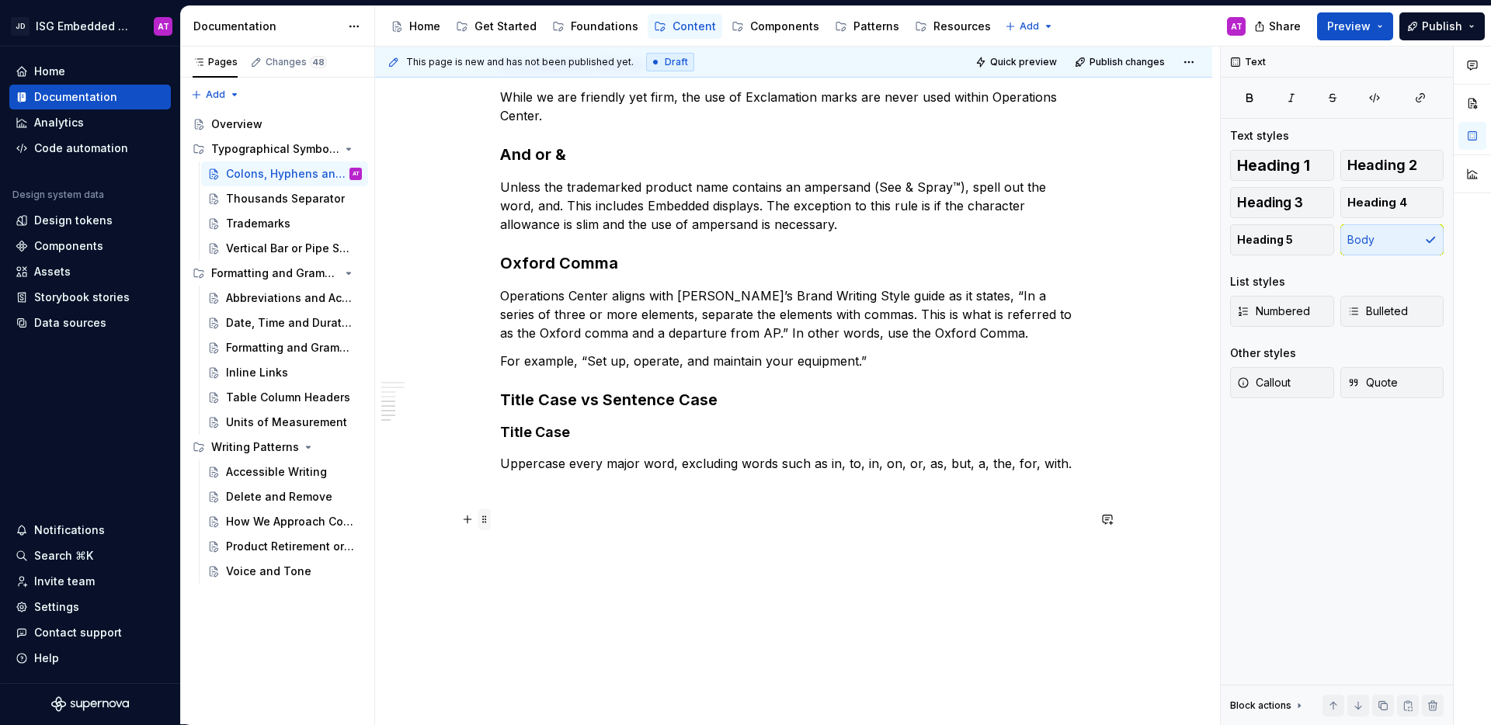
click at [488, 519] on span at bounding box center [484, 520] width 12 height 22
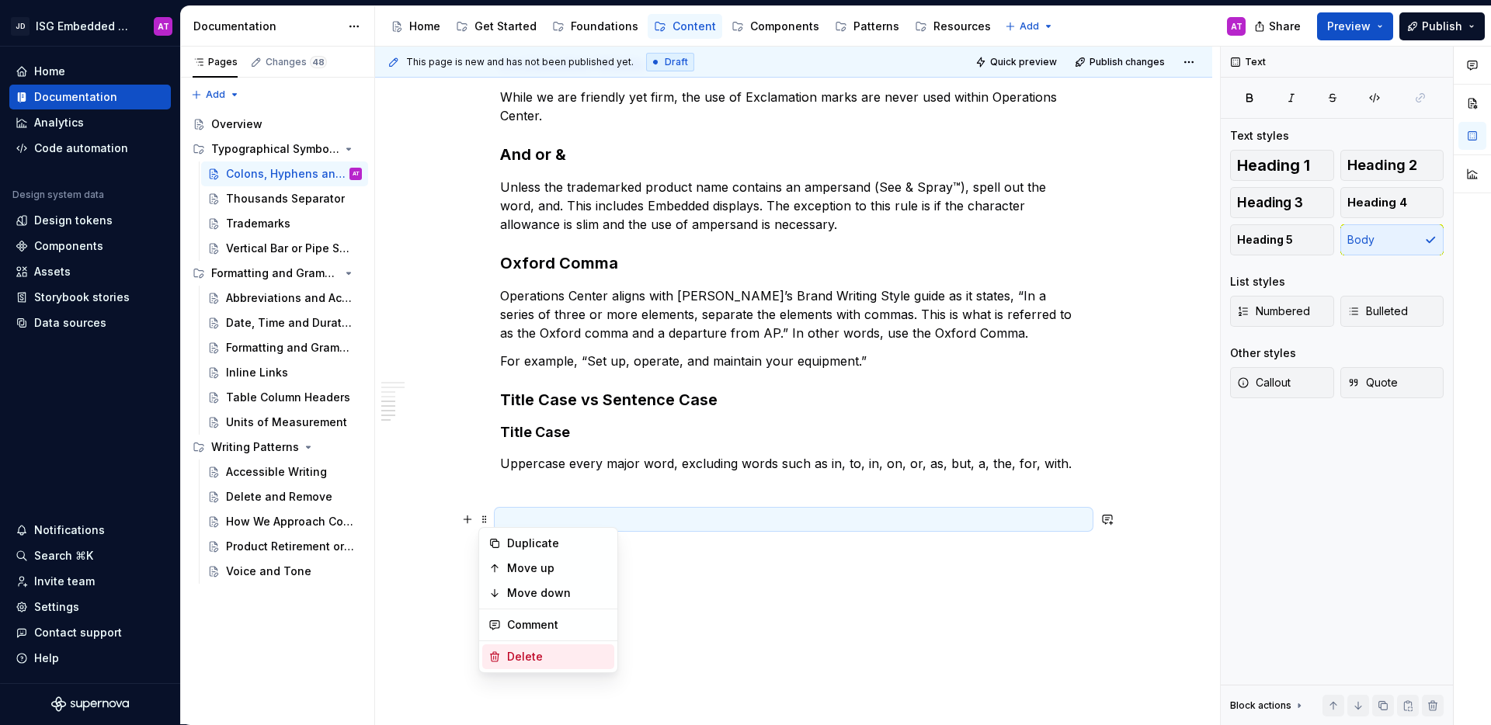
click at [530, 659] on div "Delete" at bounding box center [557, 657] width 101 height 16
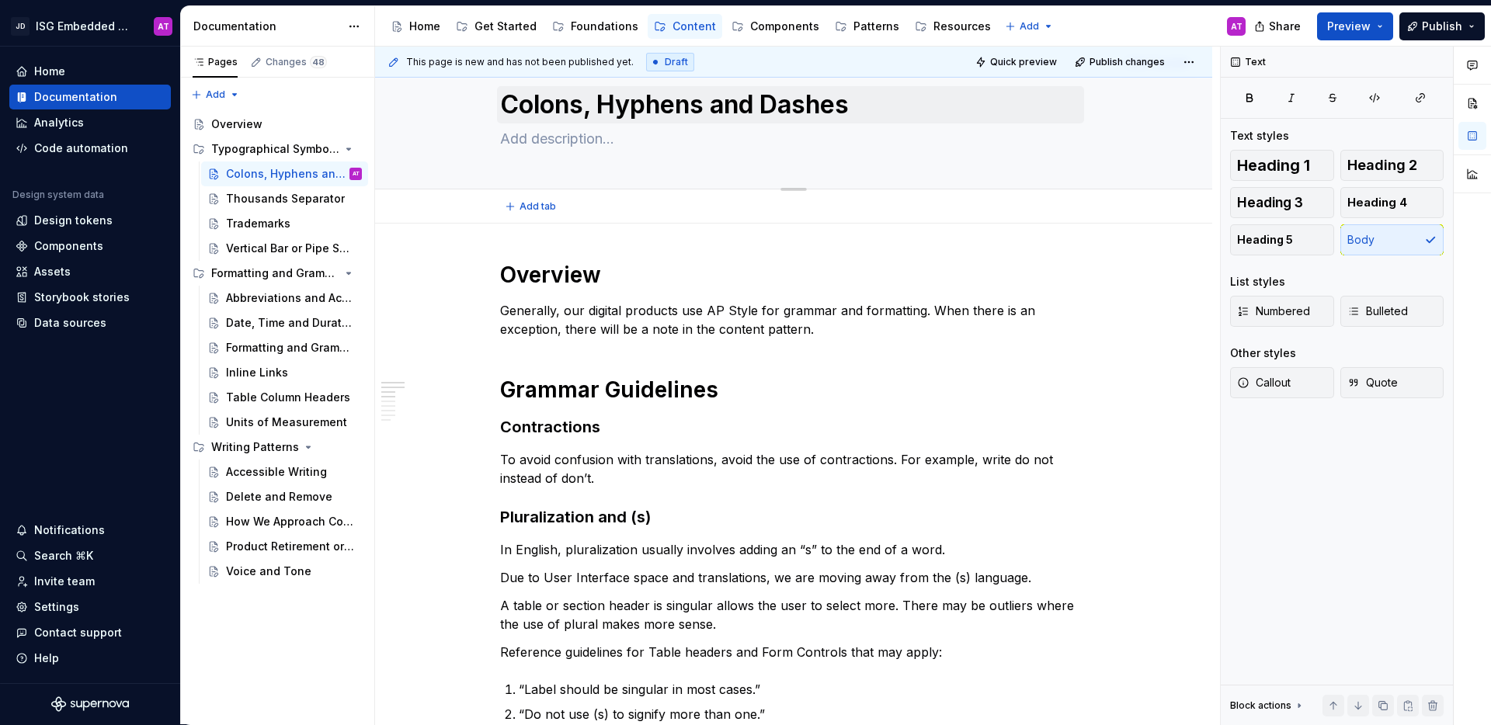
scroll to position [0, 0]
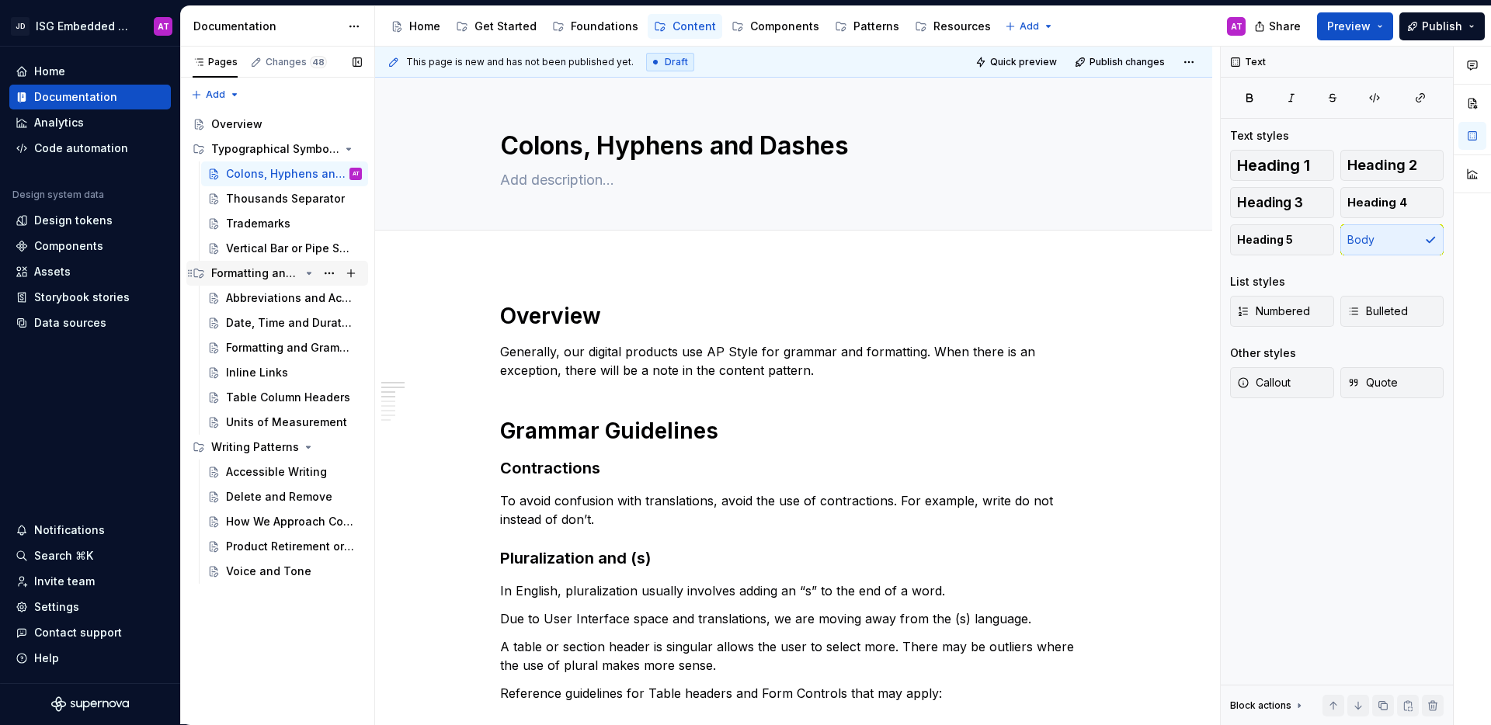
click at [243, 277] on div "Formatting and Grammar" at bounding box center [255, 274] width 89 height 16
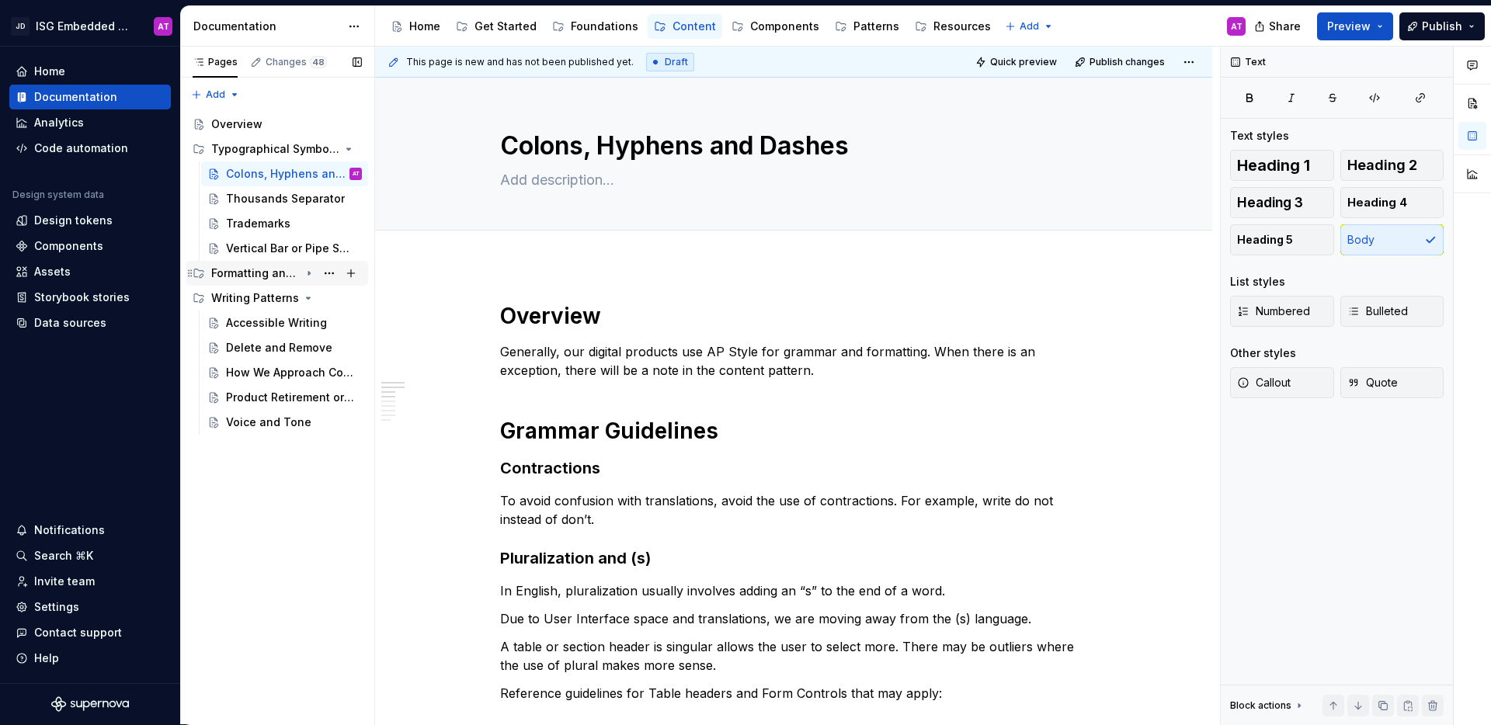
click at [243, 277] on div "Formatting and Grammar" at bounding box center [255, 274] width 89 height 16
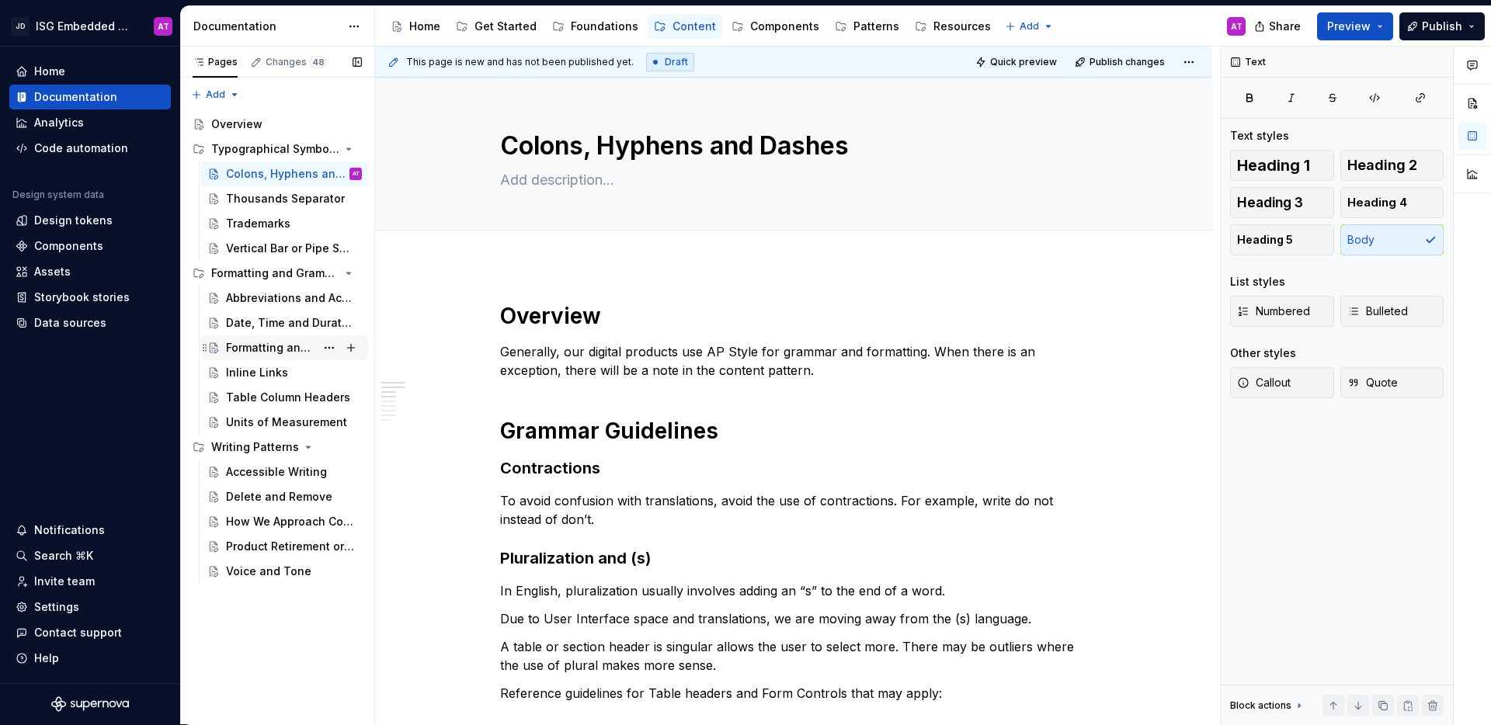
click at [271, 351] on div "Formatting and Grammar" at bounding box center [270, 348] width 89 height 16
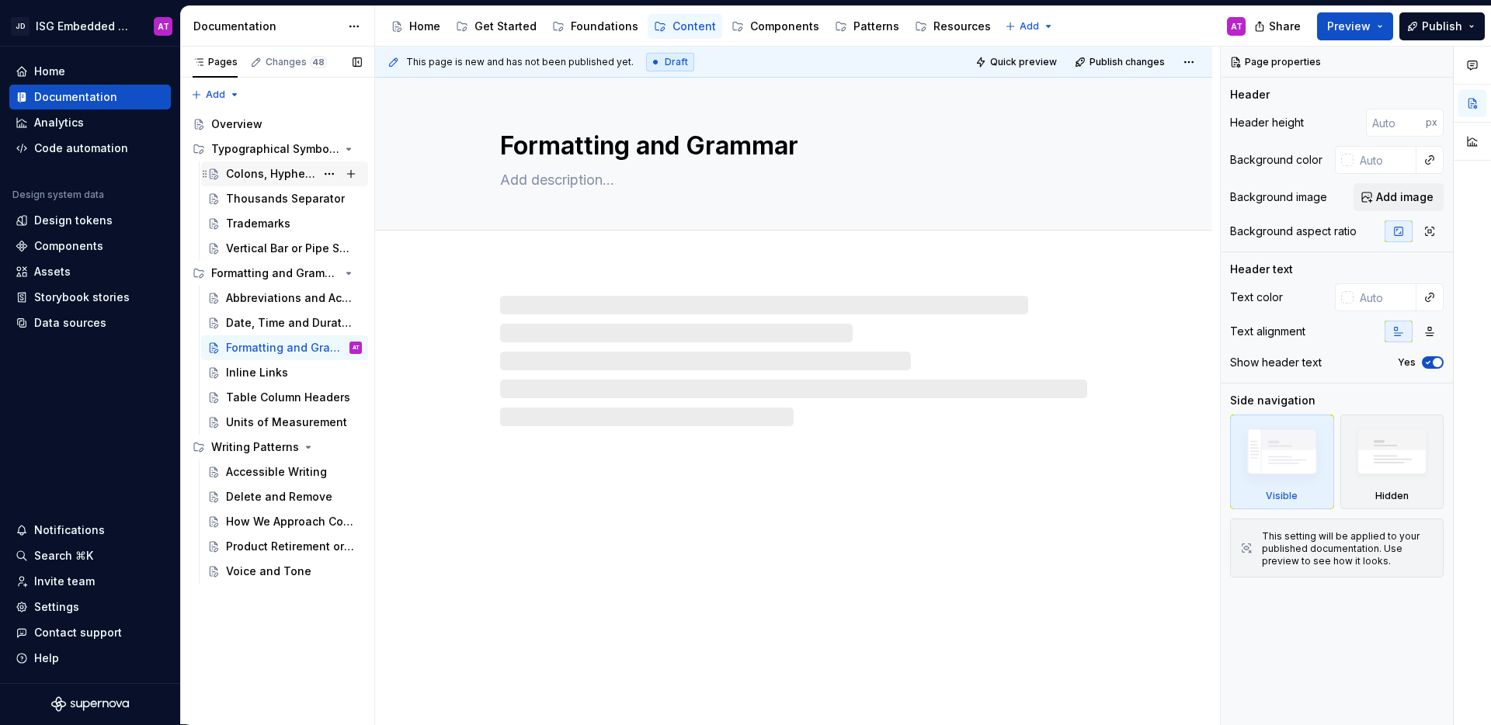
click at [266, 173] on div "Colons, Hyphens and Dashes" at bounding box center [270, 174] width 89 height 16
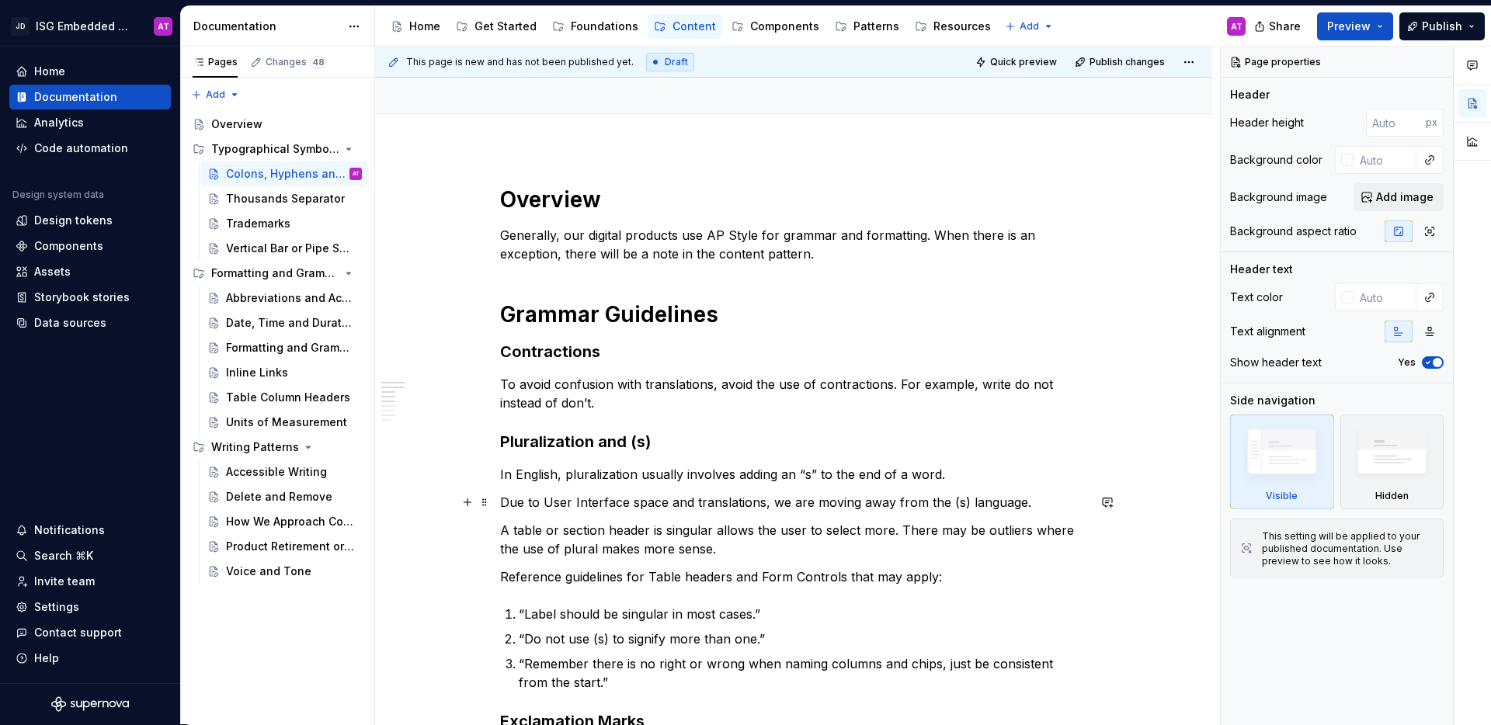
scroll to position [125, 0]
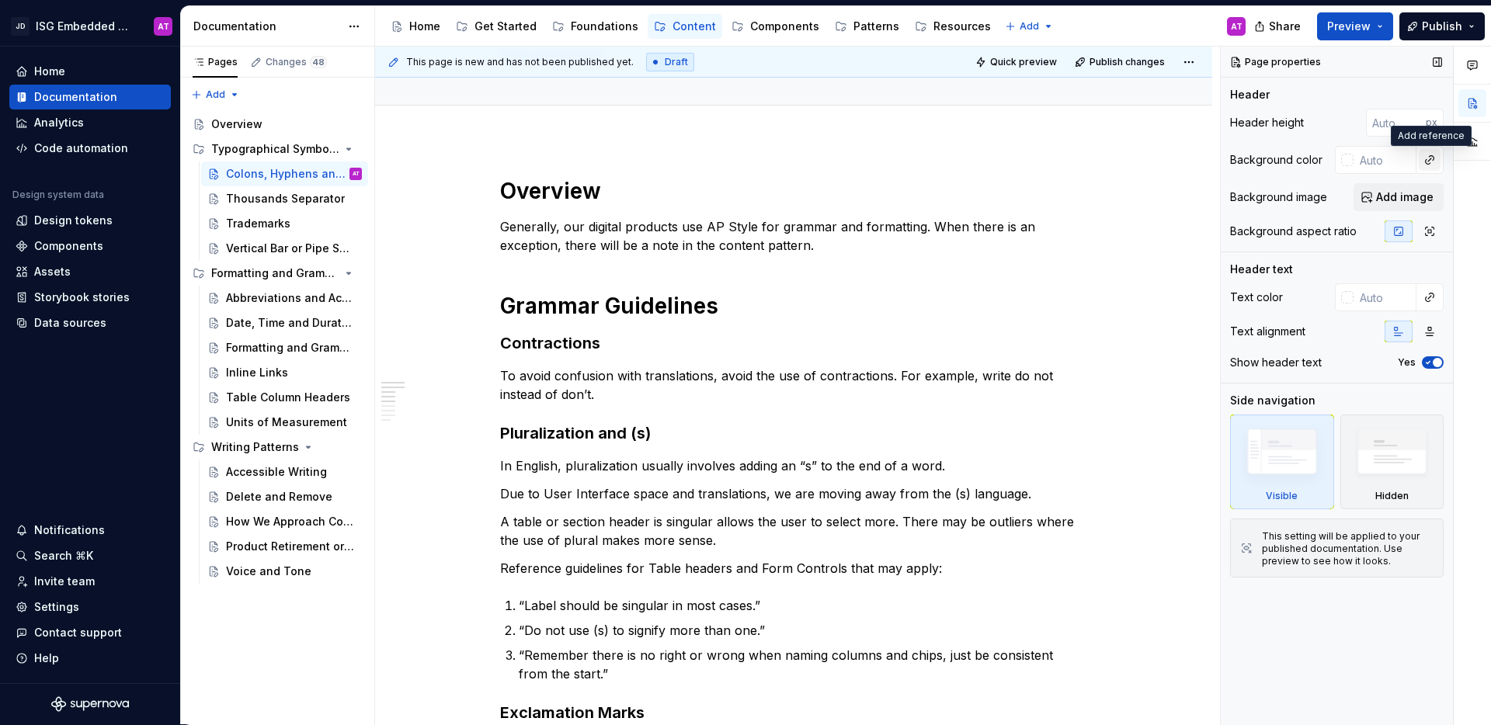
click at [1428, 162] on button "button" at bounding box center [1430, 160] width 22 height 22
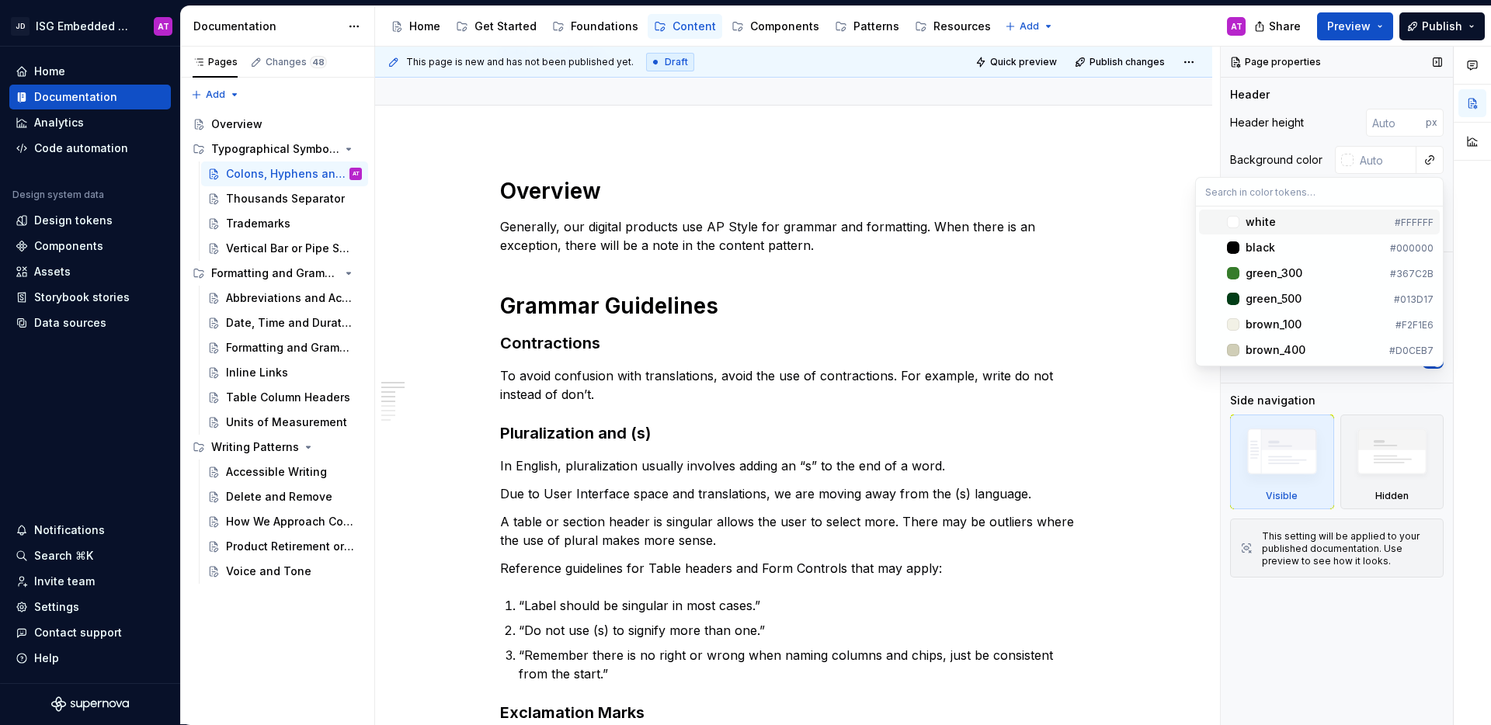
click at [1389, 68] on div "Comments Open comments No comments yet Select ‘Comment’ from the block context …" at bounding box center [1356, 386] width 270 height 679
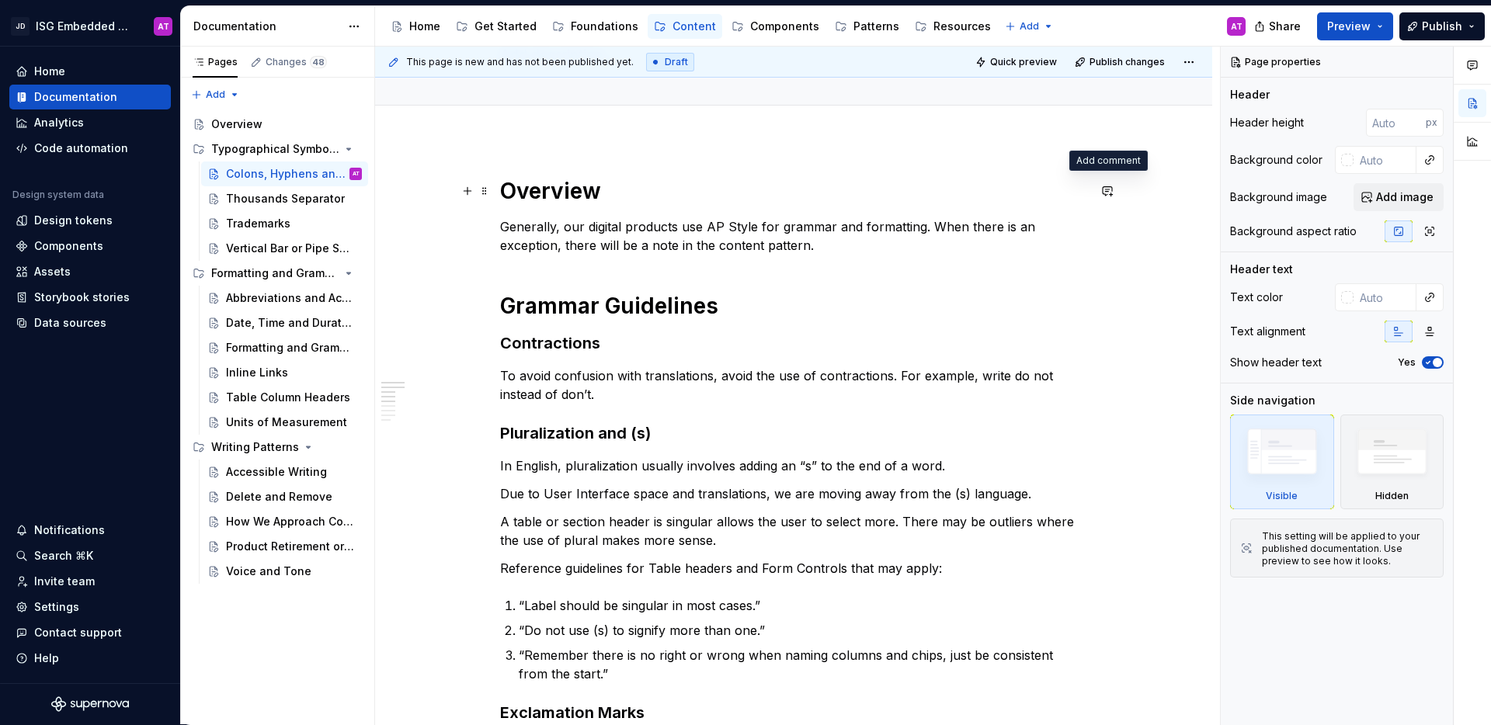
click at [1118, 197] on button "button" at bounding box center [1108, 191] width 22 height 22
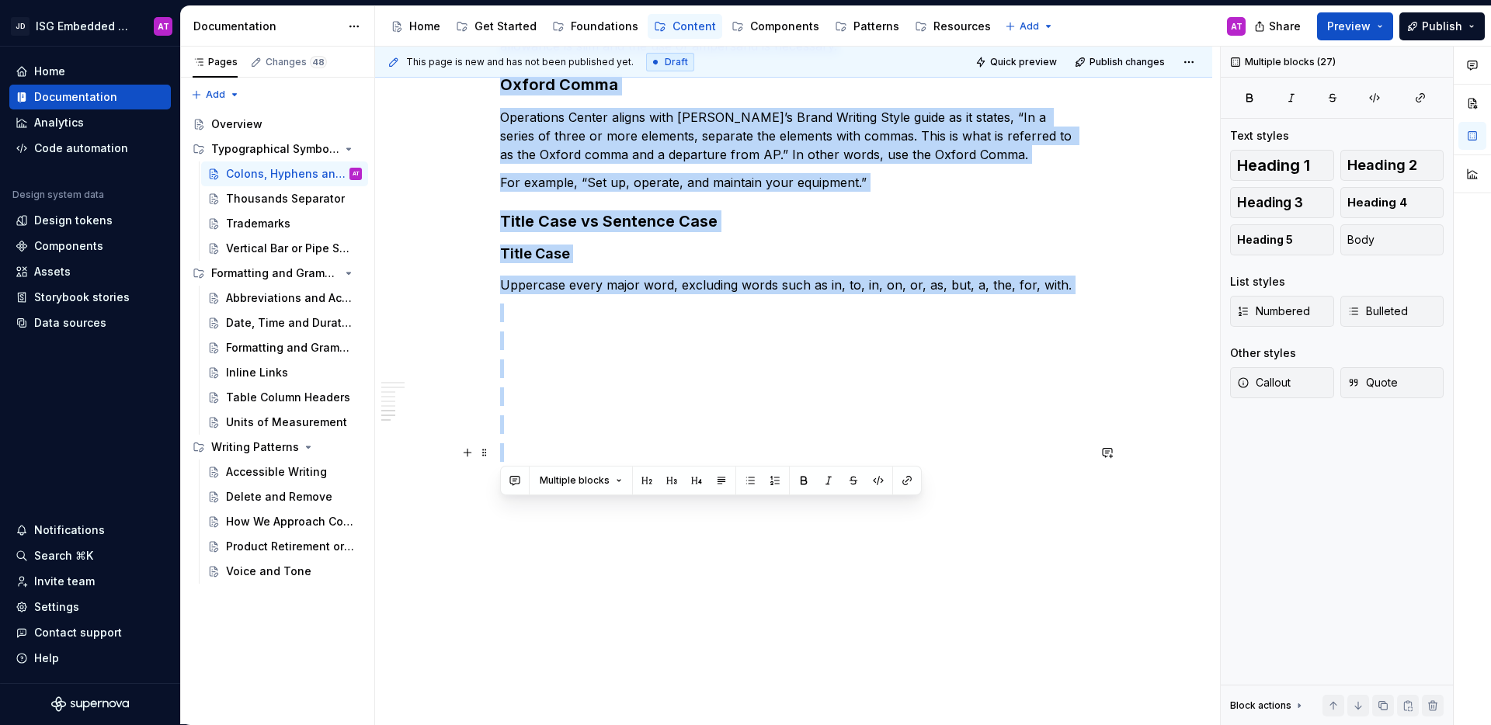
scroll to position [953, 0]
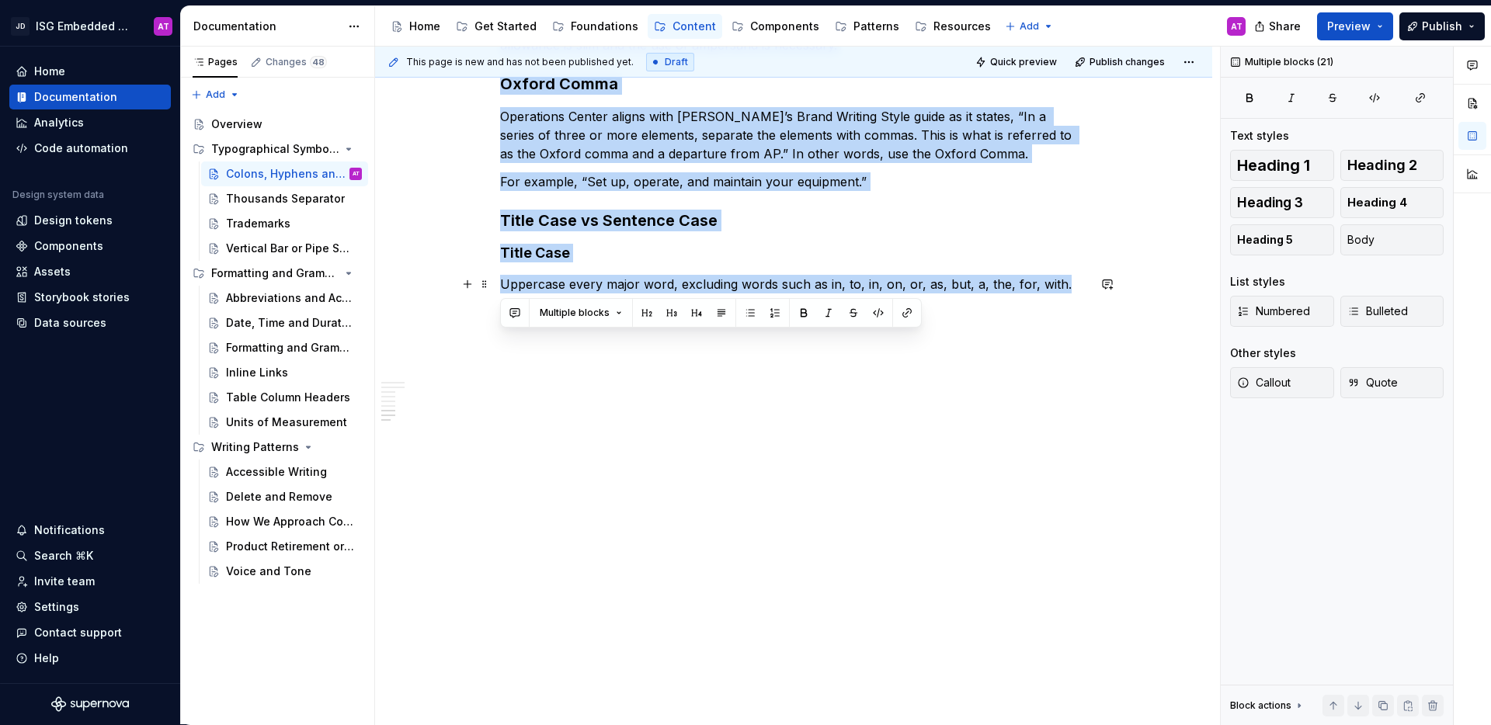
drag, startPoint x: 503, startPoint y: 191, endPoint x: 1061, endPoint y: 288, distance: 566.8
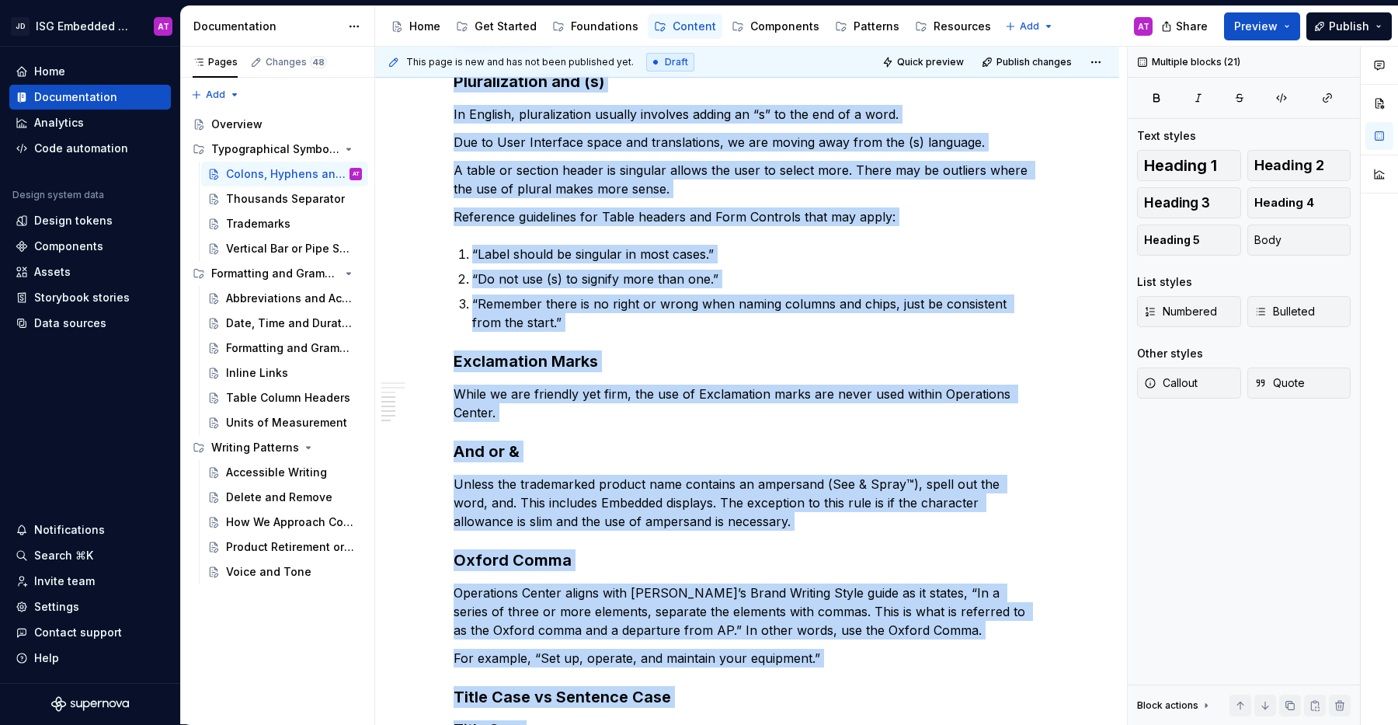
scroll to position [0, 0]
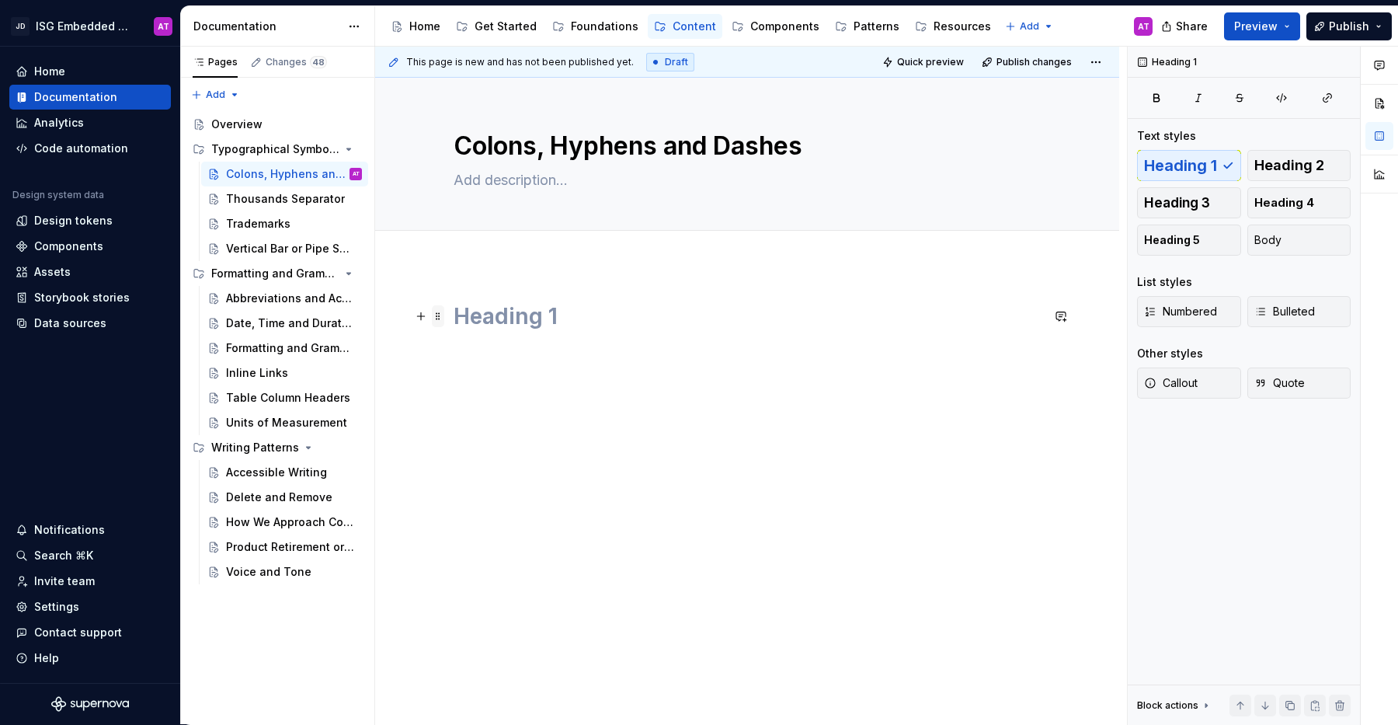
click at [437, 313] on span at bounding box center [438, 316] width 12 height 22
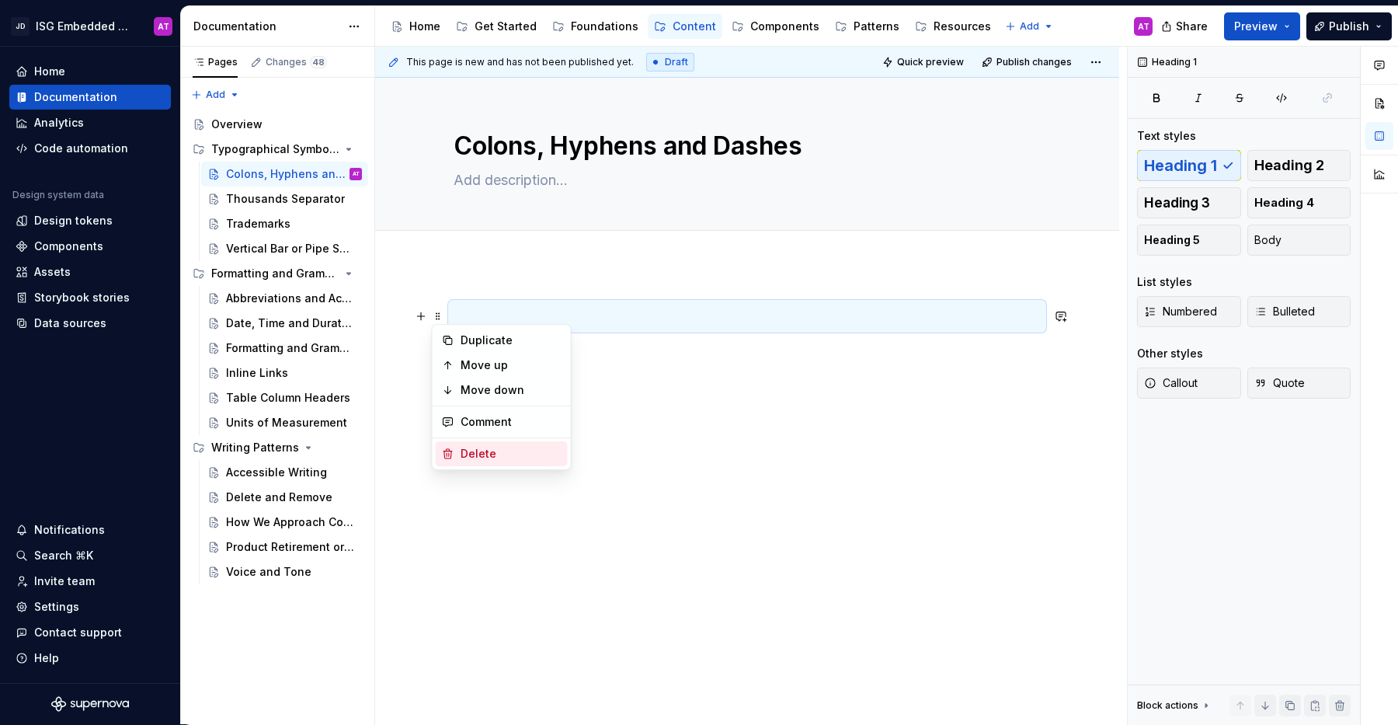
click at [490, 454] on div "Delete" at bounding box center [511, 454] width 101 height 16
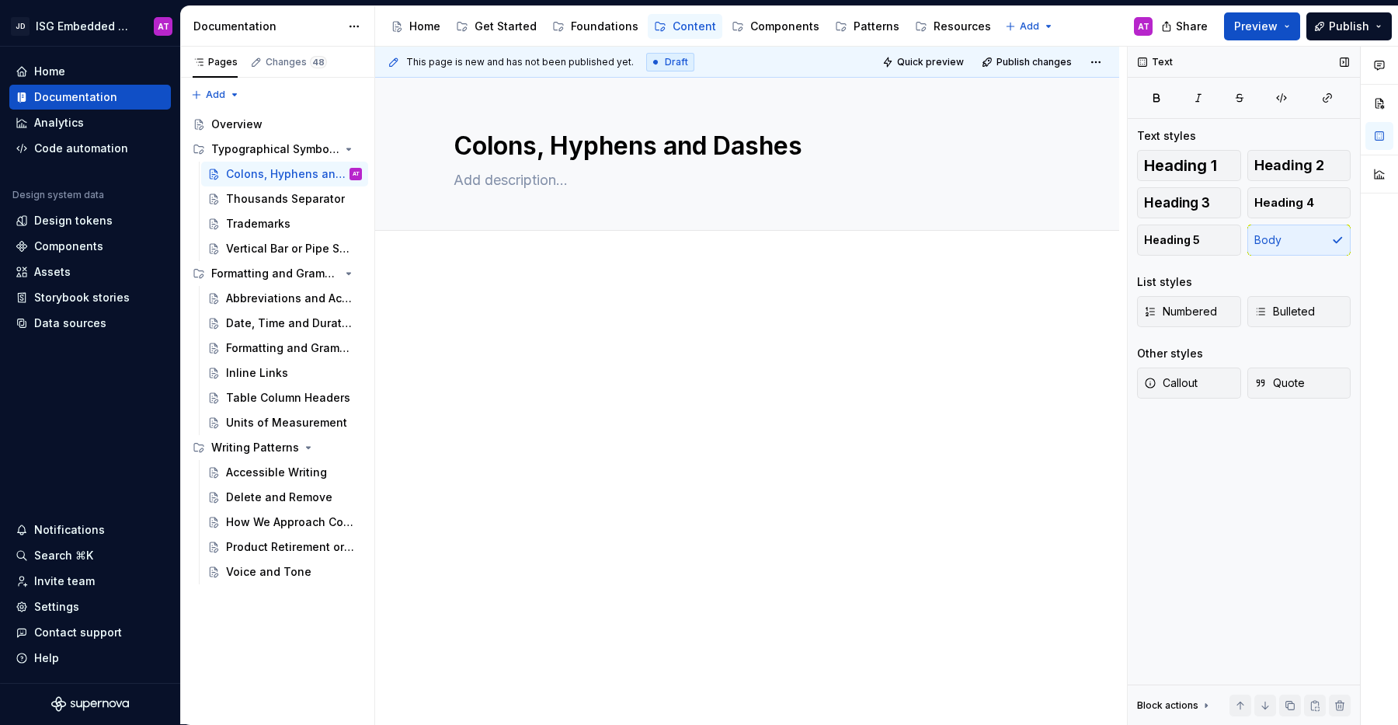
click at [1198, 538] on div "Text Text styles Heading 1 Heading 2 Heading 3 Heading 4 Heading 5 Body List st…" at bounding box center [1244, 386] width 232 height 678
click at [270, 347] on div "Formatting and Grammar" at bounding box center [270, 348] width 89 height 16
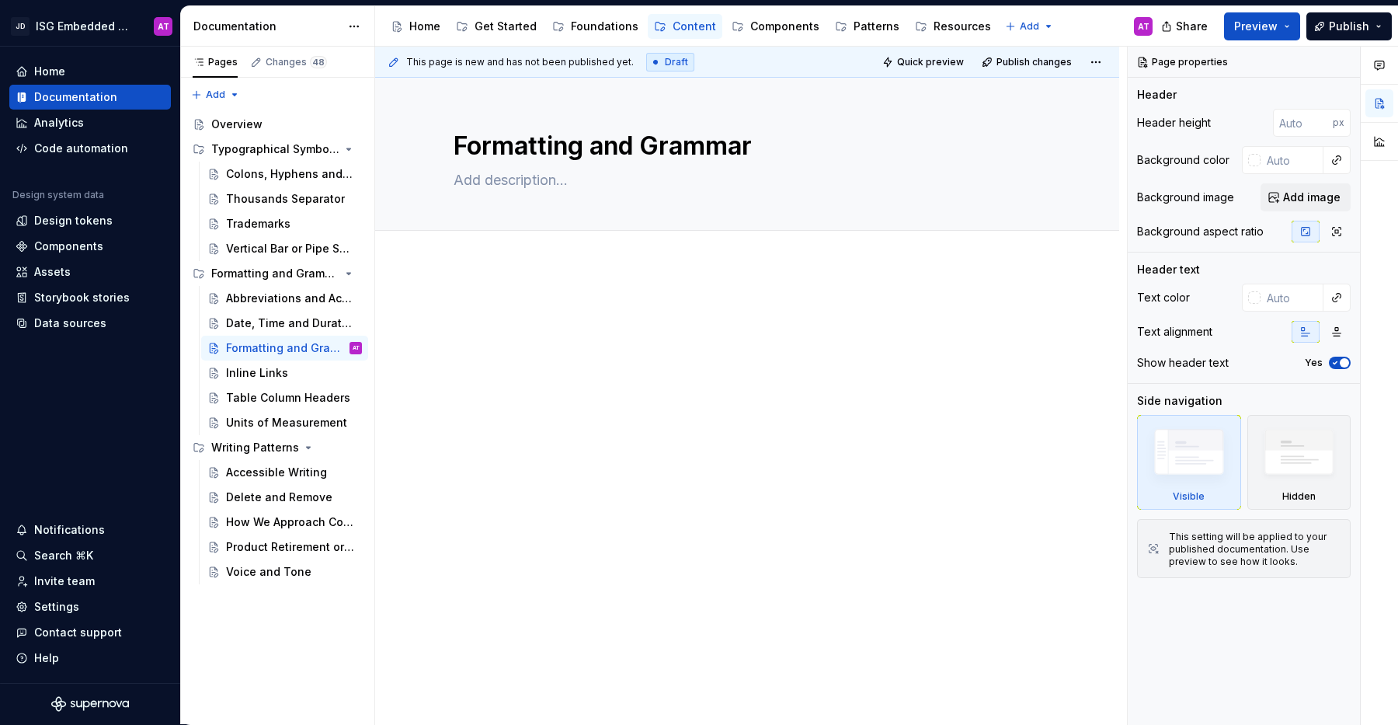
click at [460, 271] on div at bounding box center [747, 431] width 744 height 332
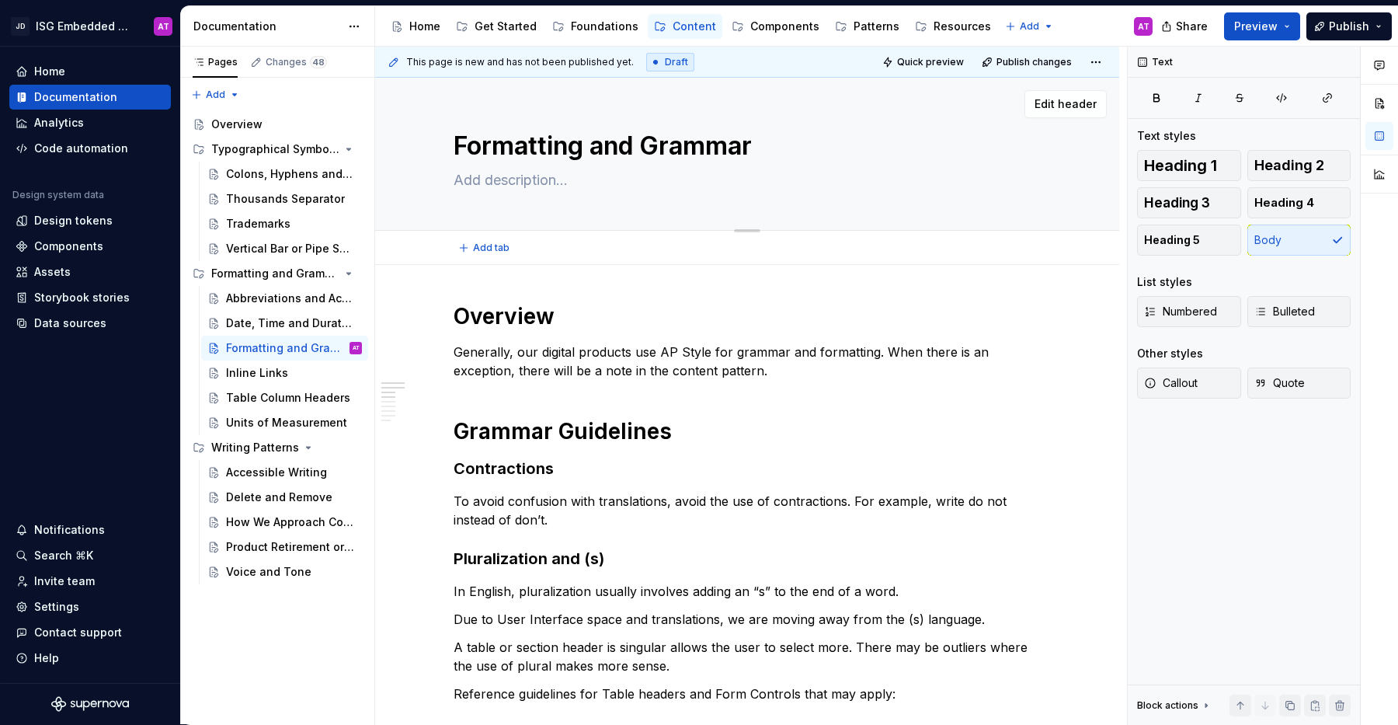
click at [543, 183] on textarea at bounding box center [743, 180] width 587 height 25
type textarea "*"
type textarea "G"
type textarea "*"
type textarea "Gr"
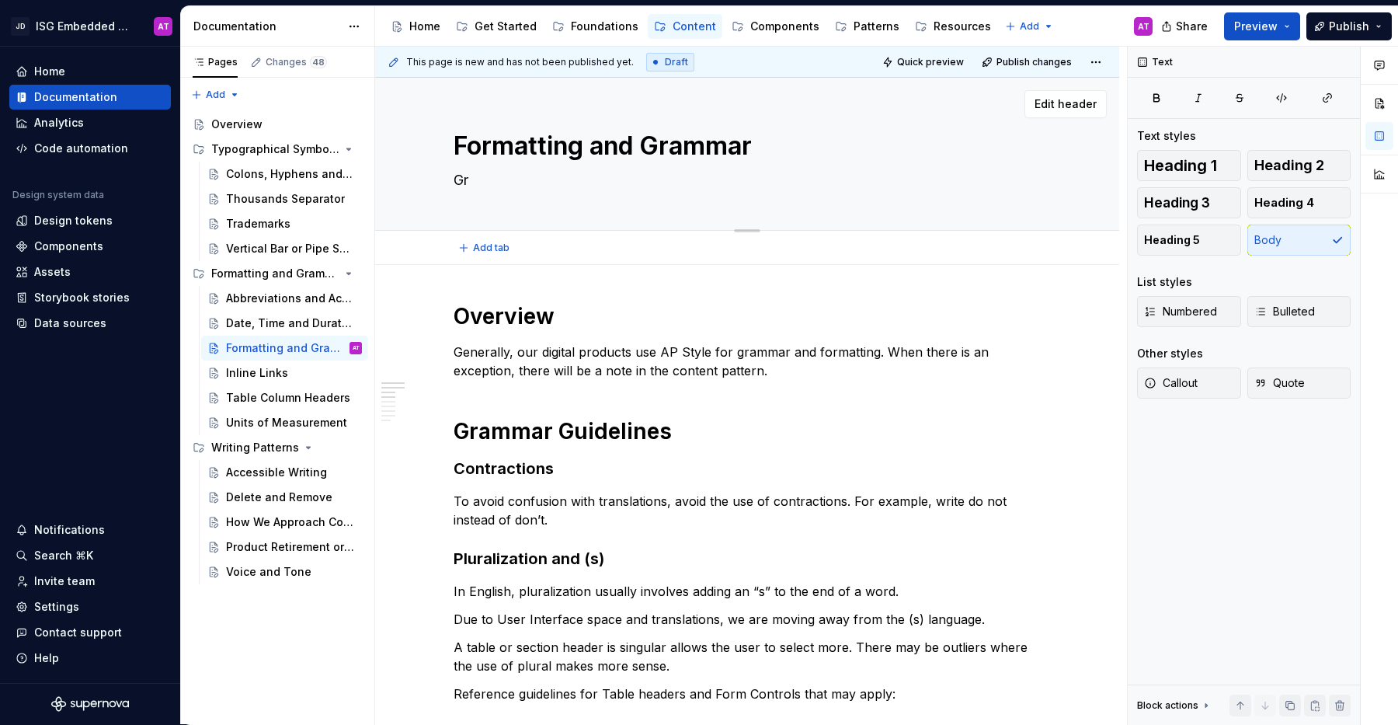
type textarea "*"
type textarea "Gra"
type textarea "*"
type textarea "Gram"
type textarea "*"
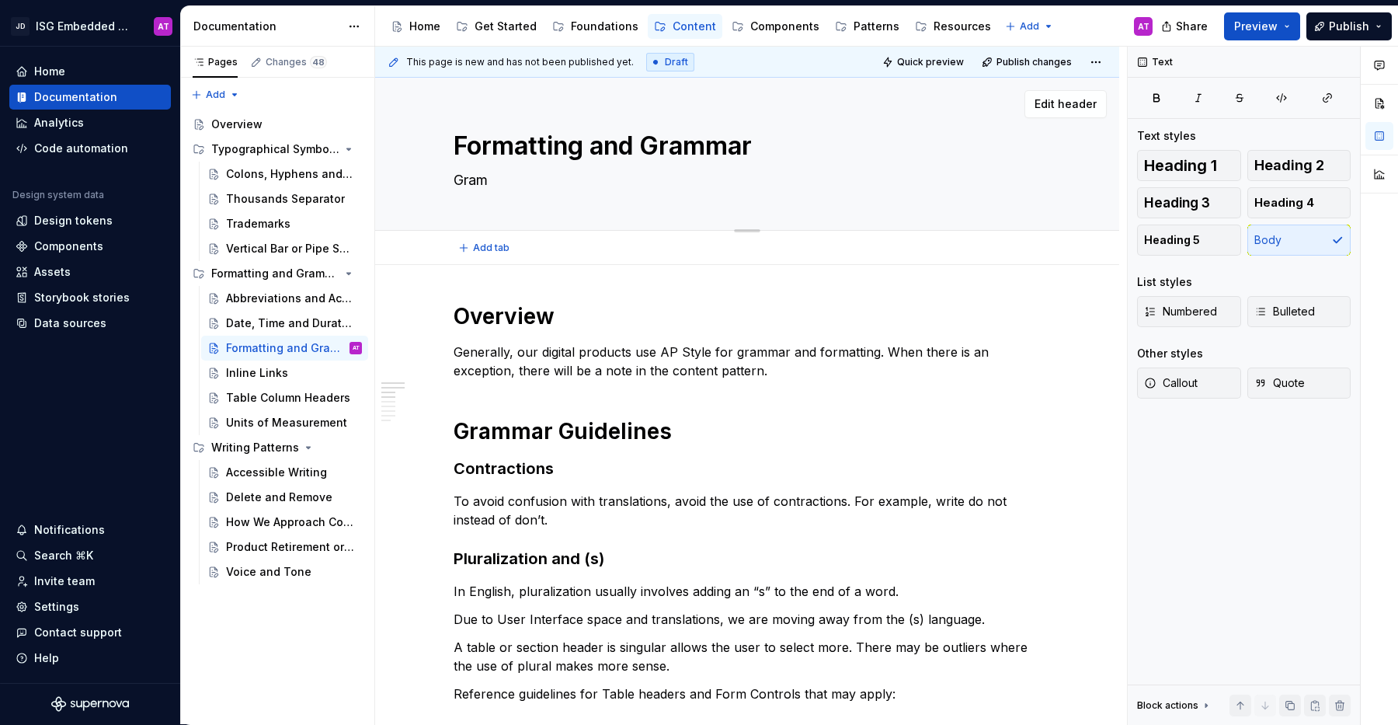
type textarea "Gramm"
type textarea "*"
type textarea "Gramma"
type textarea "*"
type textarea "Grammar"
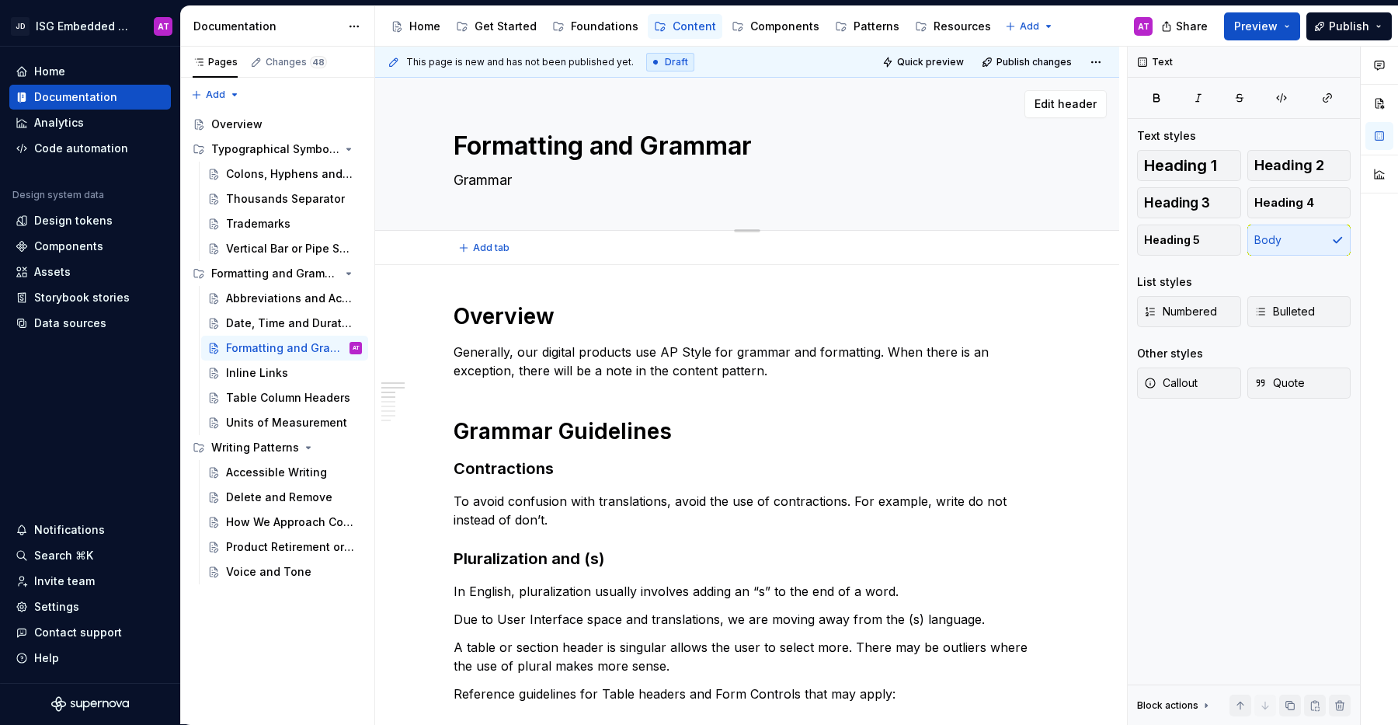
type textarea "*"
type textarea "Grammar"
type textarea "*"
type textarea "Grammar G"
type textarea "*"
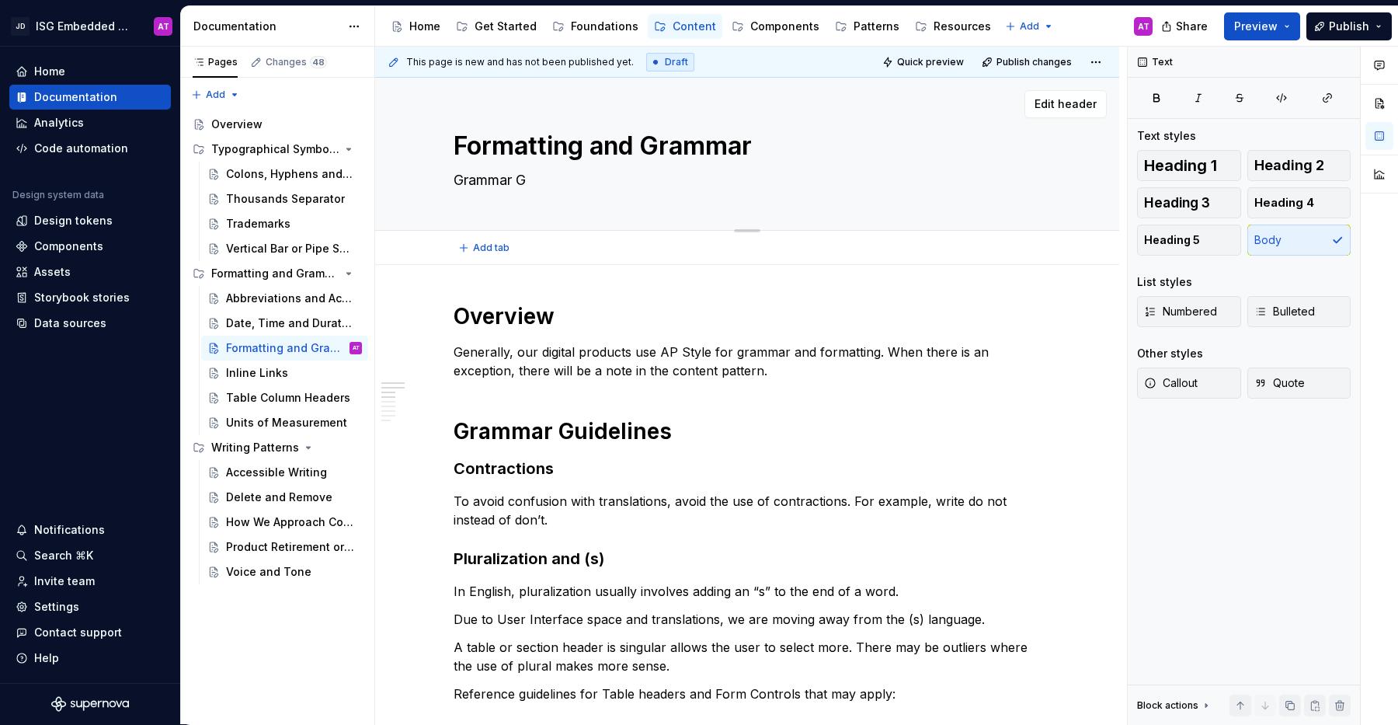
type textarea "Grammar Gu"
type textarea "*"
type textarea "Grammar Gui"
type textarea "*"
type textarea "Grammar Guid"
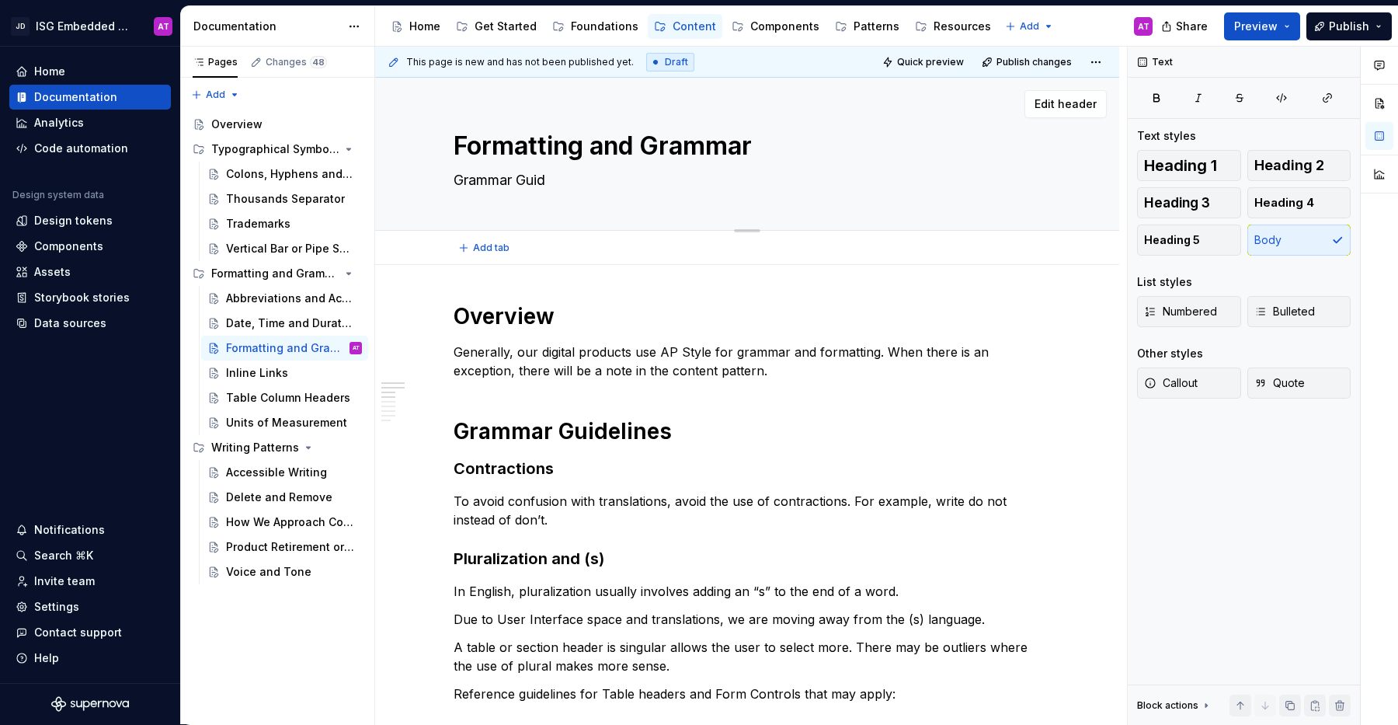
type textarea "*"
type textarea "Grammar Guide"
type textarea "*"
type textarea "Grammar Guidel"
type textarea "*"
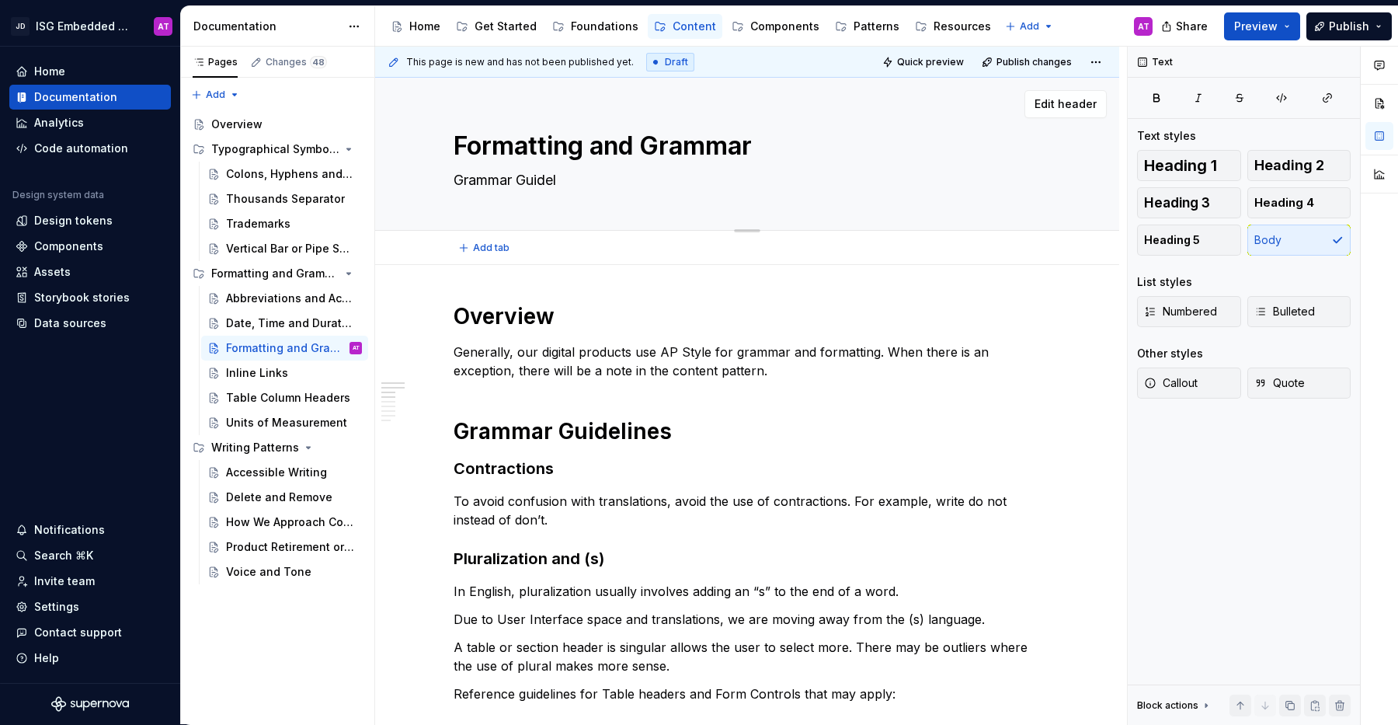
type textarea "Grammar Guideli"
type textarea "*"
type textarea "Grammar Guidelin"
type textarea "*"
type textarea "Grammar Guideline"
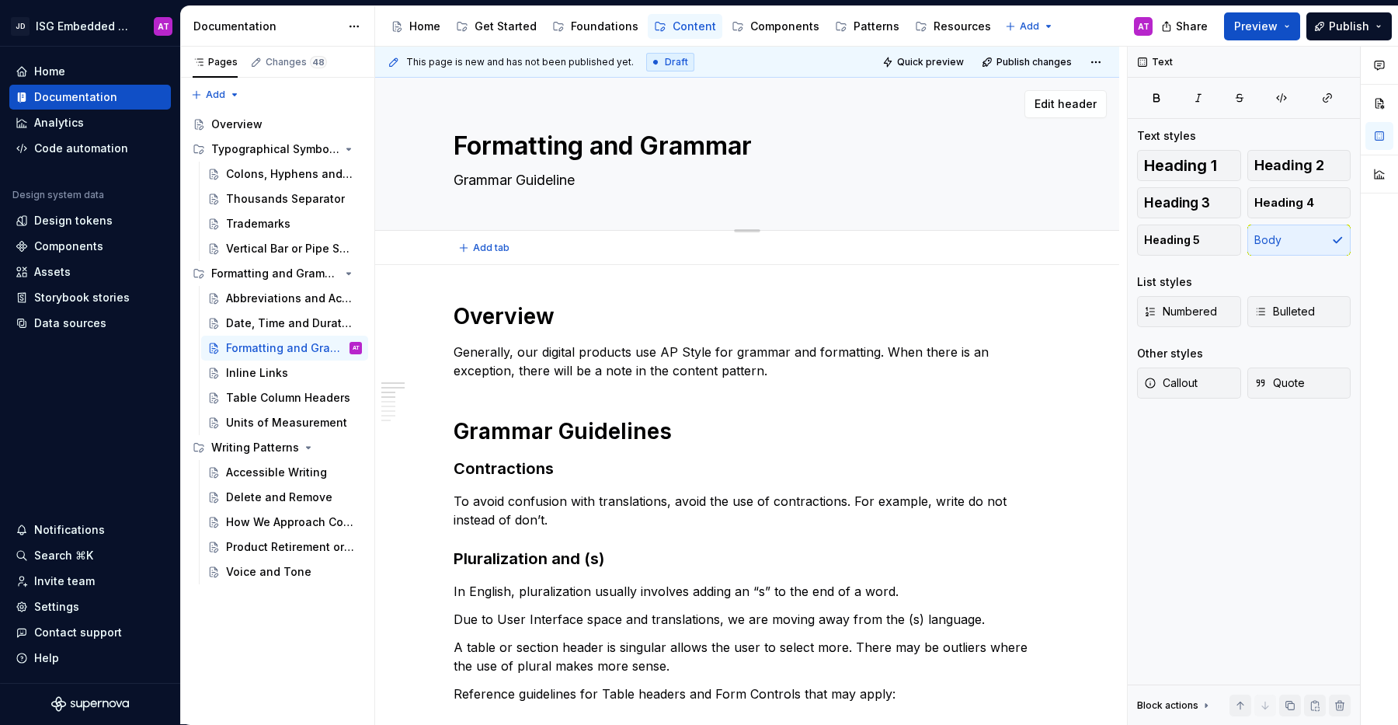
type textarea "*"
type textarea "Grammar Guidelines"
type textarea "*"
type textarea "Grammar Guidelines,"
type textarea "*"
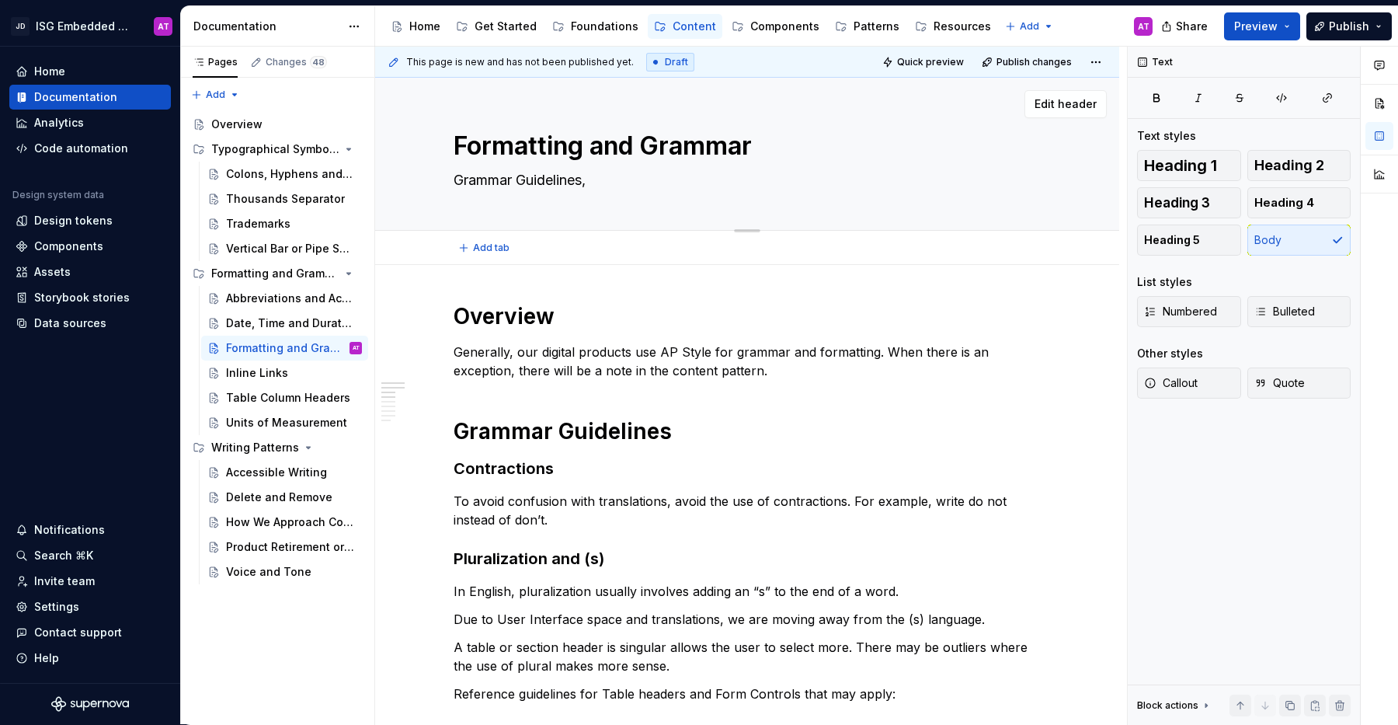
type textarea "Grammar Guidelines,"
type textarea "*"
type textarea "Grammar Guidelines, P"
type textarea "*"
type textarea "Grammar Guidelines, Pr"
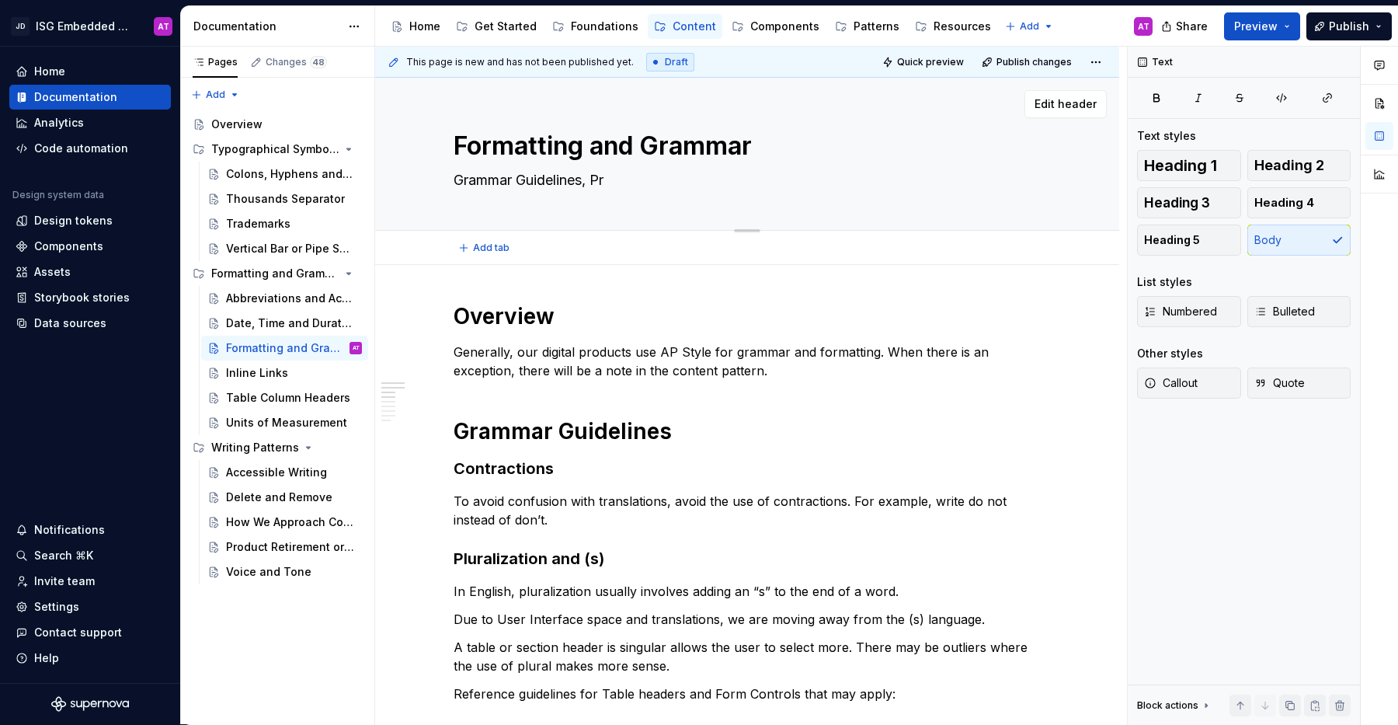
type textarea "*"
type textarea "Grammar Guidelines, Pro"
type textarea "*"
type textarea "Grammar Guidelines, Pron"
type textarea "*"
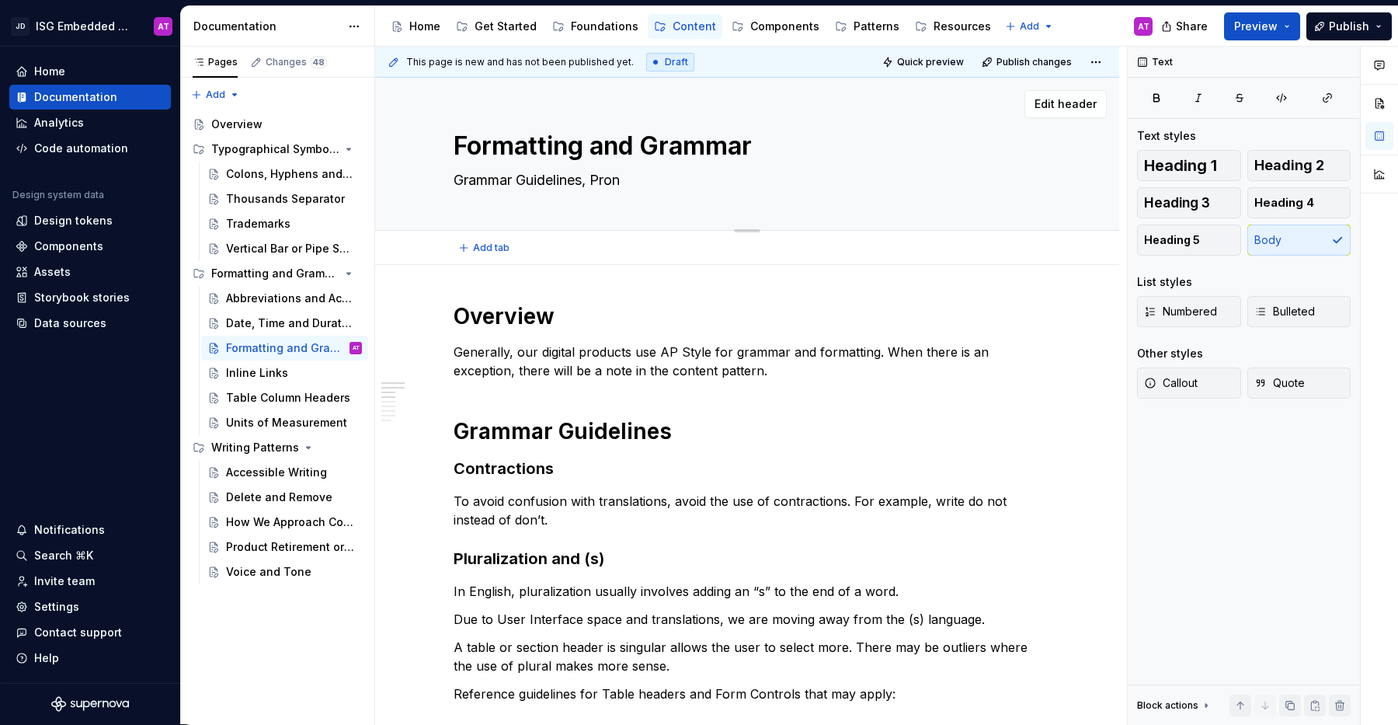
type textarea "Grammar Guidelines, Prono"
type textarea "*"
type textarea "Grammar Guidelines, Pronou"
type textarea "*"
type textarea "Grammar Guidelines, Pronoun"
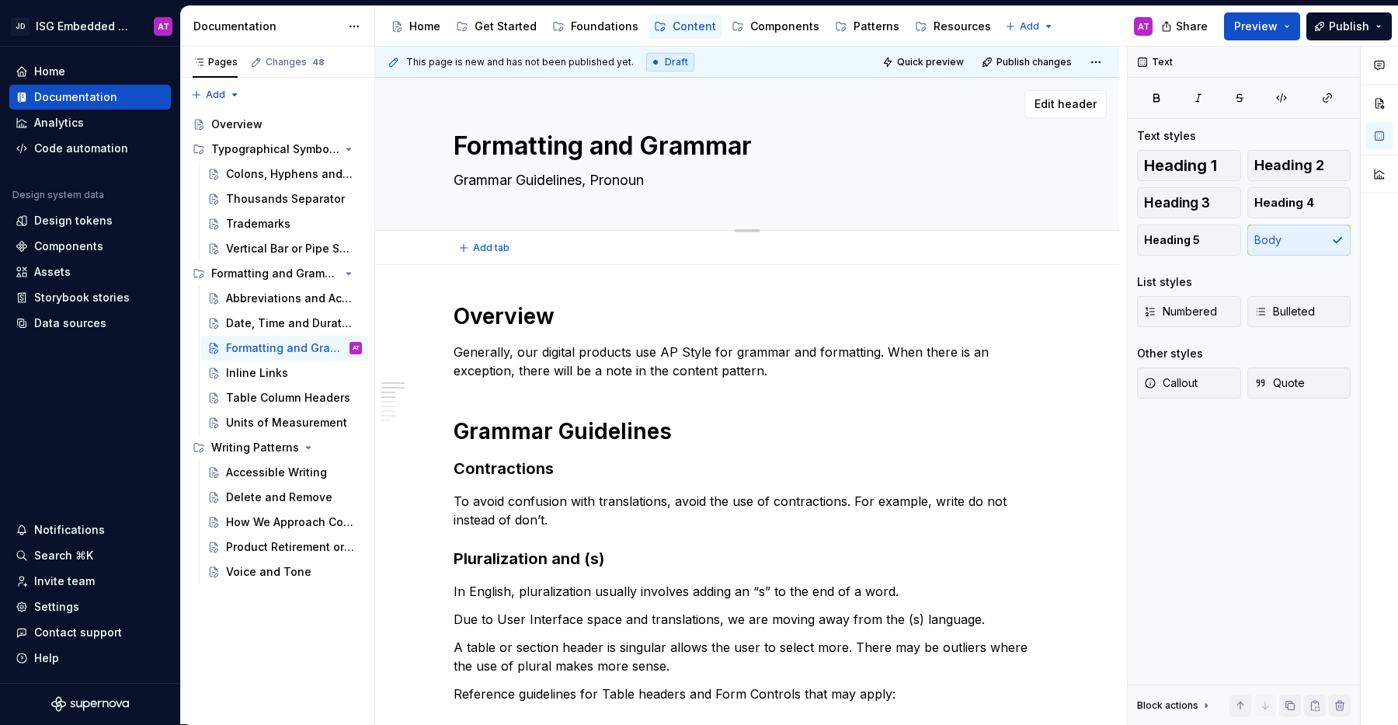
type textarea "*"
type textarea "Grammar Guidelines, Pronouns"
type textarea "*"
type textarea "Grammar Guidelines, Pronouns,"
type textarea "*"
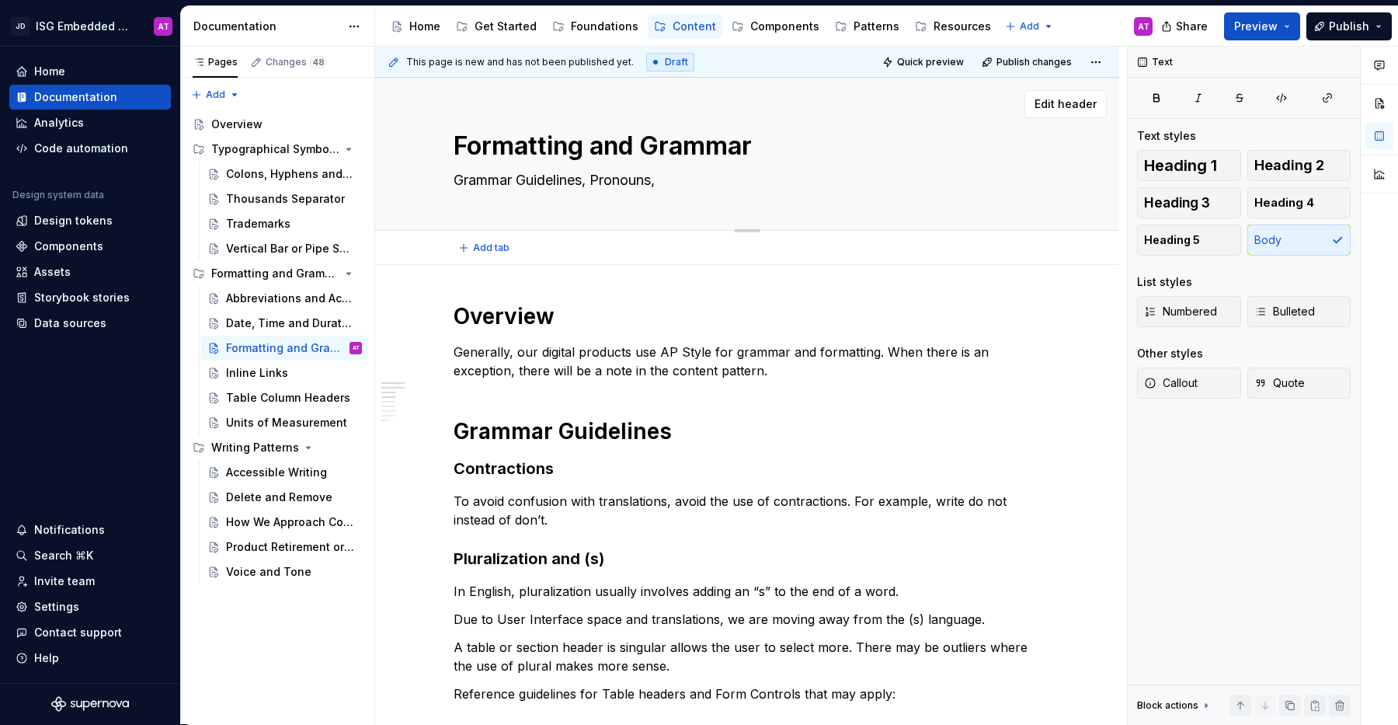
type textarea "Grammar Guidelines, Pronouns,"
type textarea "*"
type textarea "Grammar Guidelines, Pronouns, B"
type textarea "*"
type textarea "Grammar Guidelines, Pronouns, Bu"
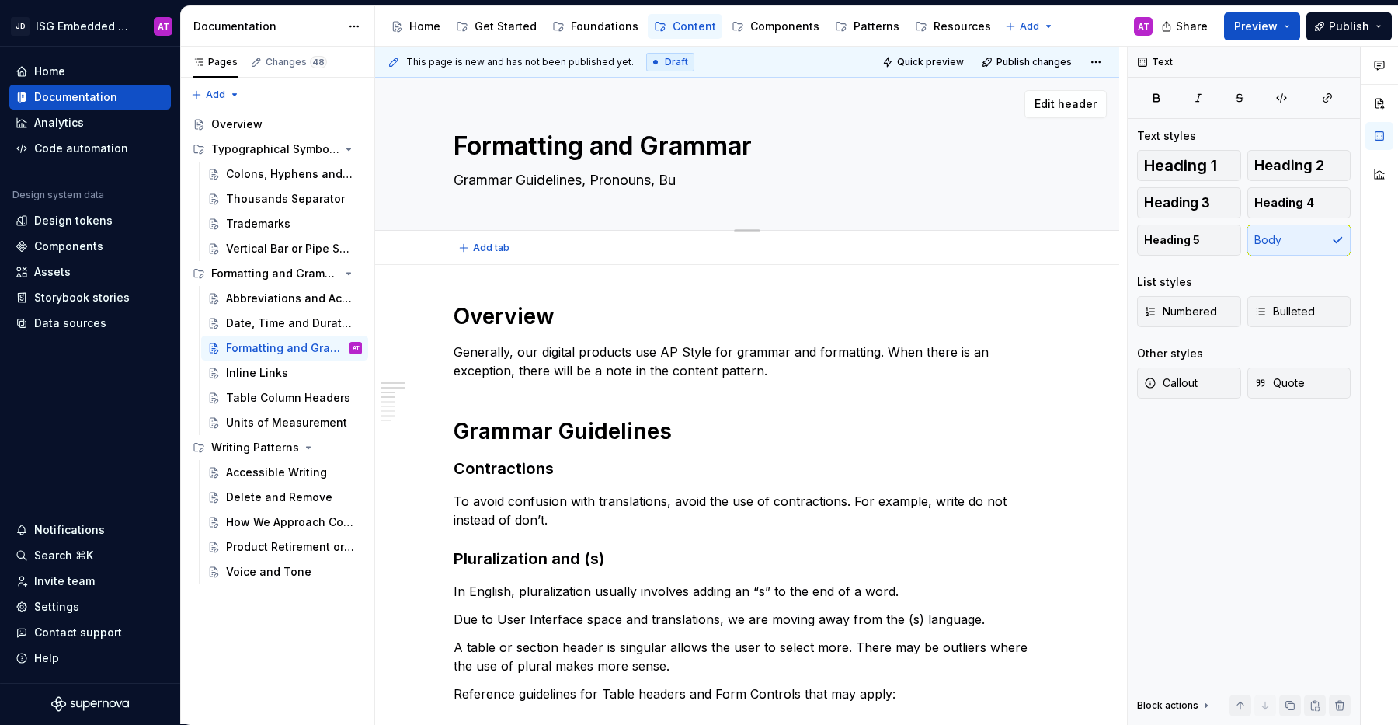
type textarea "*"
type textarea "Grammar Guidelines, Pronouns, Bul"
type textarea "*"
type textarea "Grammar Guidelines, Pronouns, Bull"
type textarea "*"
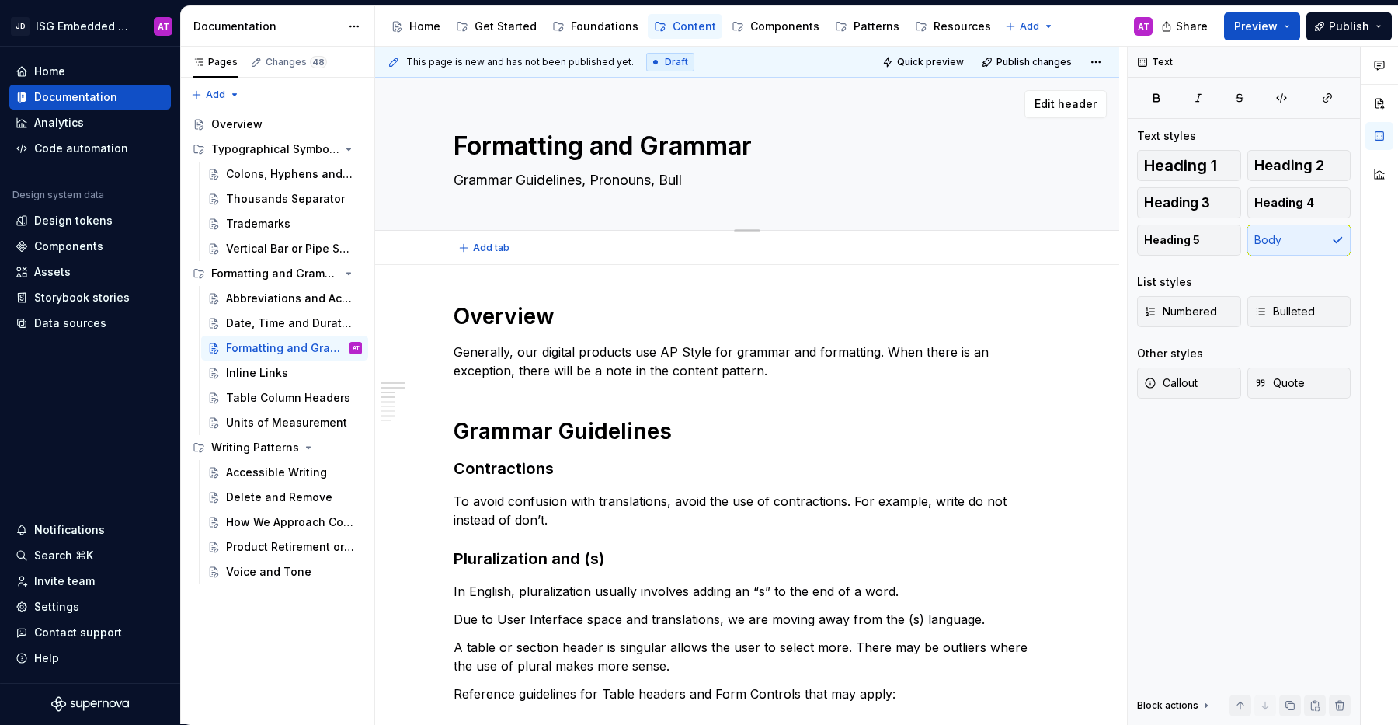
type textarea "Grammar Guidelines, Pronouns, Bulle"
type textarea "*"
type textarea "Grammar Guidelines, Pronouns, Bullet"
type textarea "*"
type textarea "Grammar Guidelines, Pronouns, Bullet"
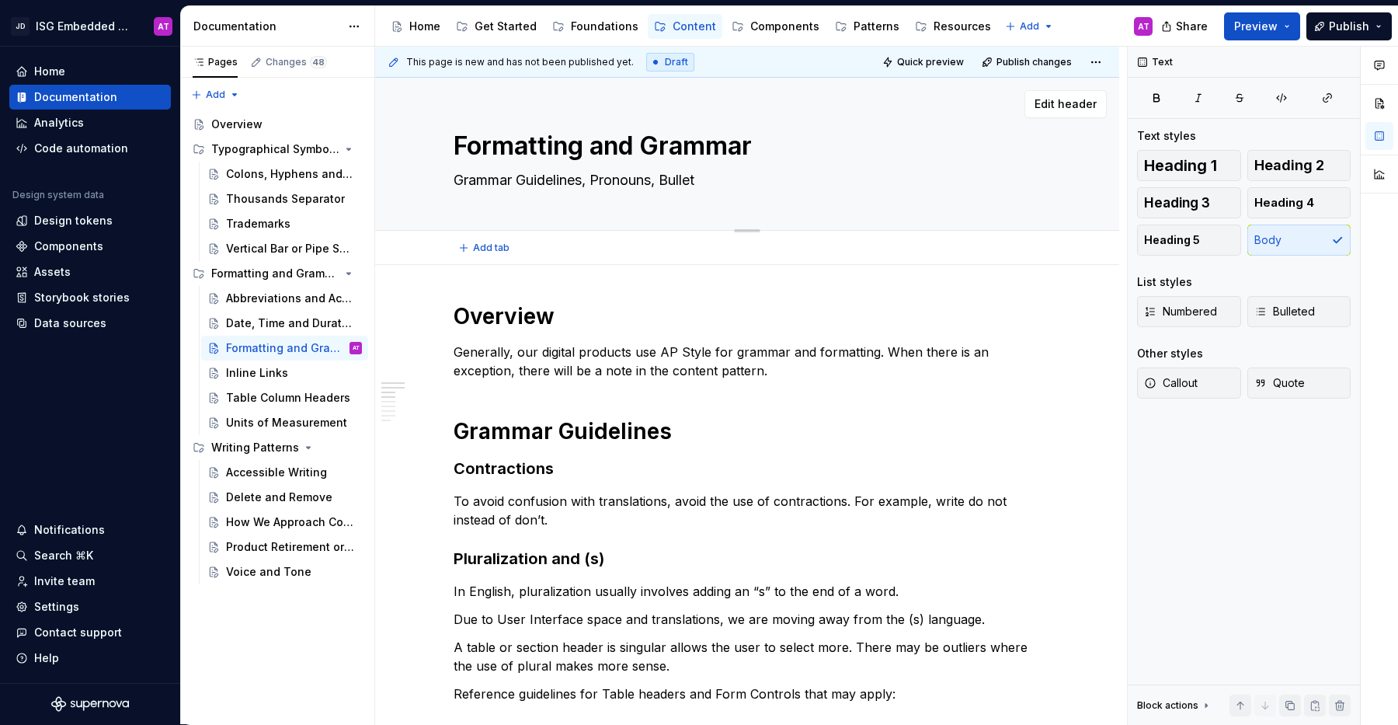
type textarea "*"
type textarea "Grammar Guidelines, Pronouns, Bullet P"
type textarea "*"
type textarea "Grammar Guidelines, Pronouns, Bullet Po"
type textarea "*"
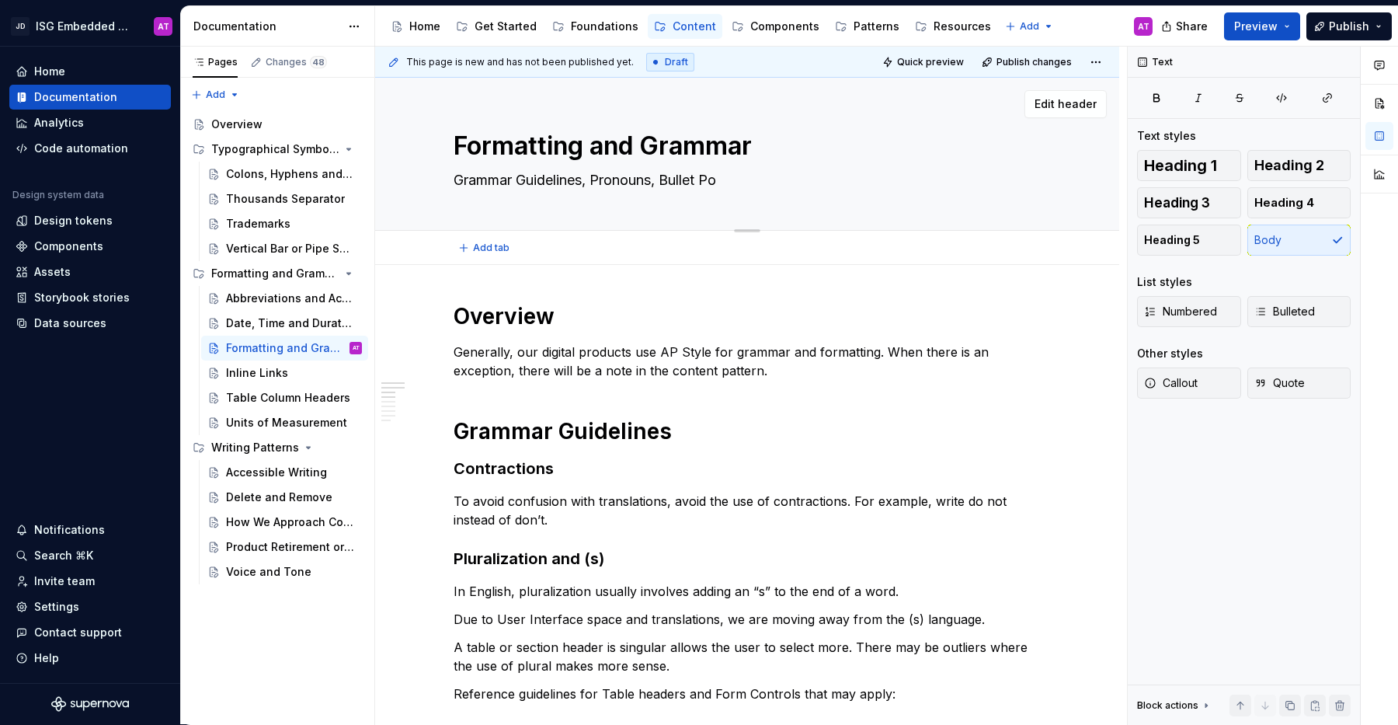
type textarea "Grammar Guidelines, Pronouns, Bullet Poi"
type textarea "*"
type textarea "Grammar Guidelines, Pronouns, Bullet Poin"
type textarea "*"
type textarea "Grammar Guidelines, Pronouns, Bullet Point"
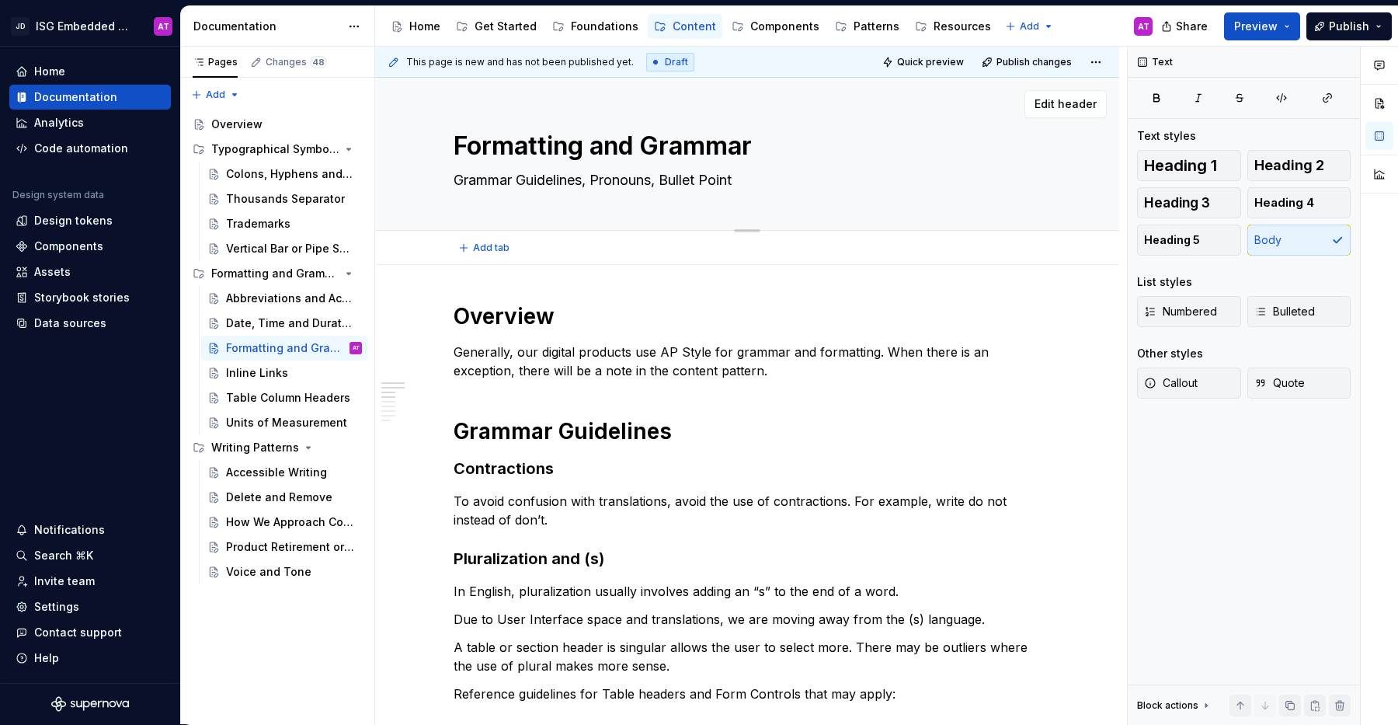
type textarea "*"
type textarea "Grammar Guidelines, Pronouns, Bullet Points"
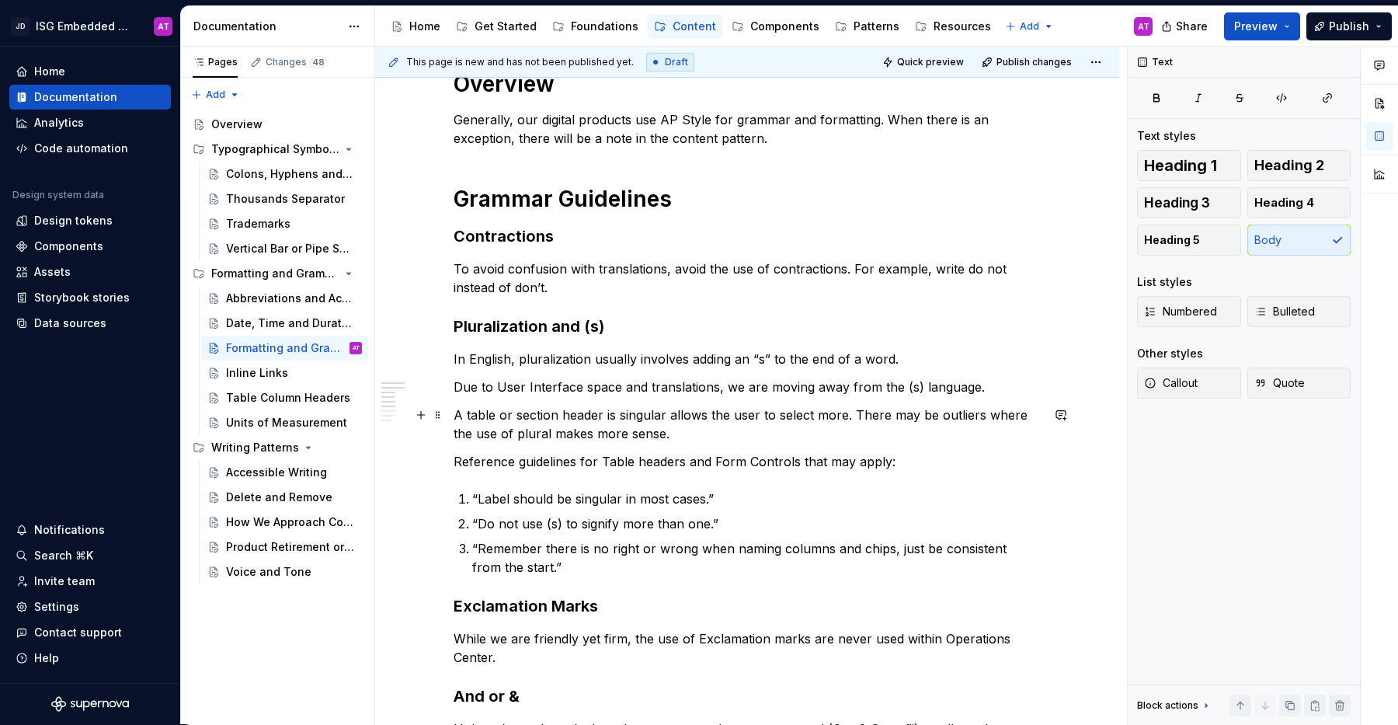
scroll to position [231, 0]
type textarea "*"
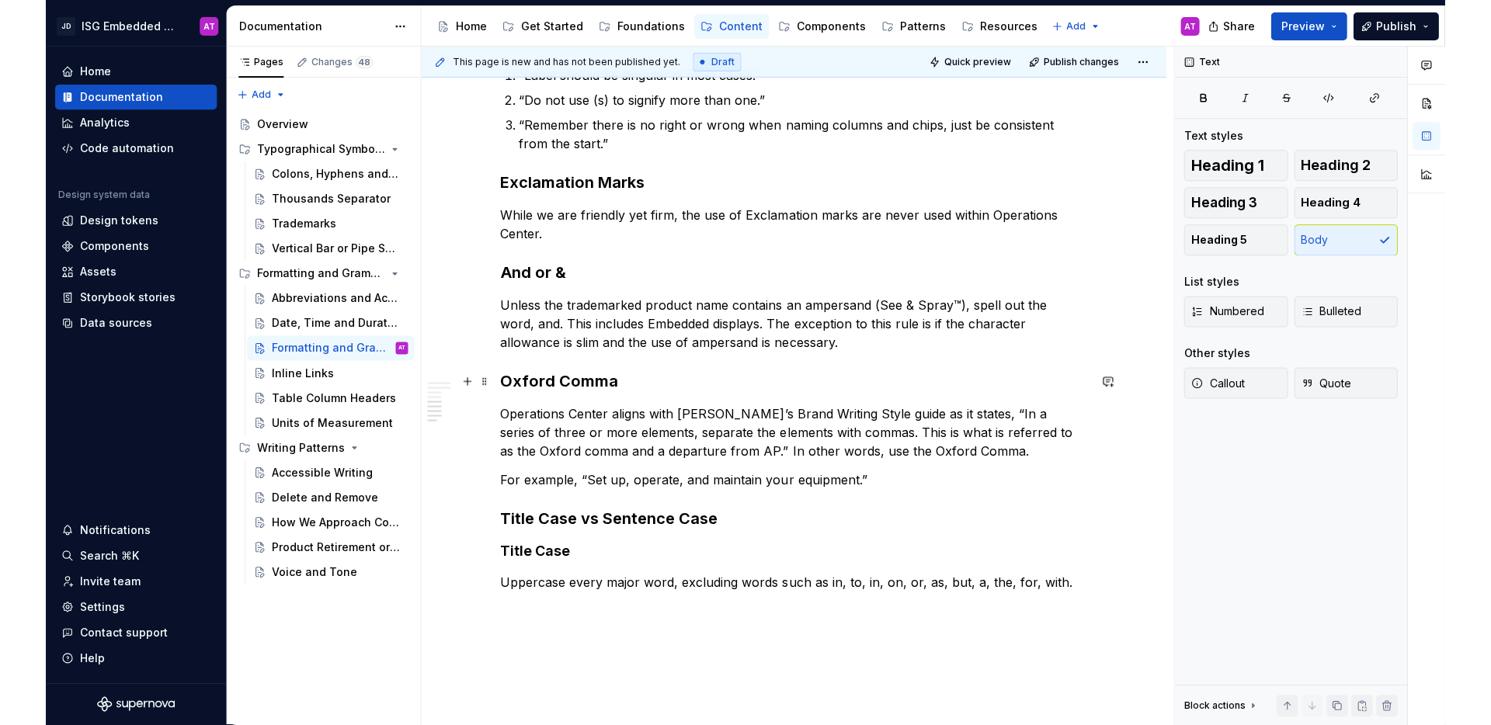
scroll to position [659, 0]
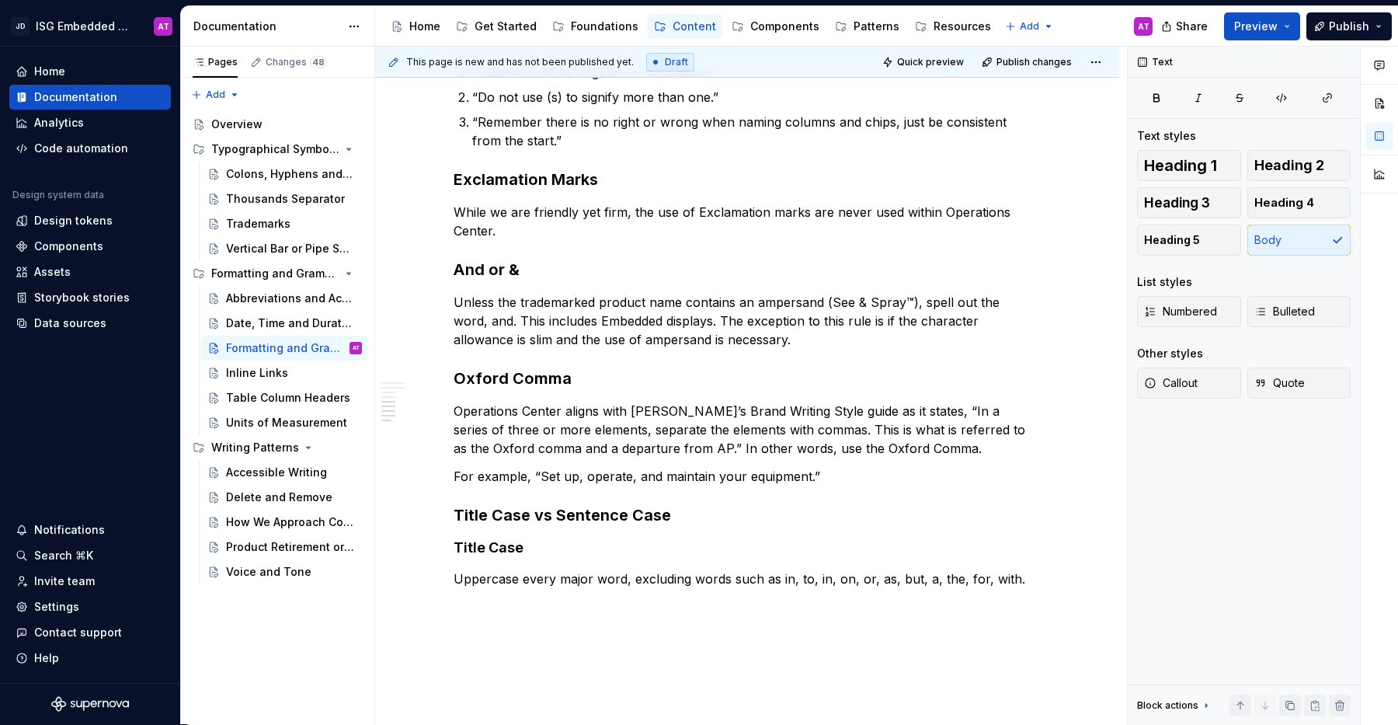
type textarea "Grammar Guidelines, Pronouns, Bullet Points"
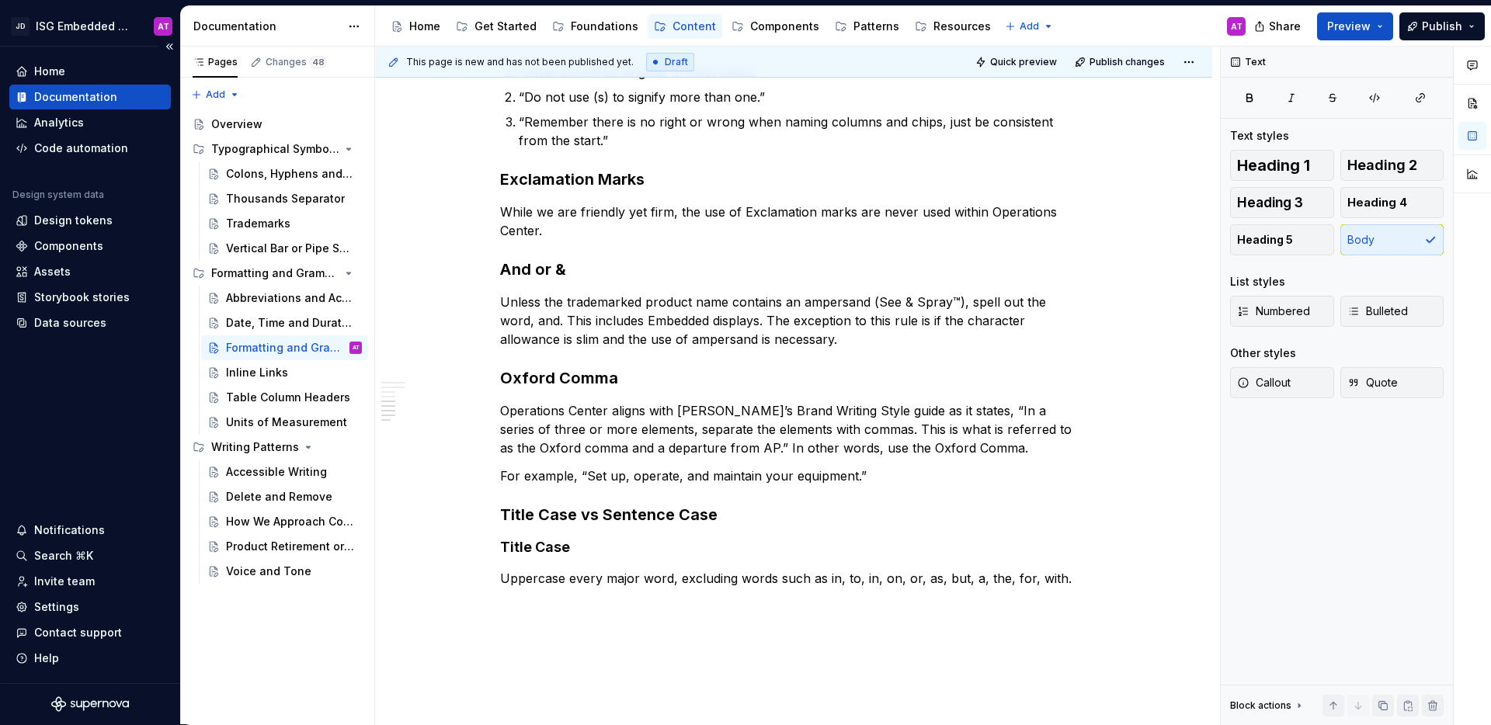
type textarea "*"
